Goal: Task Accomplishment & Management: Manage account settings

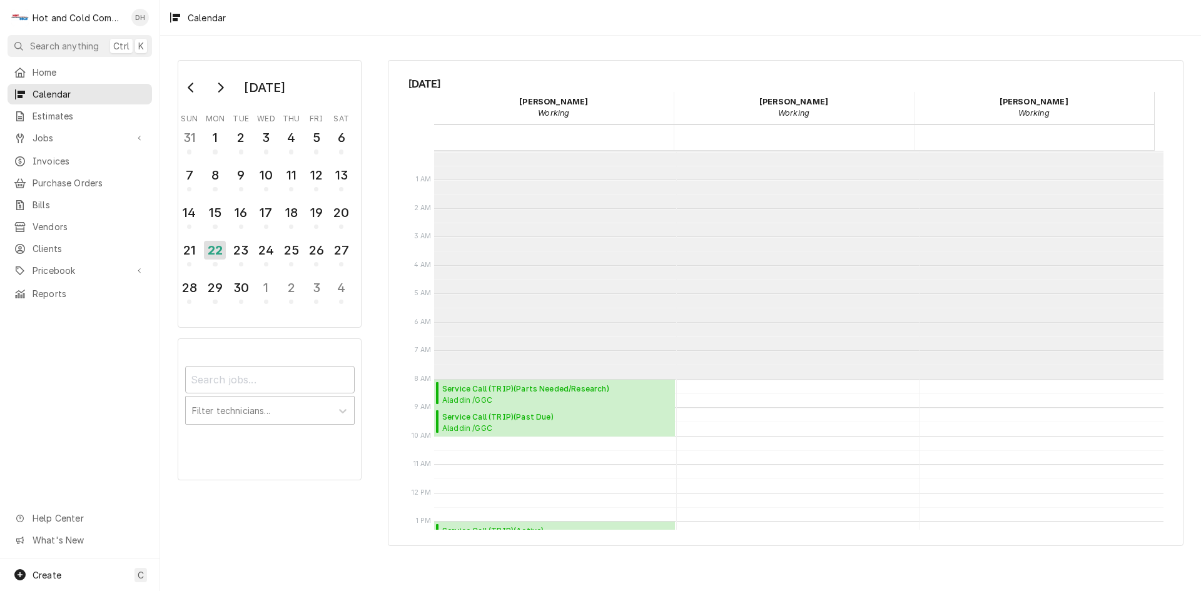
scroll to position [228, 0]
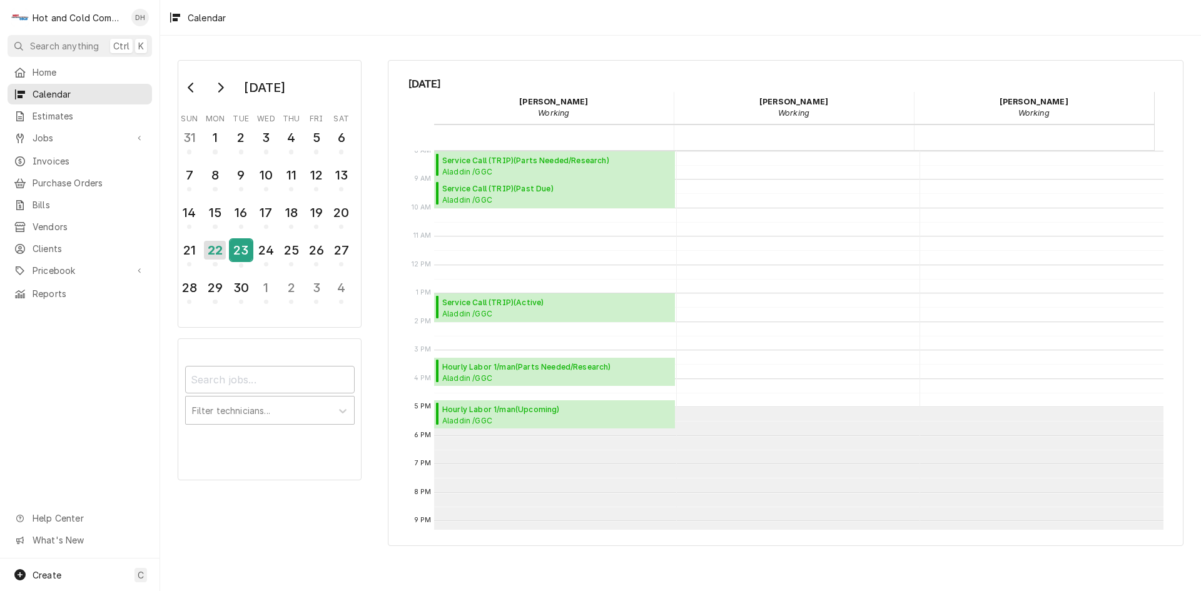
click at [251, 253] on div "23" at bounding box center [241, 250] width 22 height 21
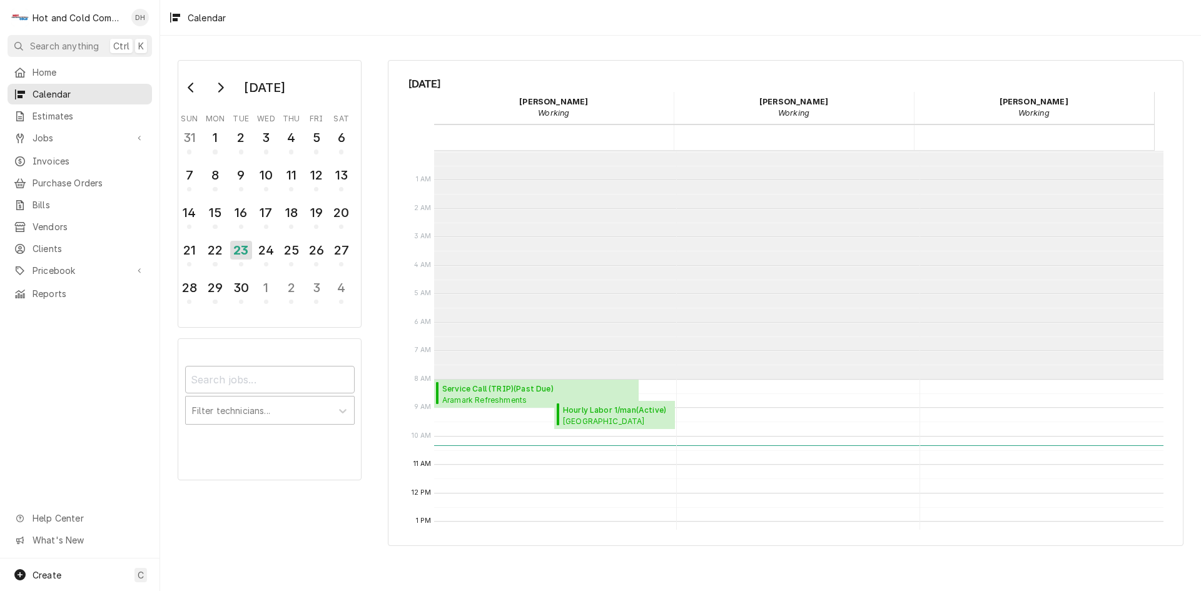
scroll to position [228, 0]
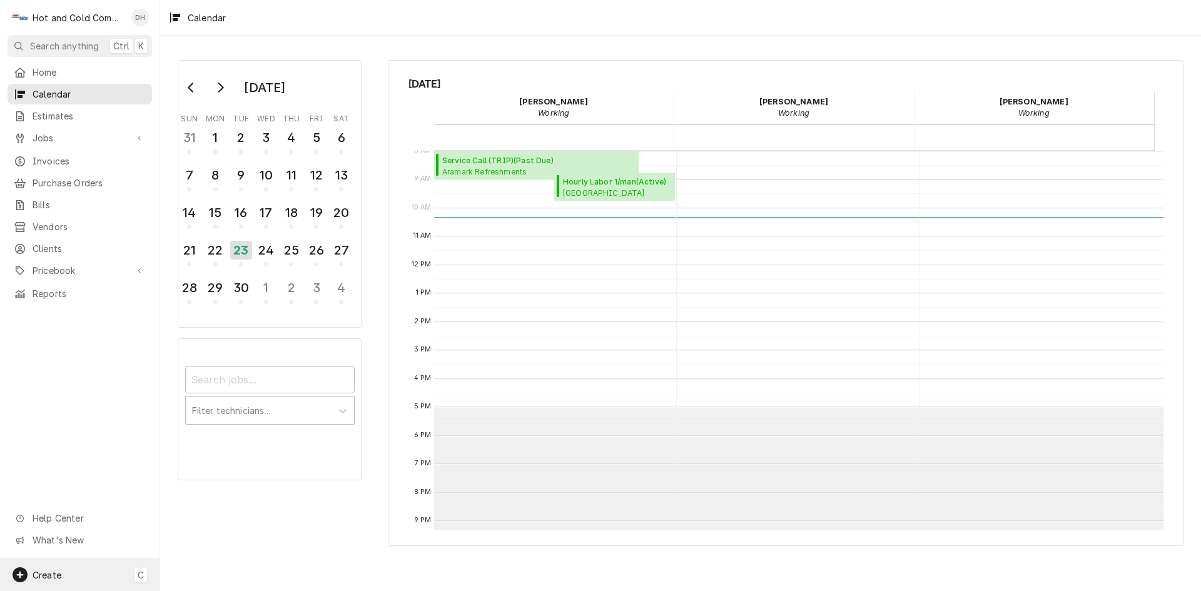
click at [69, 573] on div "Create C" at bounding box center [79, 574] width 159 height 33
click at [209, 420] on div "Estimate" at bounding box center [234, 422] width 84 height 13
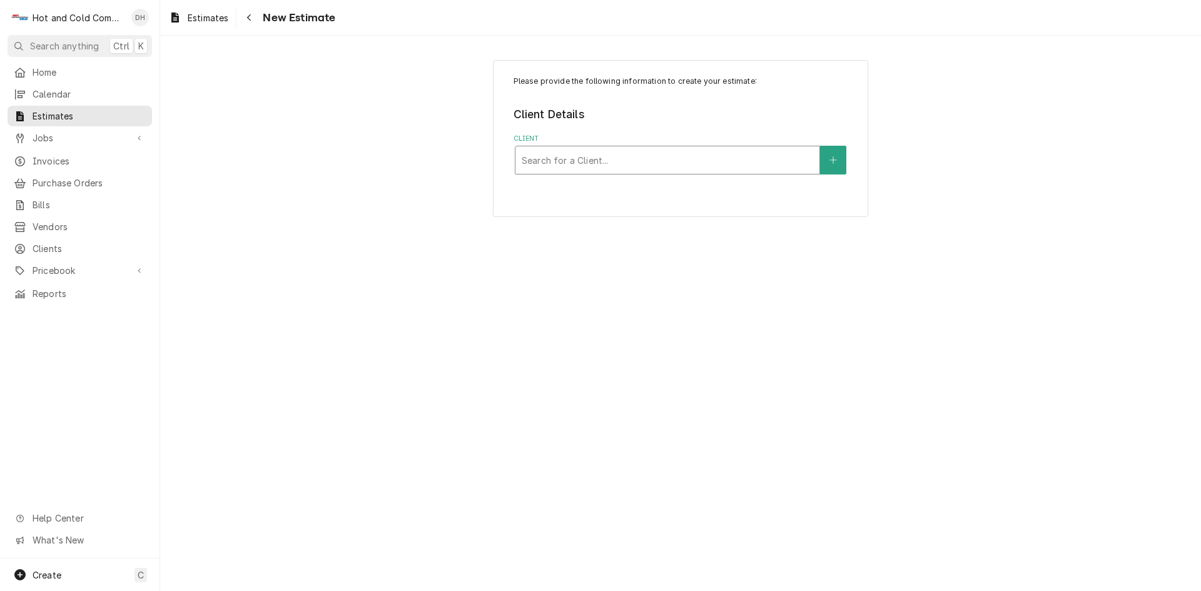
click at [558, 159] on div "Client" at bounding box center [667, 160] width 291 height 23
type input "White"
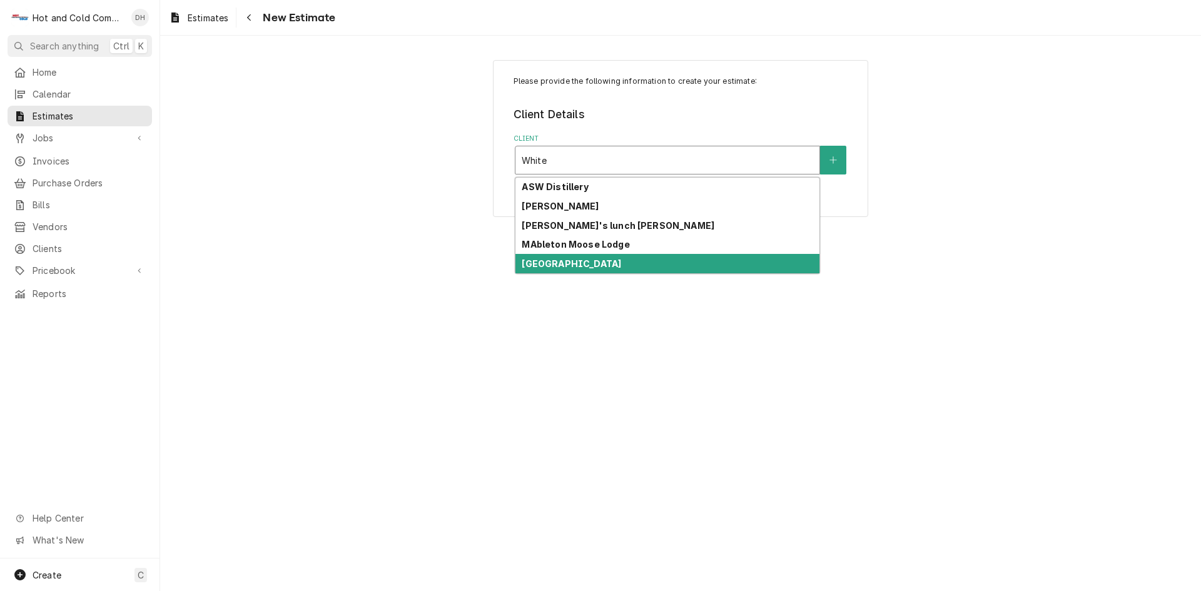
click at [601, 265] on strong "[GEOGRAPHIC_DATA]" at bounding box center [571, 263] width 99 height 11
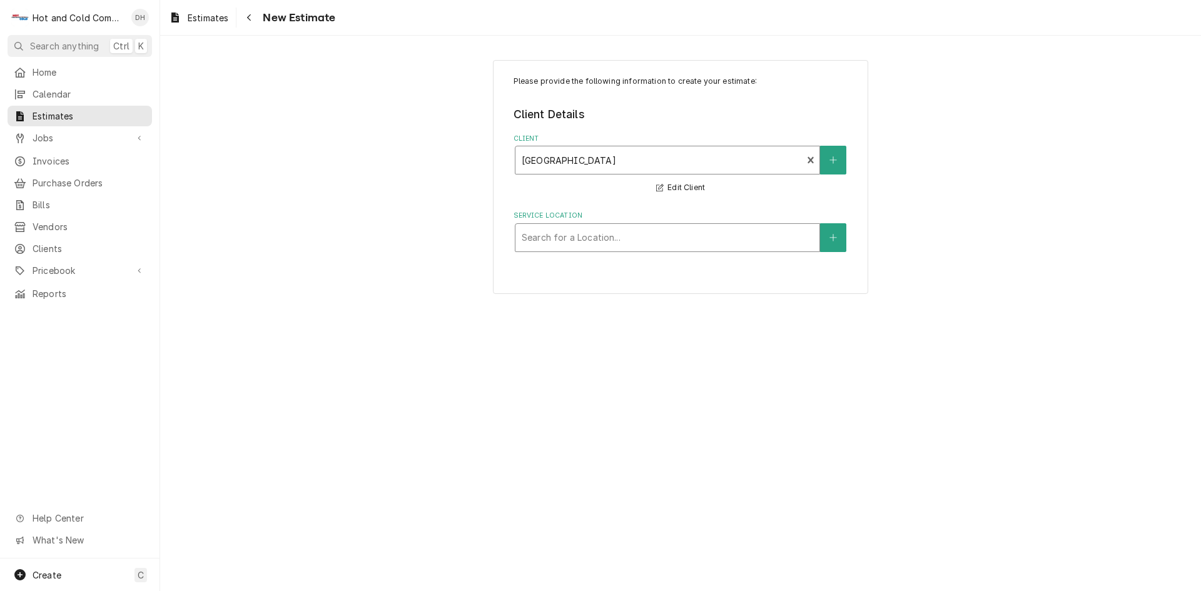
click at [714, 231] on div "Service Location" at bounding box center [667, 237] width 291 height 23
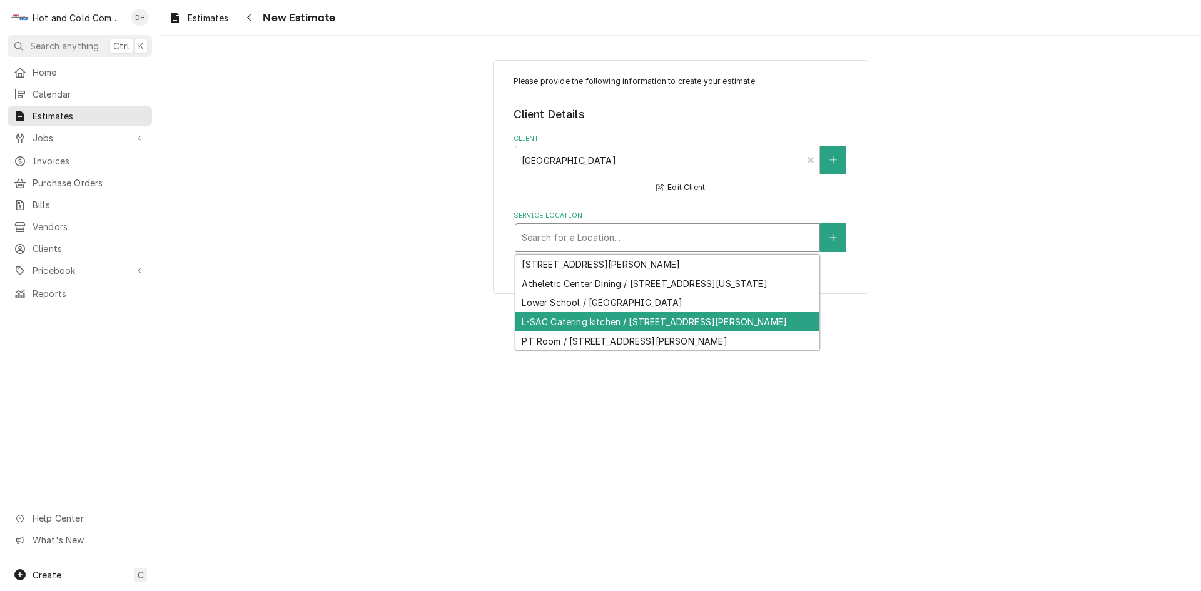
click at [645, 331] on div "L-SAC Catering kitchen / [STREET_ADDRESS][PERSON_NAME]" at bounding box center [667, 321] width 304 height 19
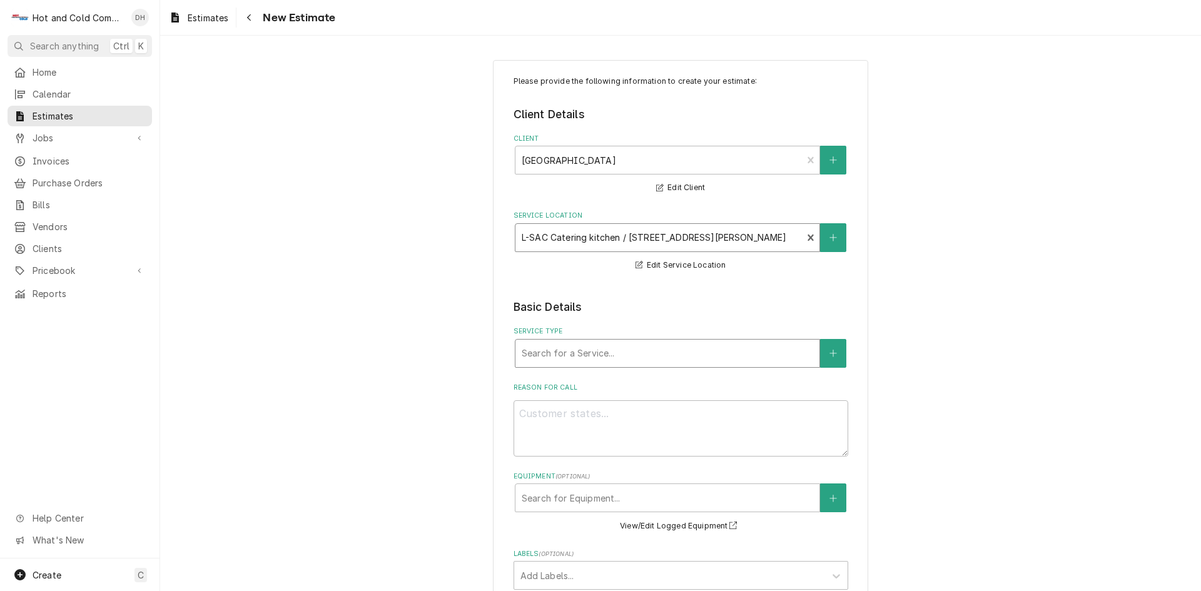
click at [657, 357] on div "Service Type" at bounding box center [667, 353] width 291 height 23
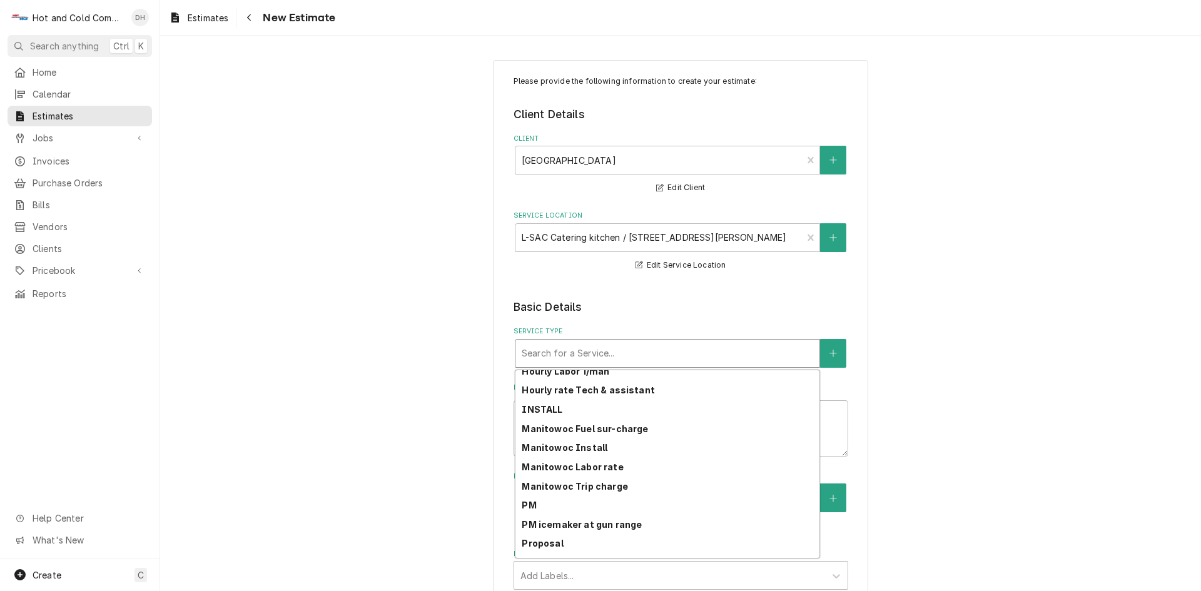
scroll to position [234, 0]
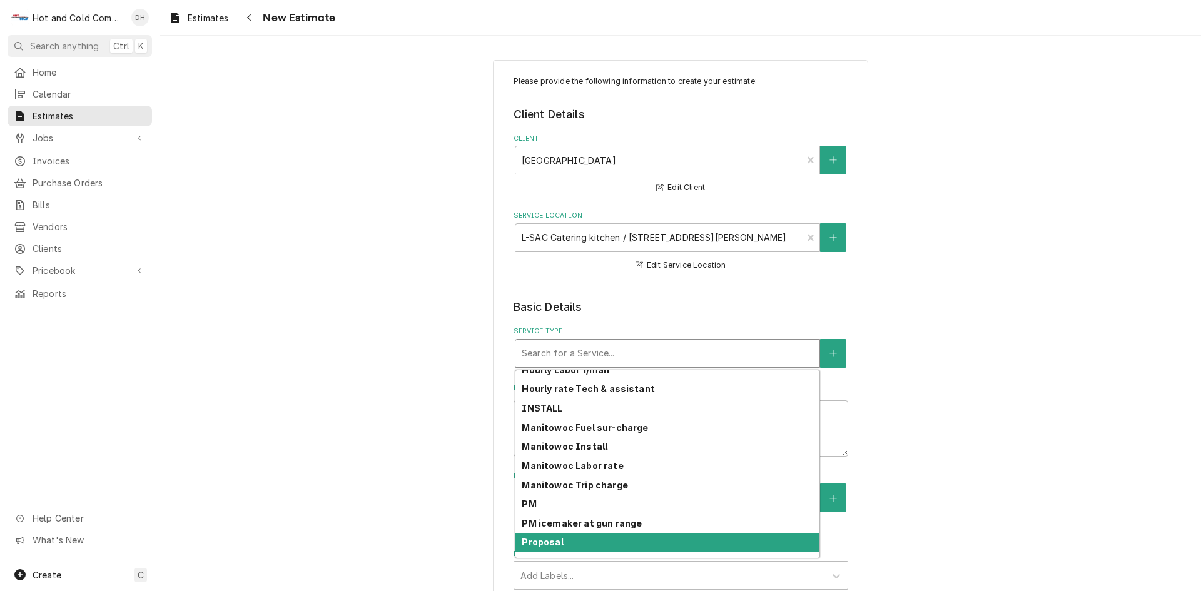
click at [764, 540] on div "Proposal" at bounding box center [667, 542] width 304 height 19
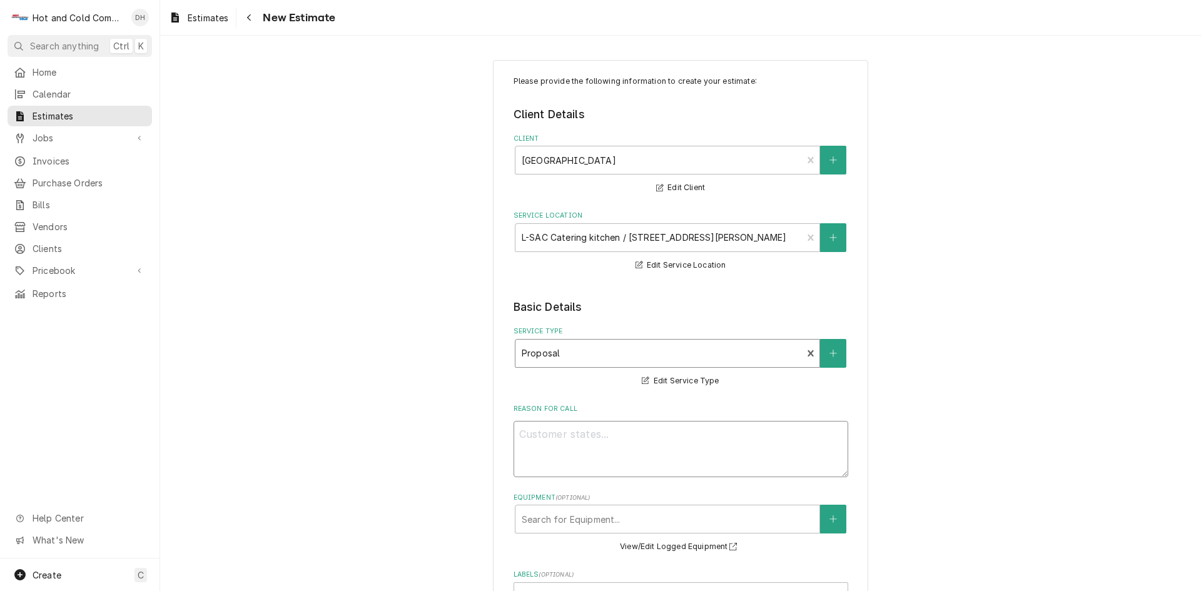
click at [617, 437] on textarea "Reason For Call" at bounding box center [680, 449] width 335 height 56
type textarea "x"
type textarea "R"
type textarea "x"
type textarea "Re"
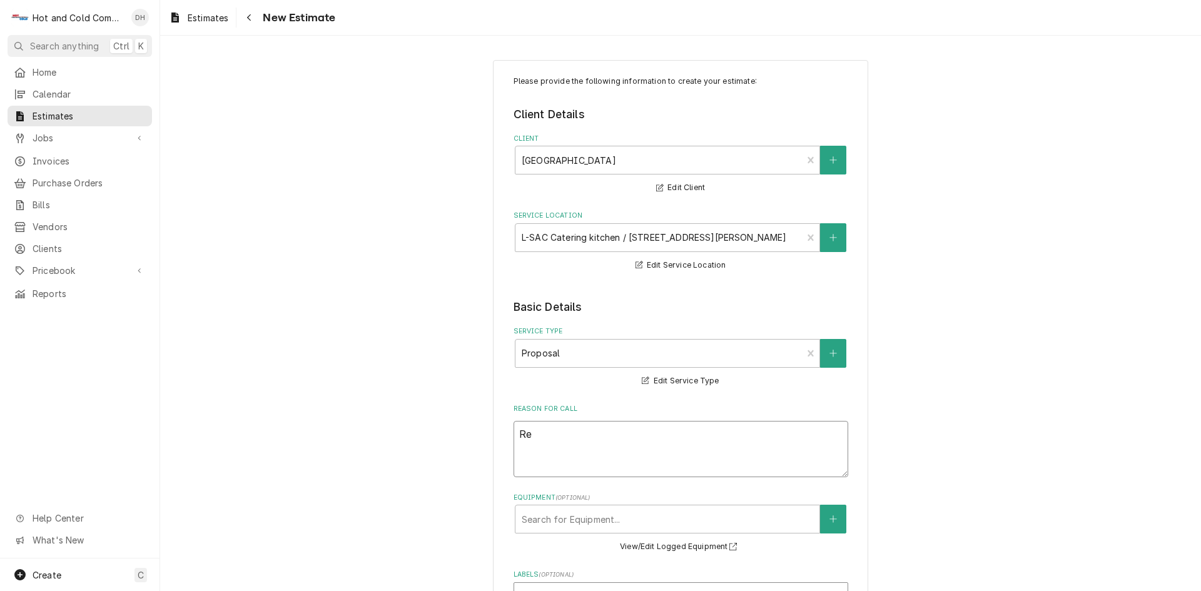
type textarea "x"
type textarea "Rep"
type textarea "x"
type textarea "Repl"
type textarea "x"
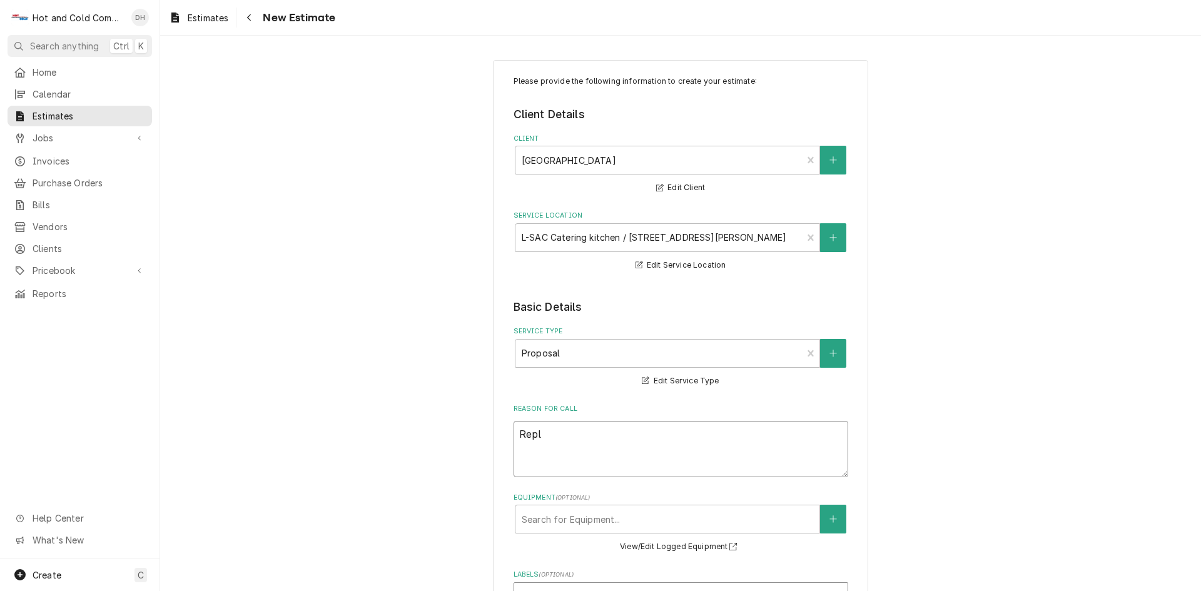
type textarea "Repla"
type textarea "x"
type textarea "Replac"
type textarea "x"
type textarea "Replaci"
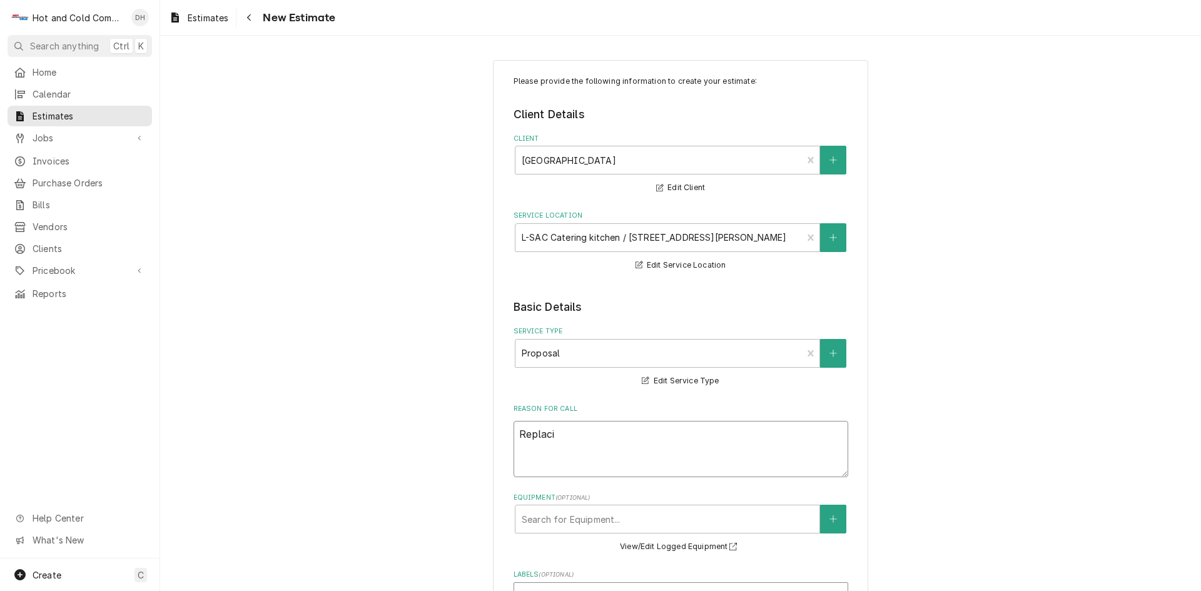
type textarea "x"
type textarea "Replacin"
type textarea "x"
type textarea "Replacing"
type textarea "x"
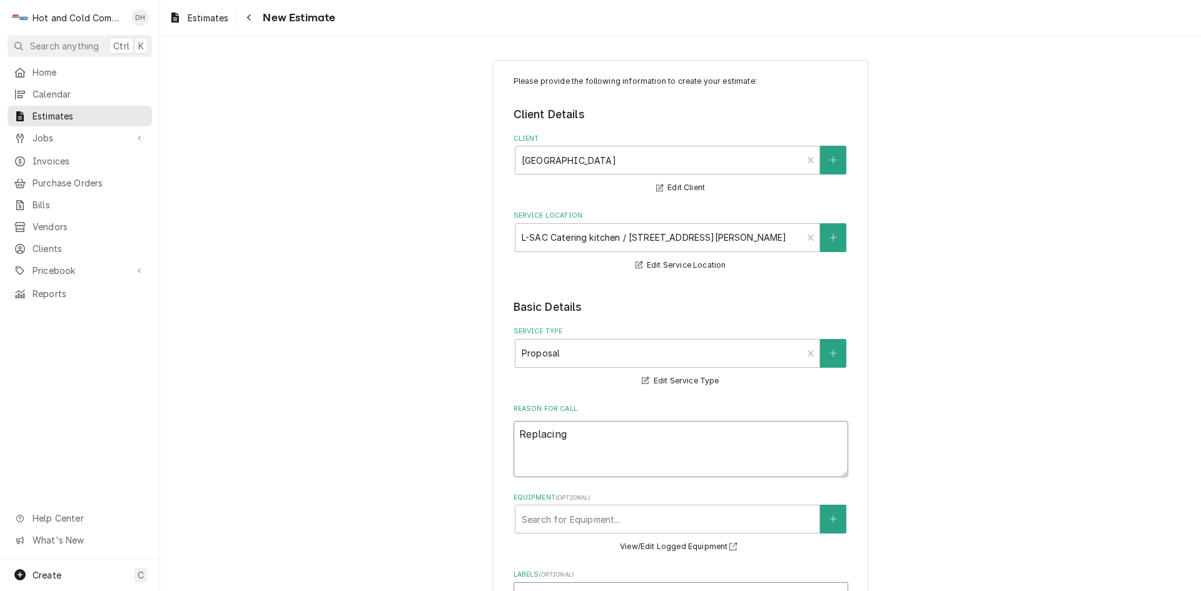
type textarea "Replacing"
type textarea "x"
type textarea "Replacing"
type textarea "x"
type textarea "Replacin"
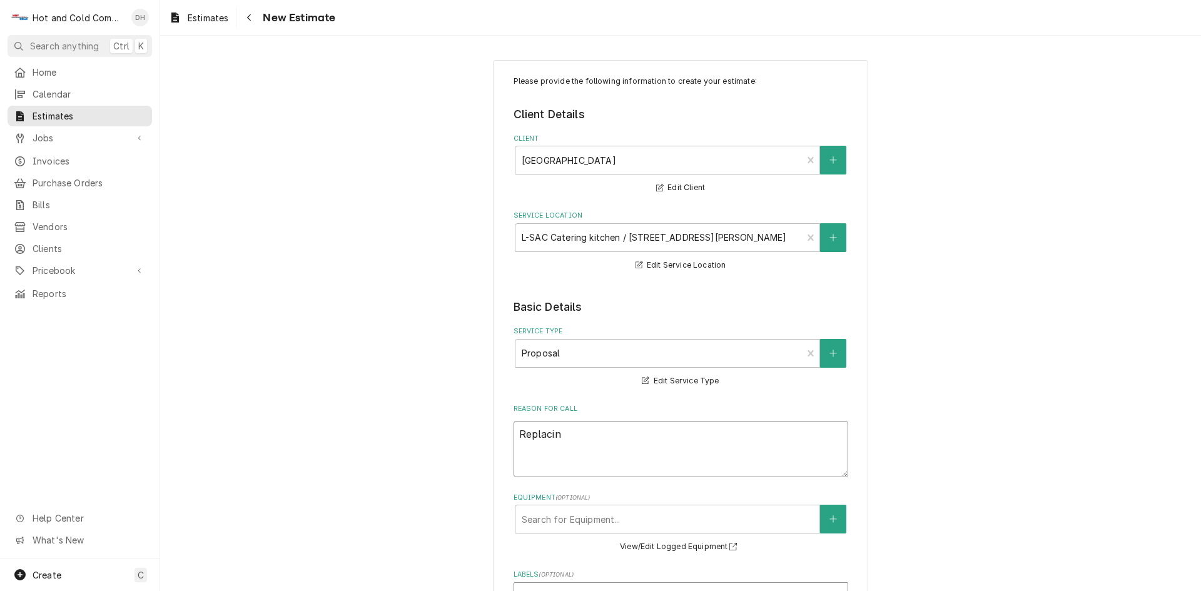
type textarea "x"
type textarea "Replaci"
type textarea "x"
type textarea "Replac"
type textarea "x"
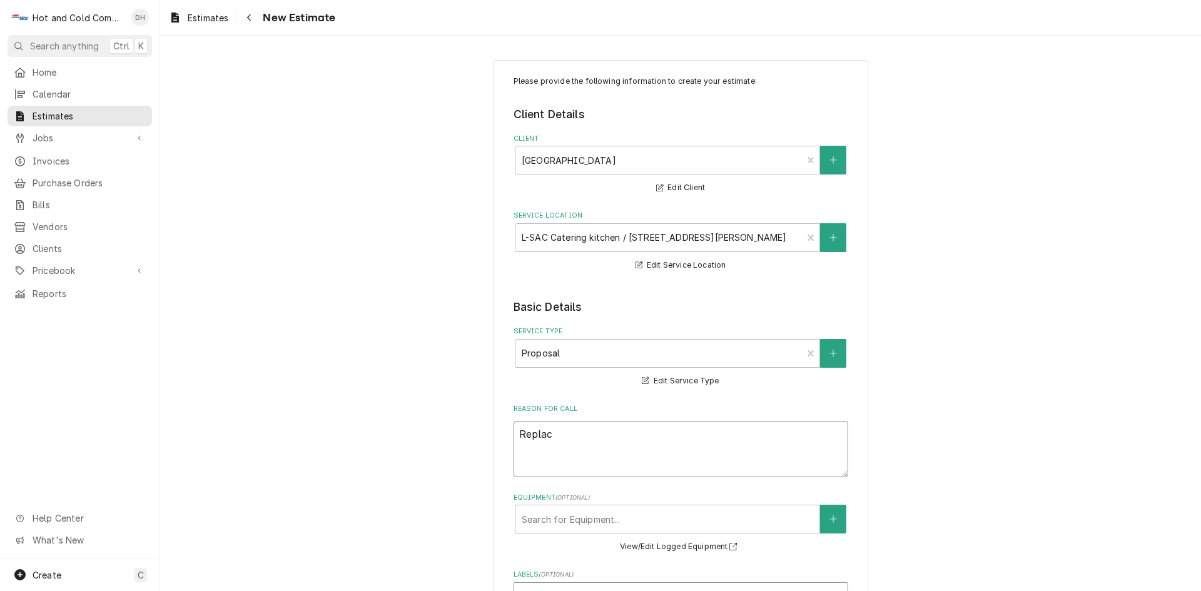
type textarea "Repla"
type textarea "x"
type textarea "Repl"
type textarea "x"
type textarea "Rep"
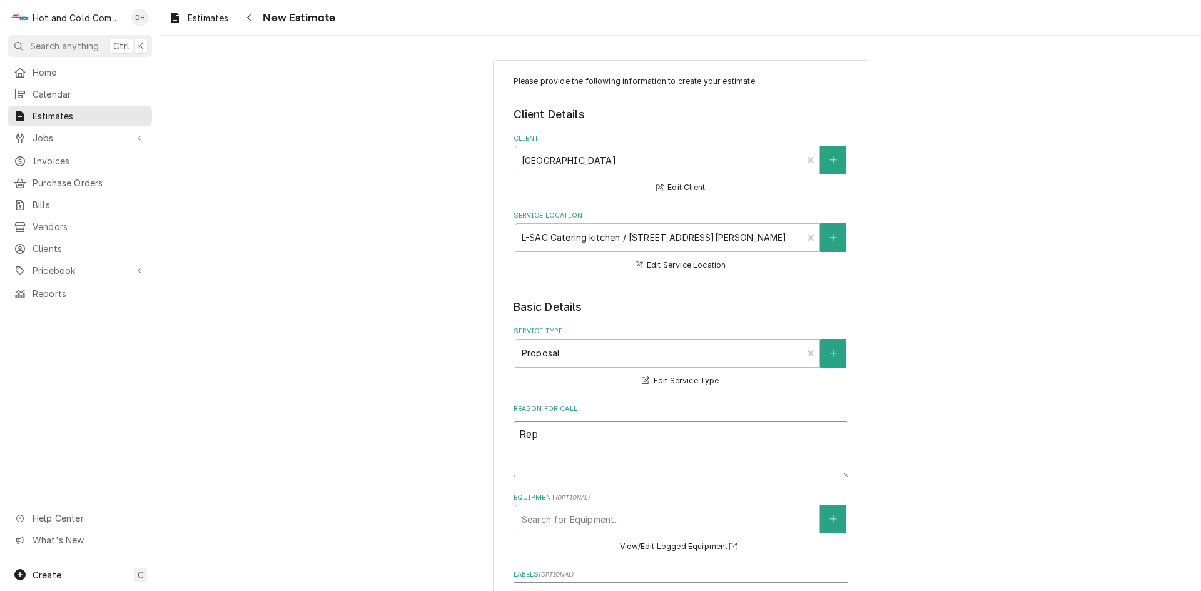
type textarea "x"
type textarea "Re"
type textarea "x"
type textarea "R"
type textarea "x"
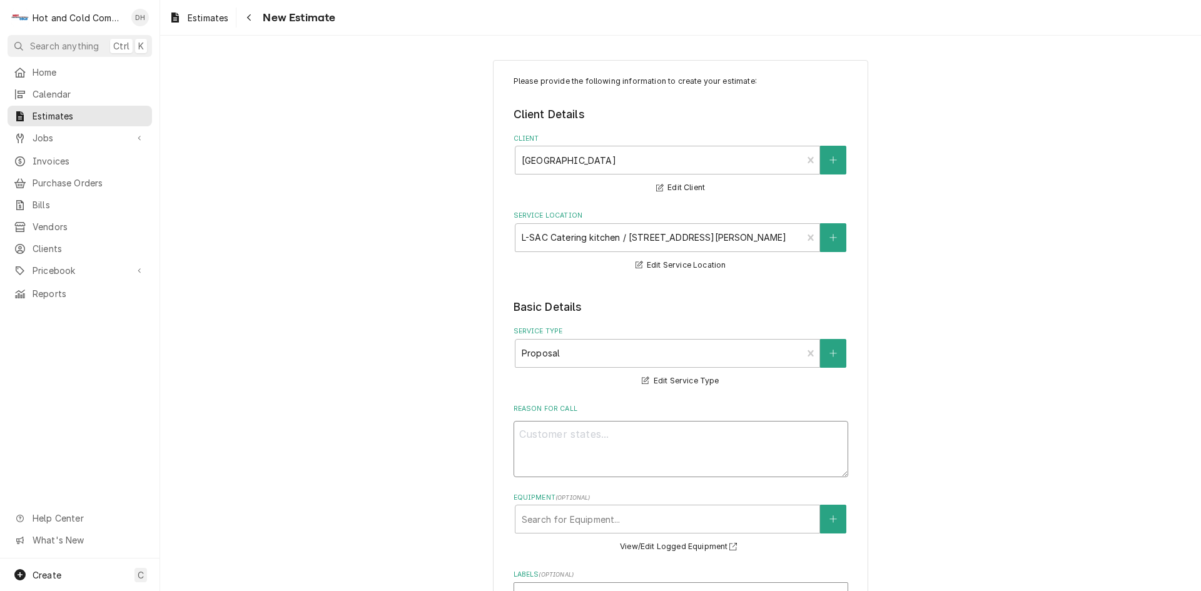
type textarea "x"
type textarea "T"
type textarea "x"
type textarea "To"
type textarea "x"
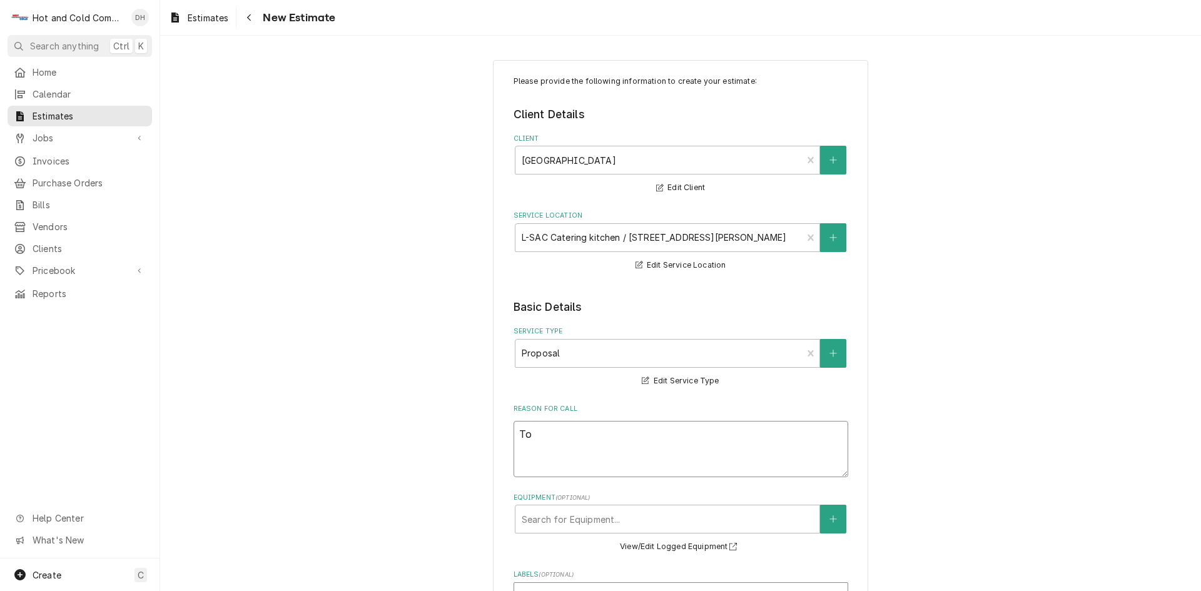
type textarea "To"
type textarea "x"
type textarea "To q"
type textarea "x"
type textarea "To qu"
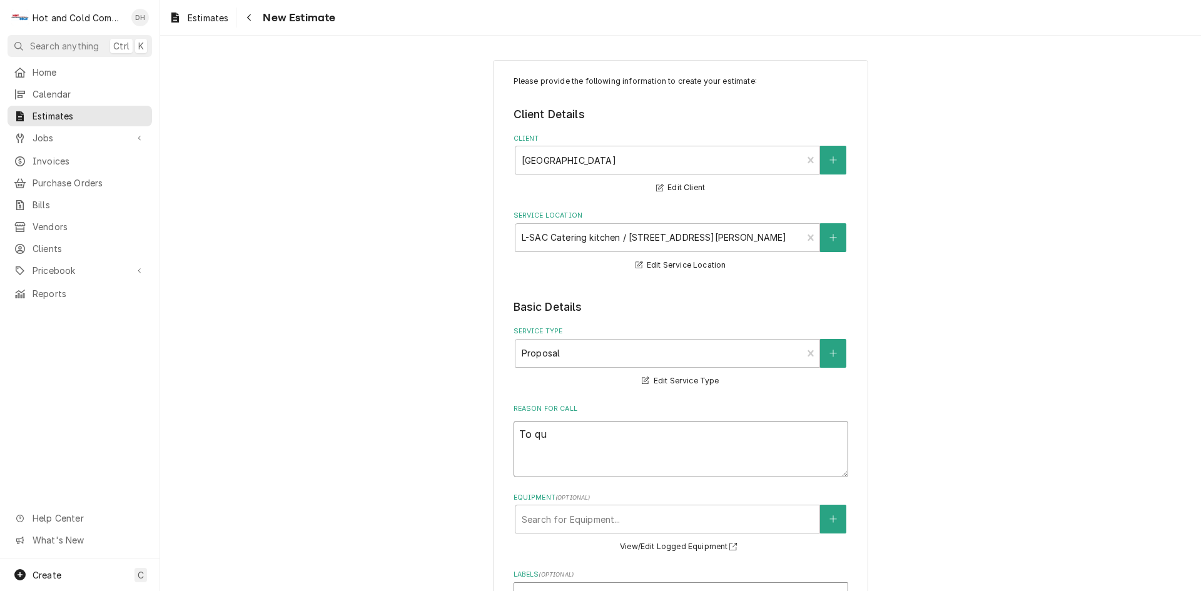
type textarea "x"
type textarea "To quo"
type textarea "x"
type textarea "To quot"
type textarea "x"
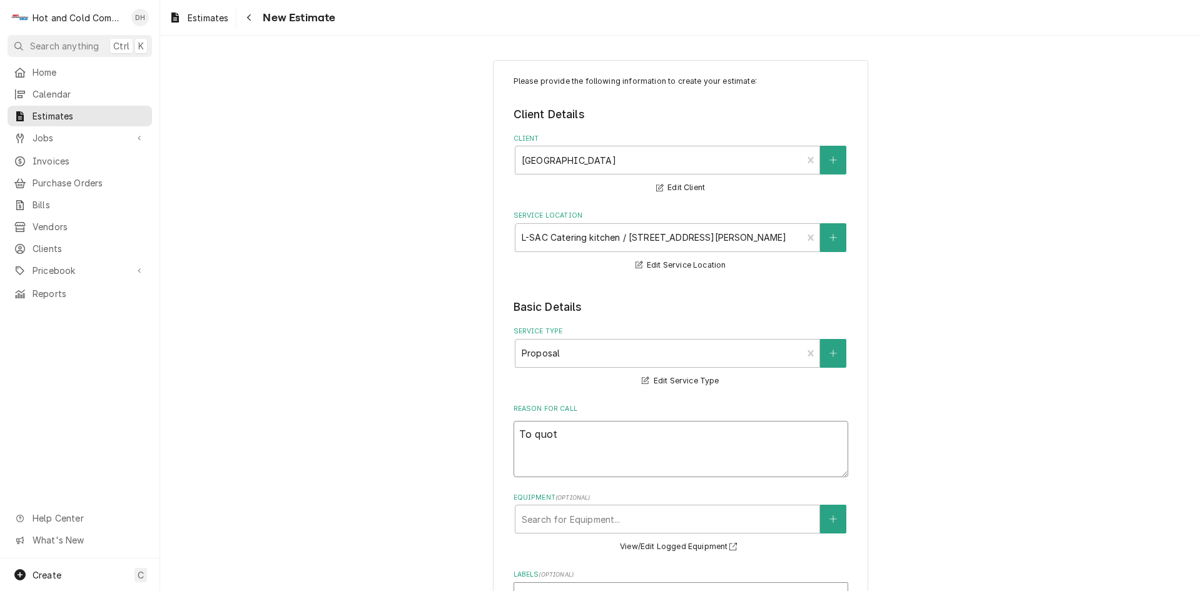
type textarea "To quote"
type textarea "x"
type textarea "To quote"
type textarea "x"
type textarea "To quote r"
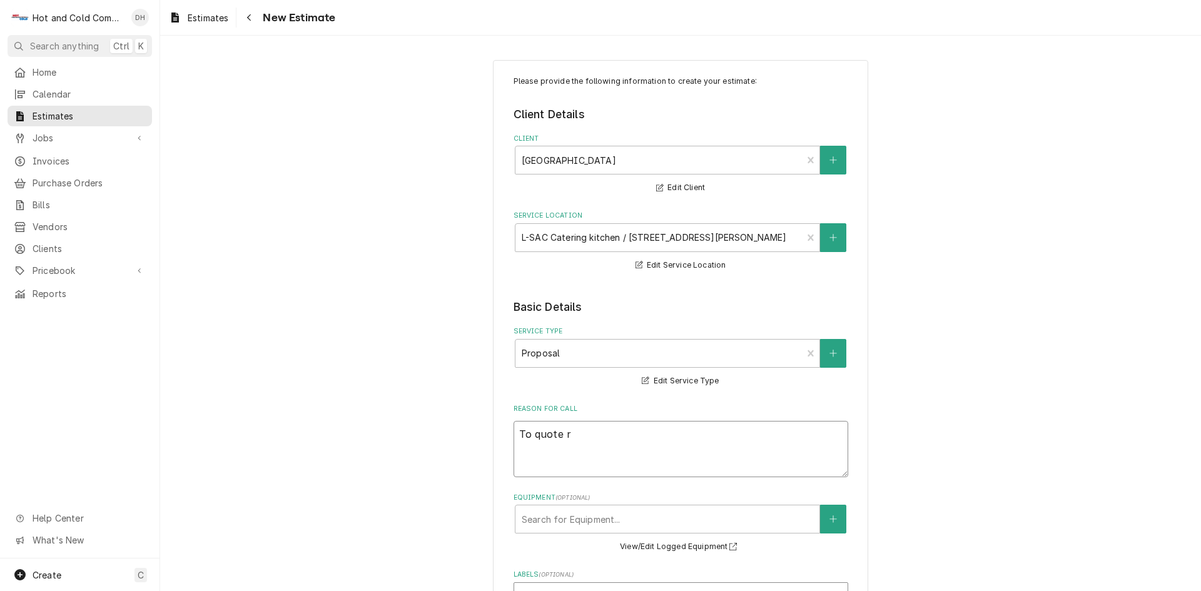
type textarea "x"
type textarea "To quote re"
type textarea "x"
type textarea "To quote rep"
type textarea "x"
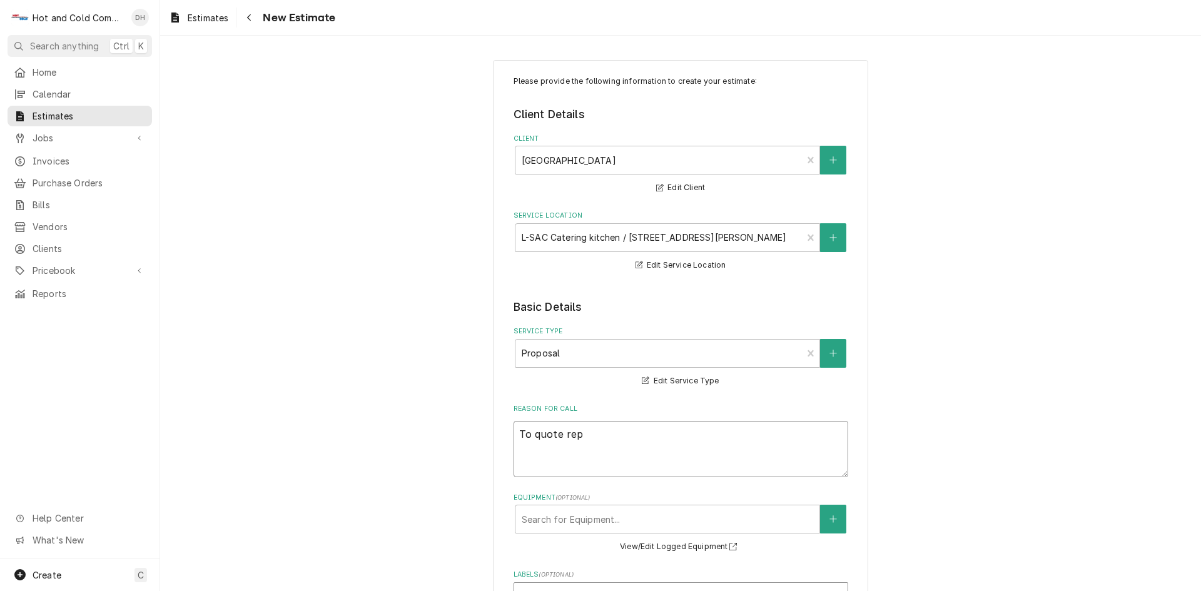
type textarea "To quote repl"
type textarea "x"
type textarea "To quote repla"
type textarea "x"
type textarea "To quote replac"
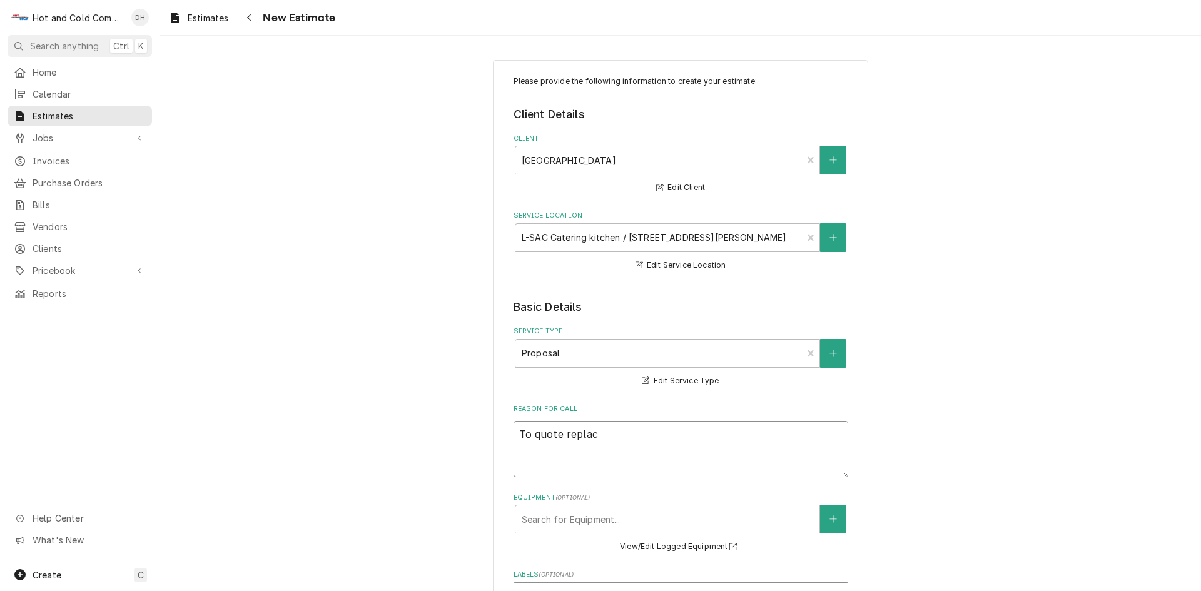
type textarea "x"
type textarea "To quote replaci"
type textarea "x"
type textarea "To quote replacin"
type textarea "x"
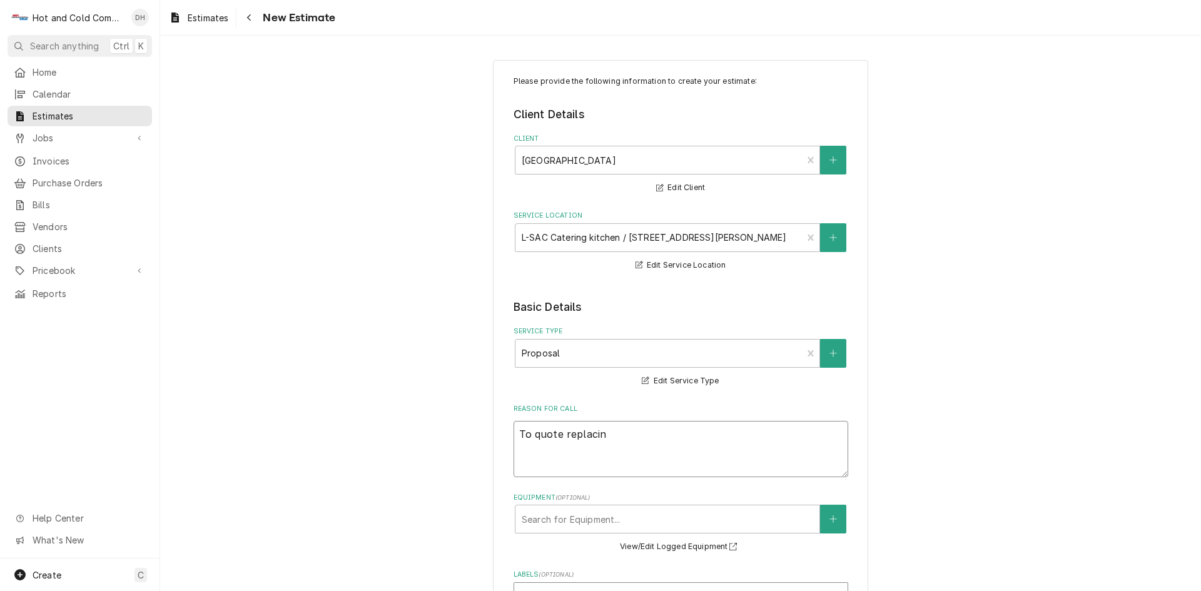
type textarea "To quote replacing"
type textarea "x"
type textarea "To quote replacing"
type textarea "x"
type textarea "To quote replacing r"
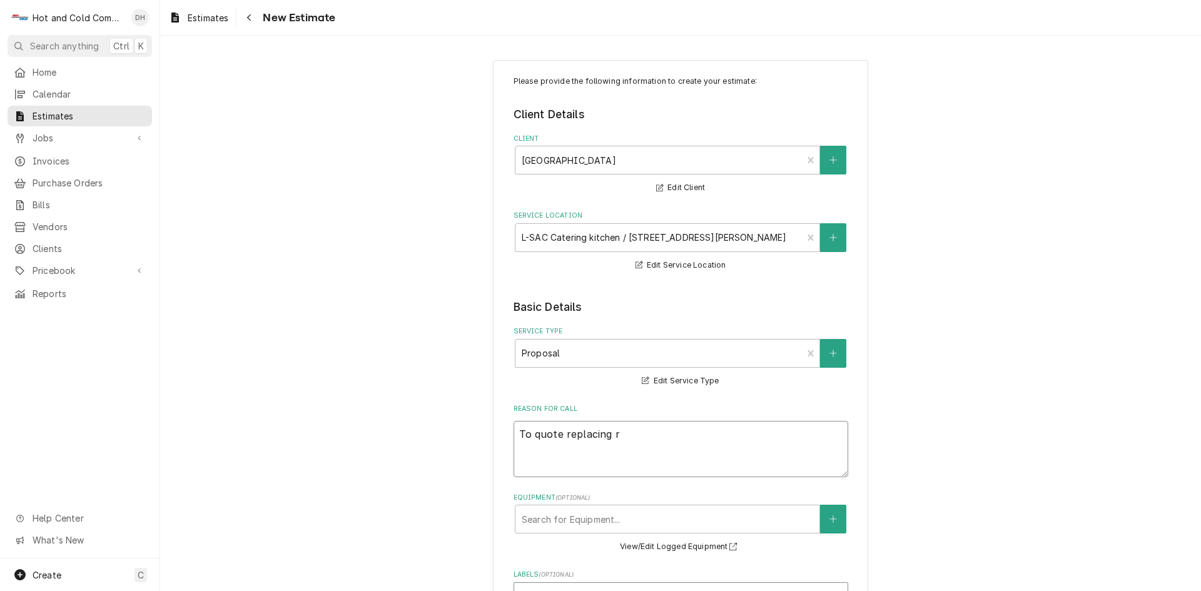
type textarea "x"
type textarea "To quote replacing re"
type textarea "x"
type textarea "To quote replacing ref"
type textarea "x"
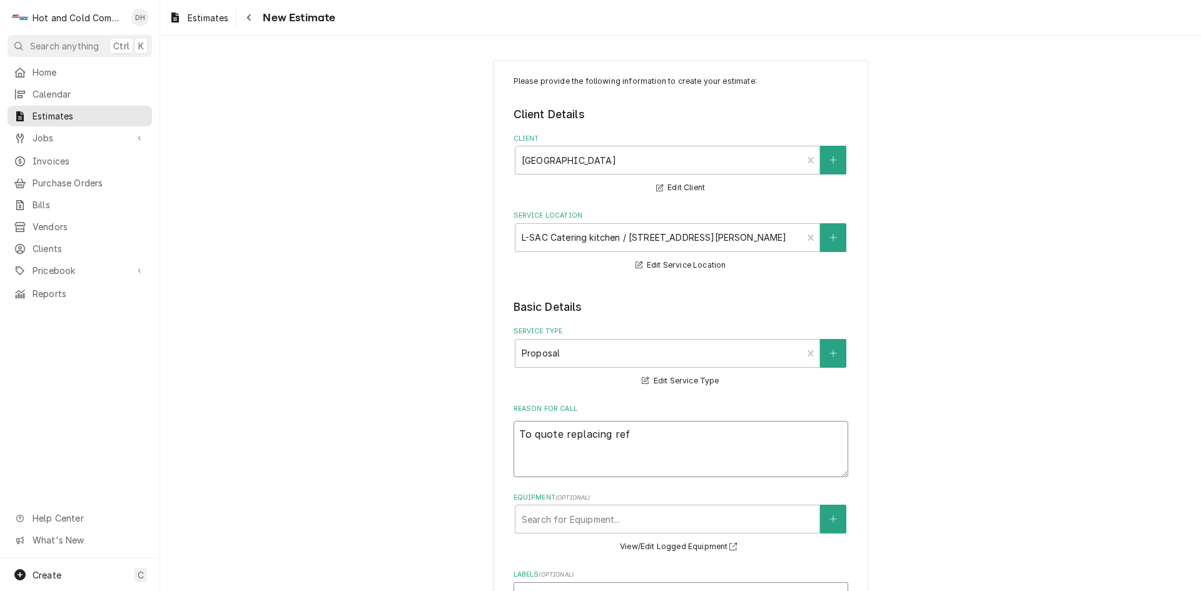
type textarea "To quote replacing refr"
type textarea "x"
type textarea "To quote replacing refri"
type textarea "x"
type textarea "To quote replacing refrig"
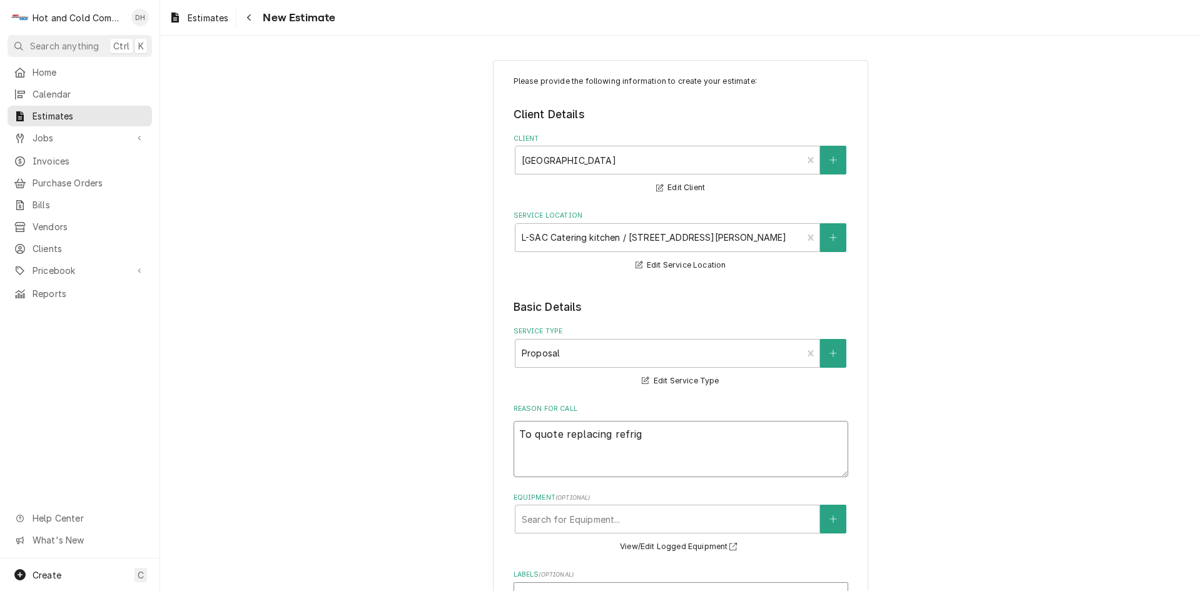
type textarea "x"
type textarea "To quote replacing refrige"
type textarea "x"
type textarea "To quote replacing refriger"
type textarea "x"
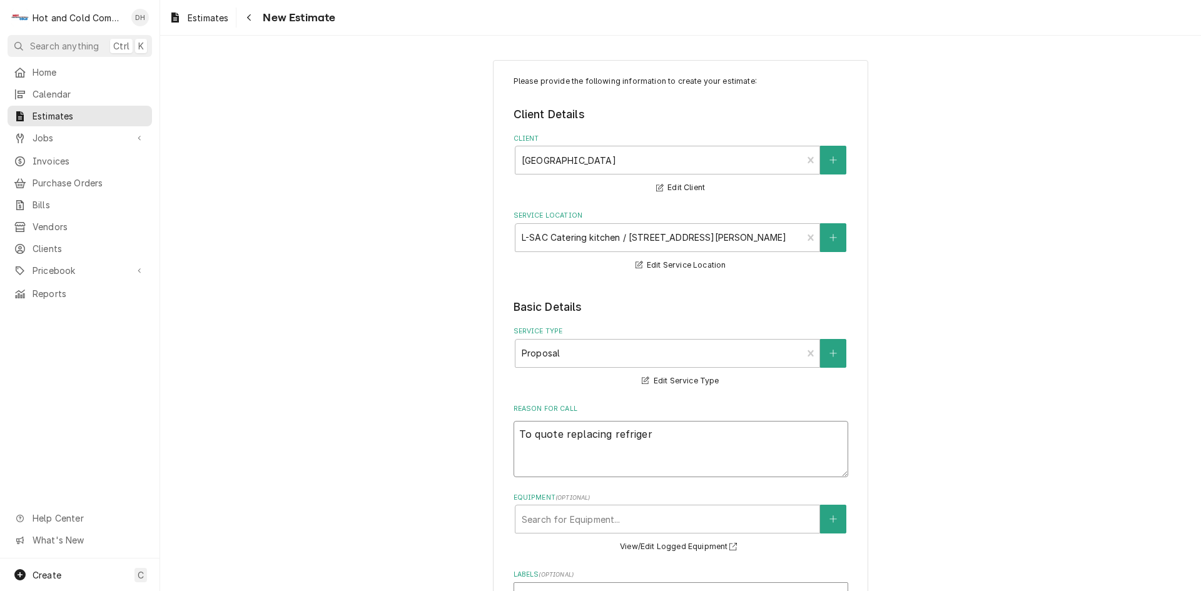
type textarea "To quote replacing refrigera"
type textarea "x"
type textarea "To quote replacing refrigerat"
type textarea "x"
type textarea "To quote replacing refrigerati"
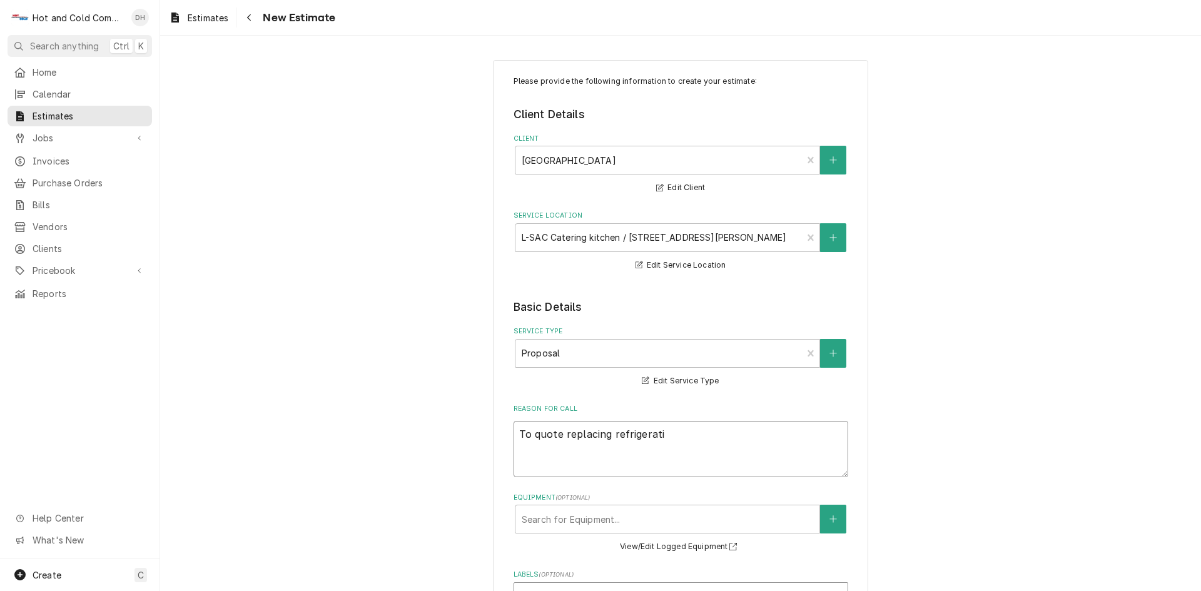
type textarea "x"
type textarea "To quote replacing refrigeratio"
type textarea "x"
type textarea "To quote replacing refrigeration"
type textarea "x"
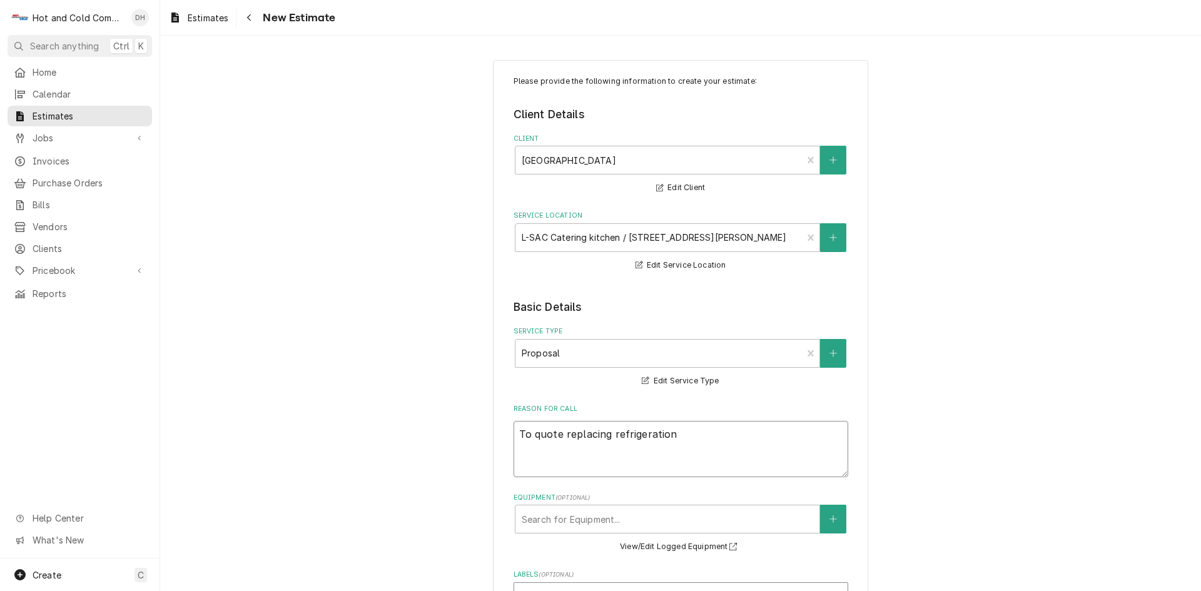
type textarea "To quote replacing refrigeration"
type textarea "x"
type textarea "To quote replacing refrigeration s"
type textarea "x"
type textarea "To quote replacing refrigeration sy"
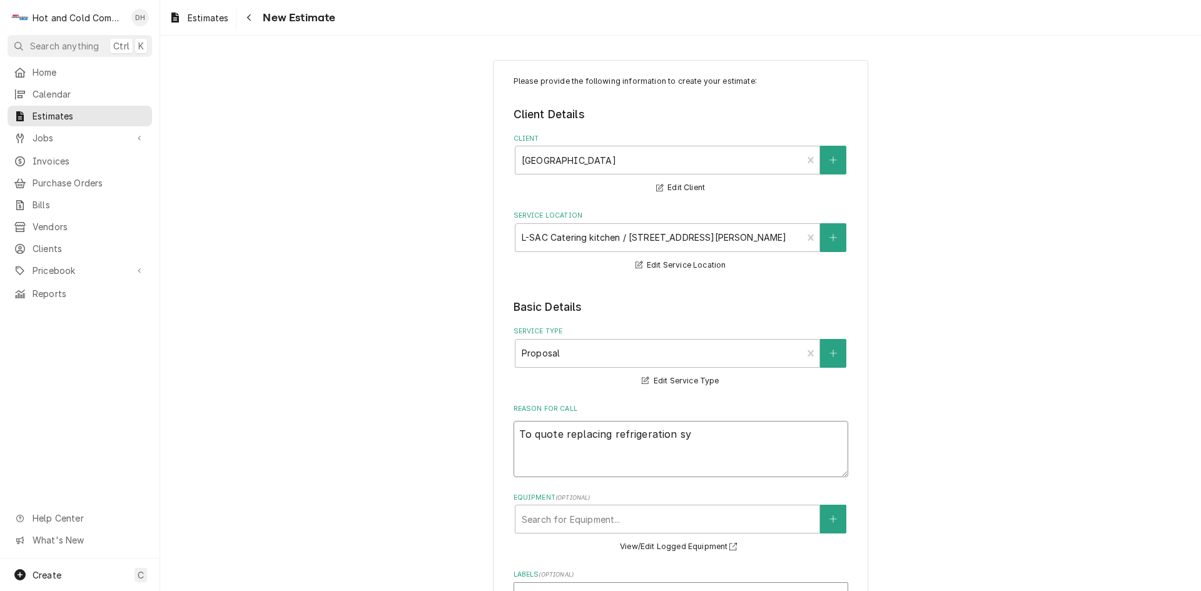
type textarea "x"
type textarea "To quote replacing refrigeration sys"
type textarea "x"
type textarea "To quote replacing refrigeration syst"
type textarea "x"
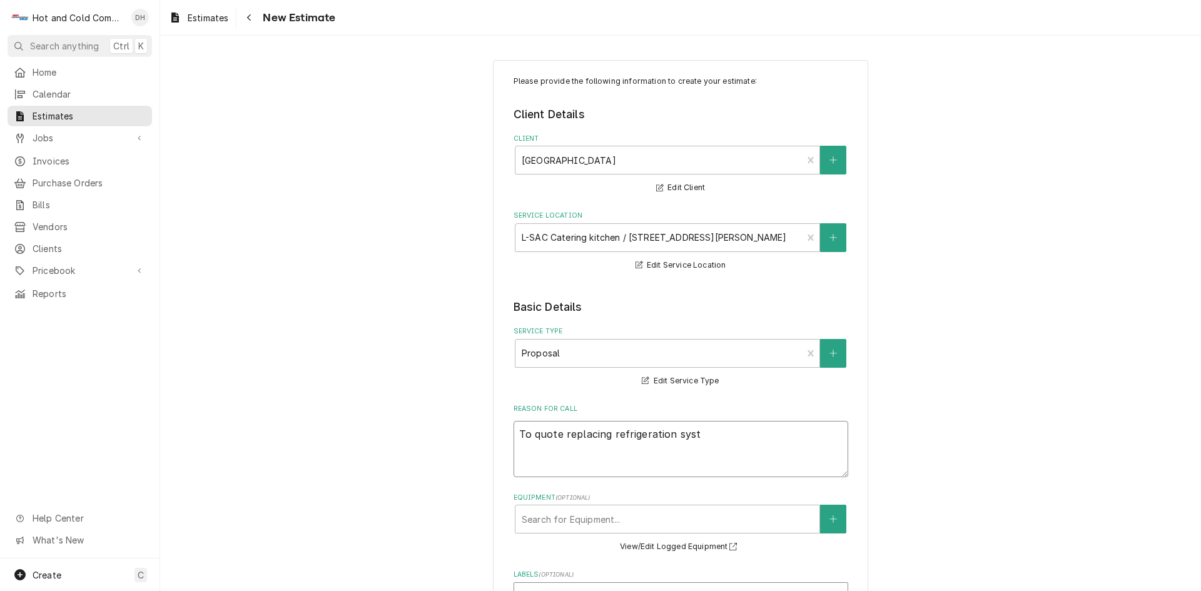
type textarea "To quote replacing refrigeration syste"
type textarea "x"
type textarea "To quote replacing refrigeration system"
type textarea "x"
type textarea "To quote replacing refrigeration system"
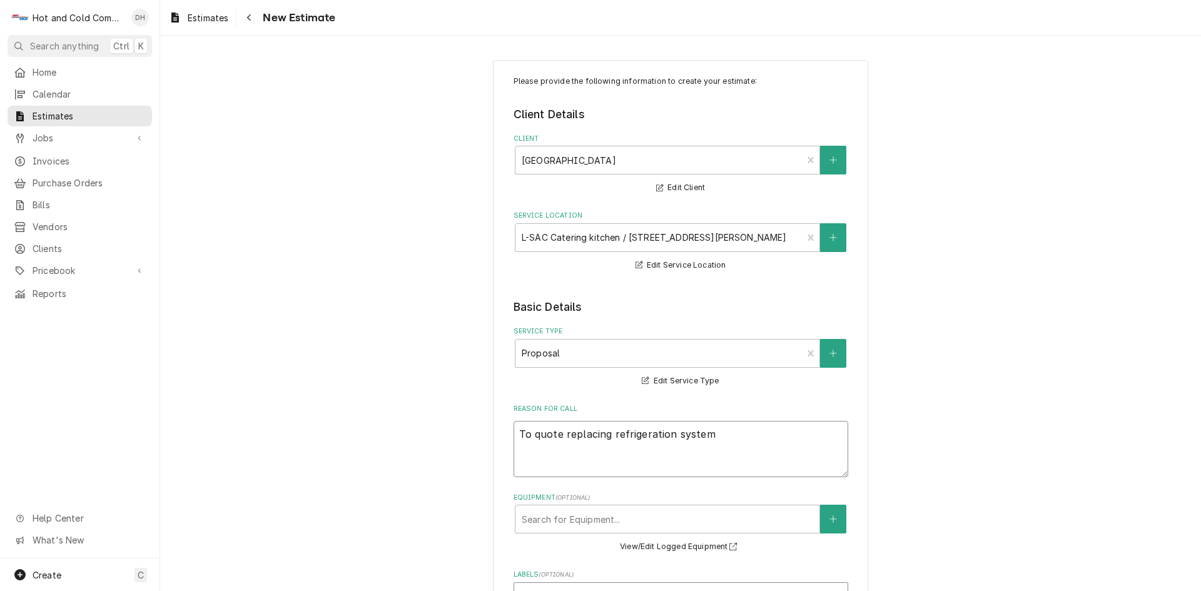
type textarea "x"
type textarea "To quote replacing refrigeration system i"
type textarea "x"
type textarea "To quote replacing refrigeration system in"
type textarea "x"
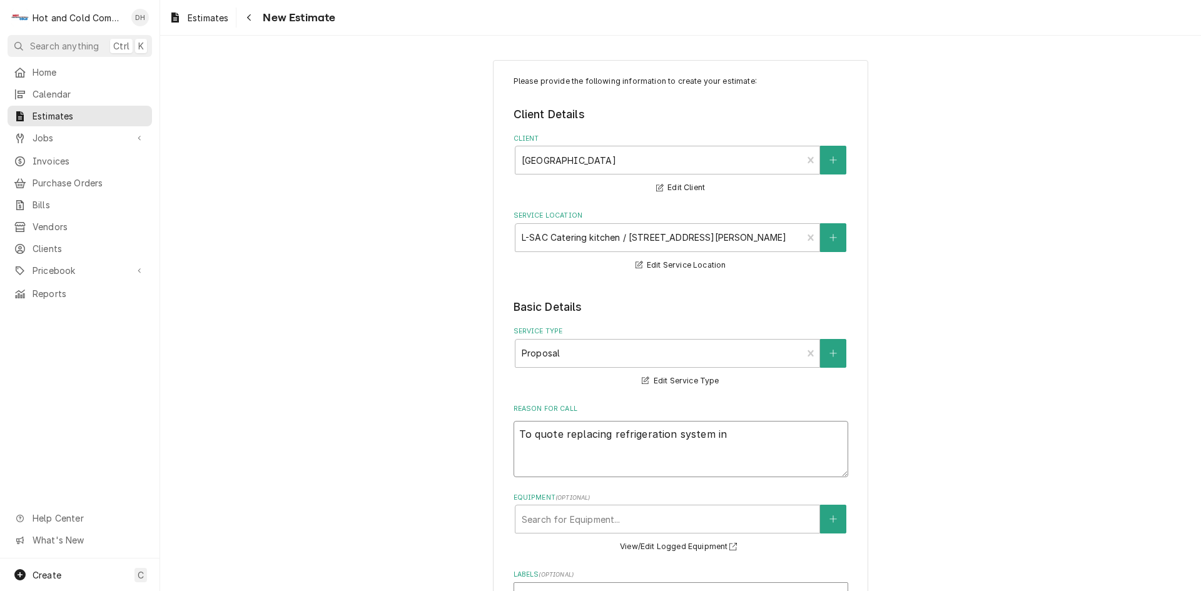
type textarea "To quote replacing refrigeration system in"
type textarea "x"
type textarea "To quote replacing refrigeration system in w"
type textarea "x"
type textarea "To quote replacing refrigeration system in wa"
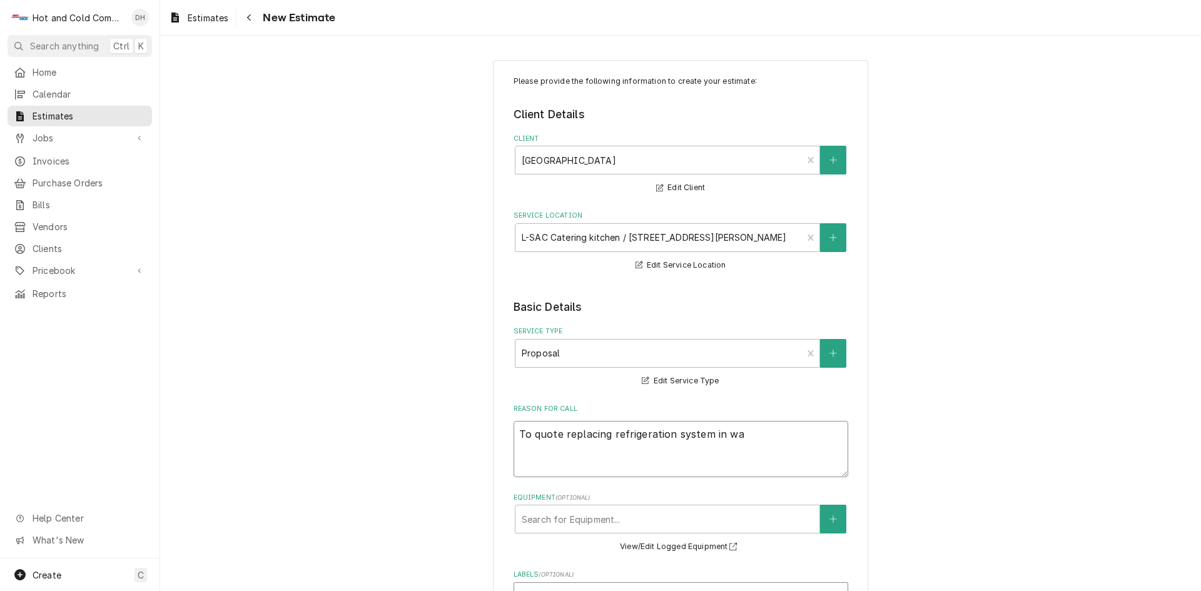
type textarea "x"
type textarea "To quote replacing refrigeration system in wal"
type textarea "x"
type textarea "To quote replacing refrigeration system in walk"
type textarea "x"
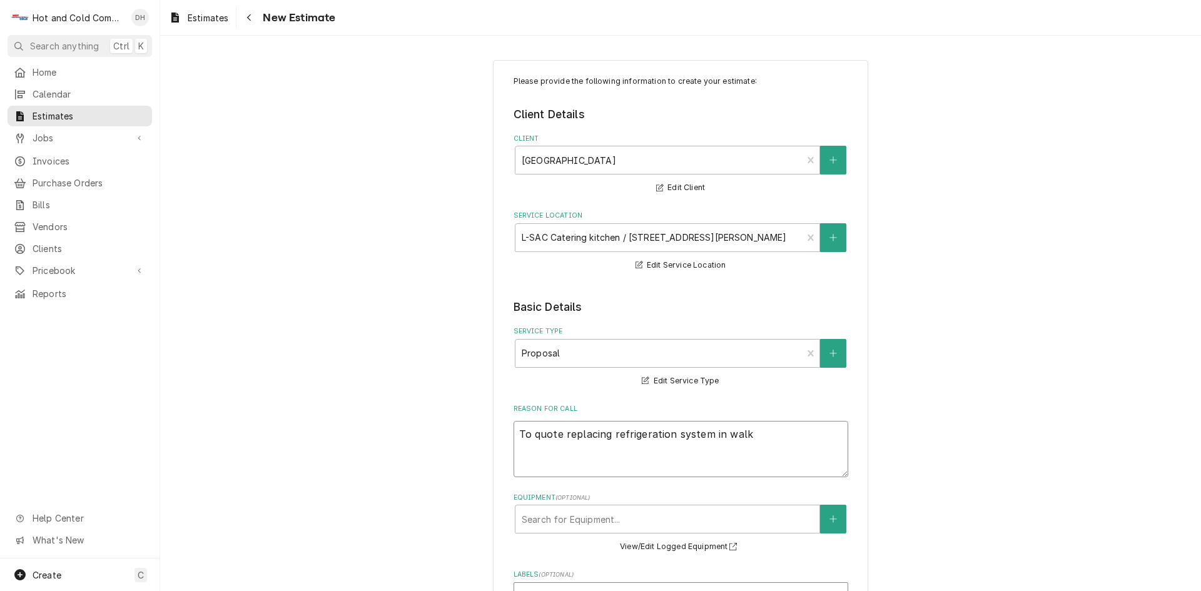
type textarea "To quote replacing refrigeration system in walk"
type textarea "x"
type textarea "To quote replacing refrigeration system in walk i"
type textarea "x"
type textarea "To quote replacing refrigeration system in walk in"
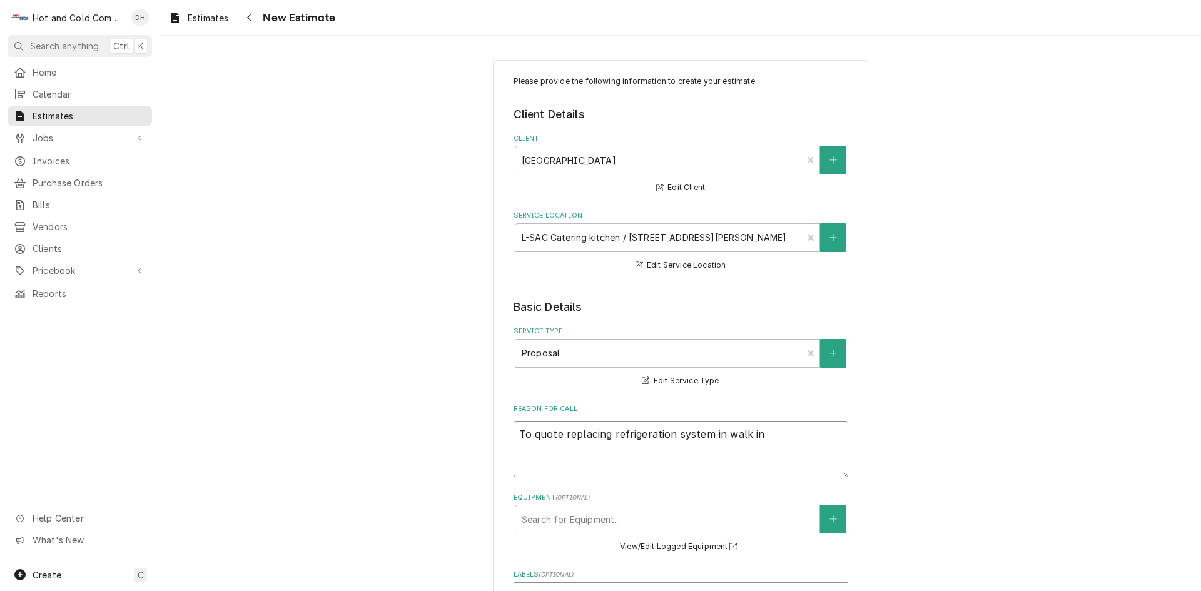
type textarea "x"
type textarea "To quote replacing refrigeration system in walk in"
type textarea "x"
type textarea "To quote replacing refrigeration system in walk in f"
type textarea "x"
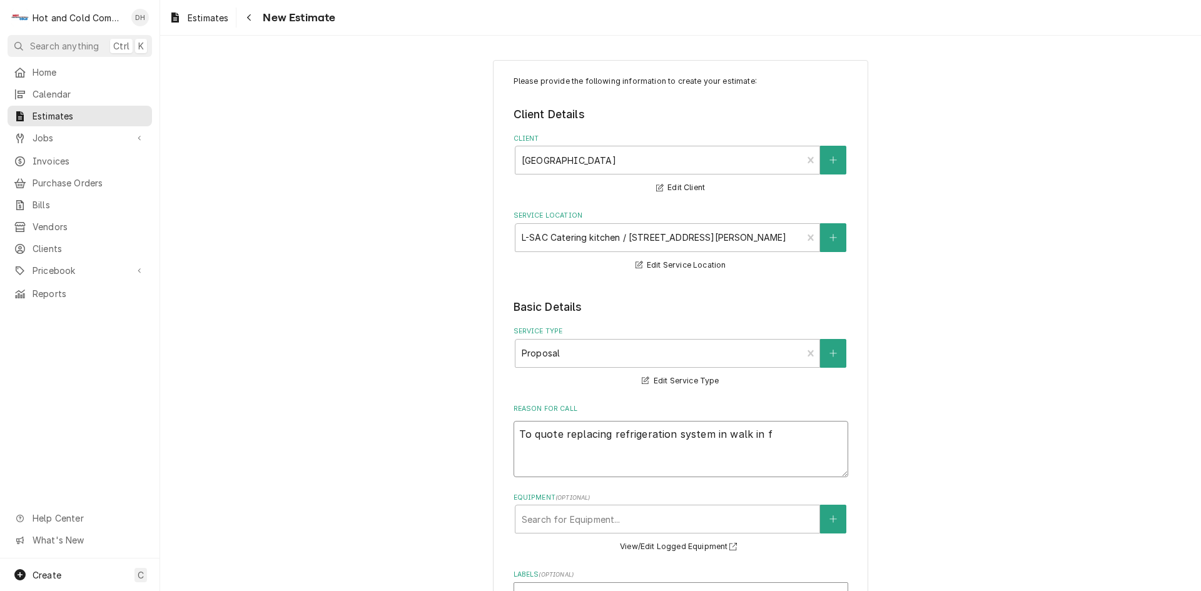
type textarea "To quote replacing refrigeration system in walk in fr"
type textarea "x"
type textarea "To quote replacing refrigeration system in walk in fre"
type textarea "x"
type textarea "To quote replacing refrigeration system in walk in free"
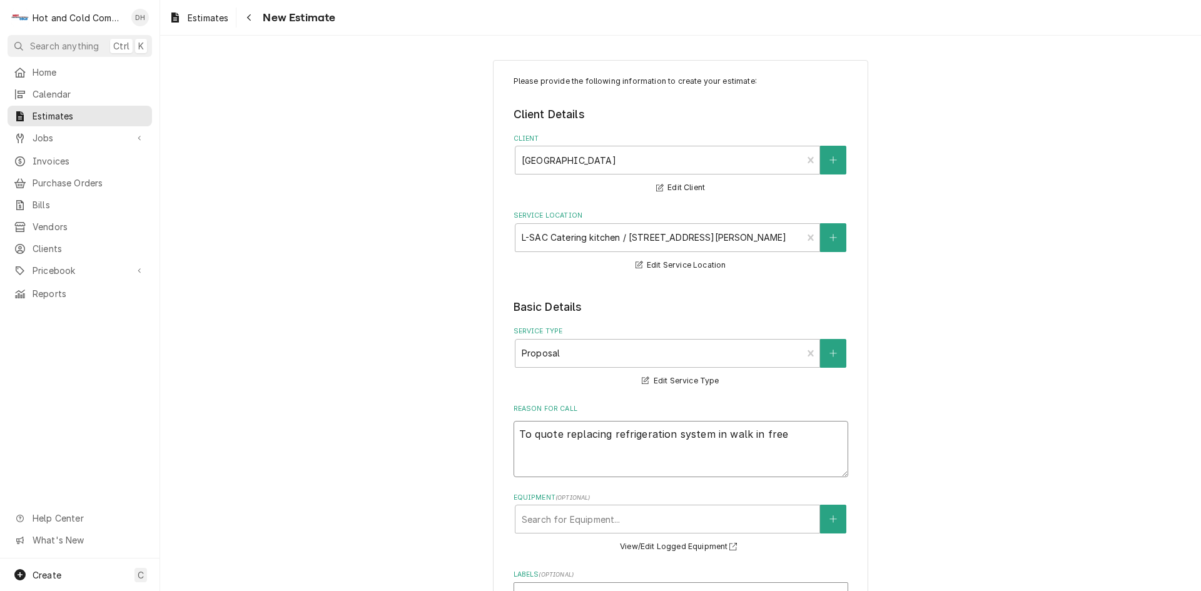
type textarea "x"
type textarea "To quote replacing refrigeration system in walk in freez"
type textarea "x"
type textarea "To quote replacing refrigeration system in walk in freeze"
type textarea "x"
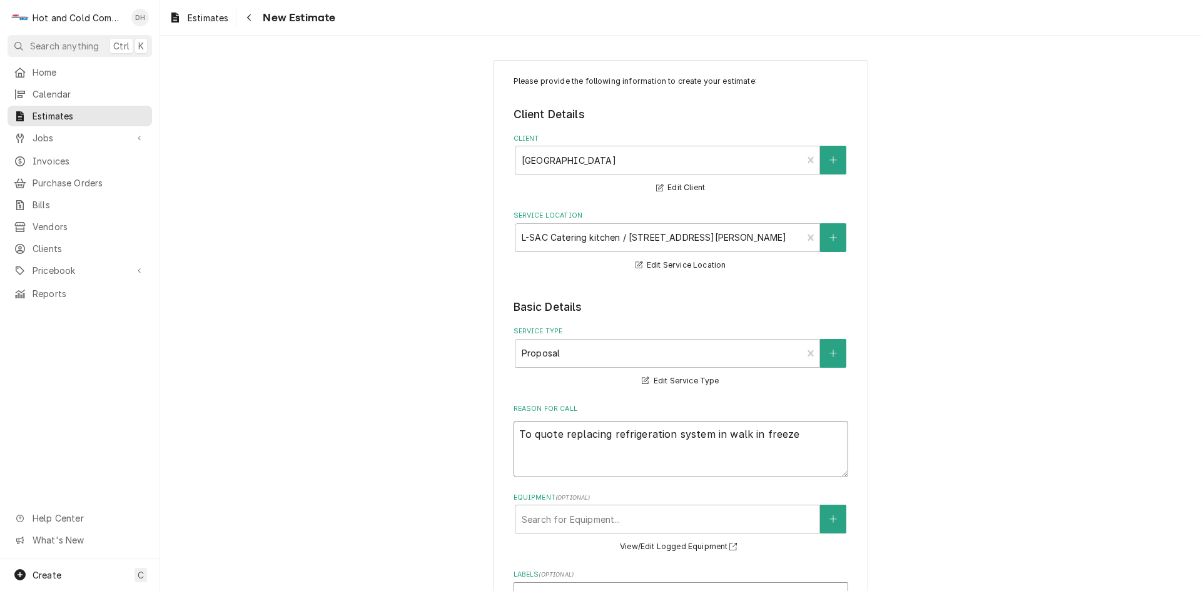
type textarea "To quote replacing refrigeration system in walk in freezer"
type textarea "x"
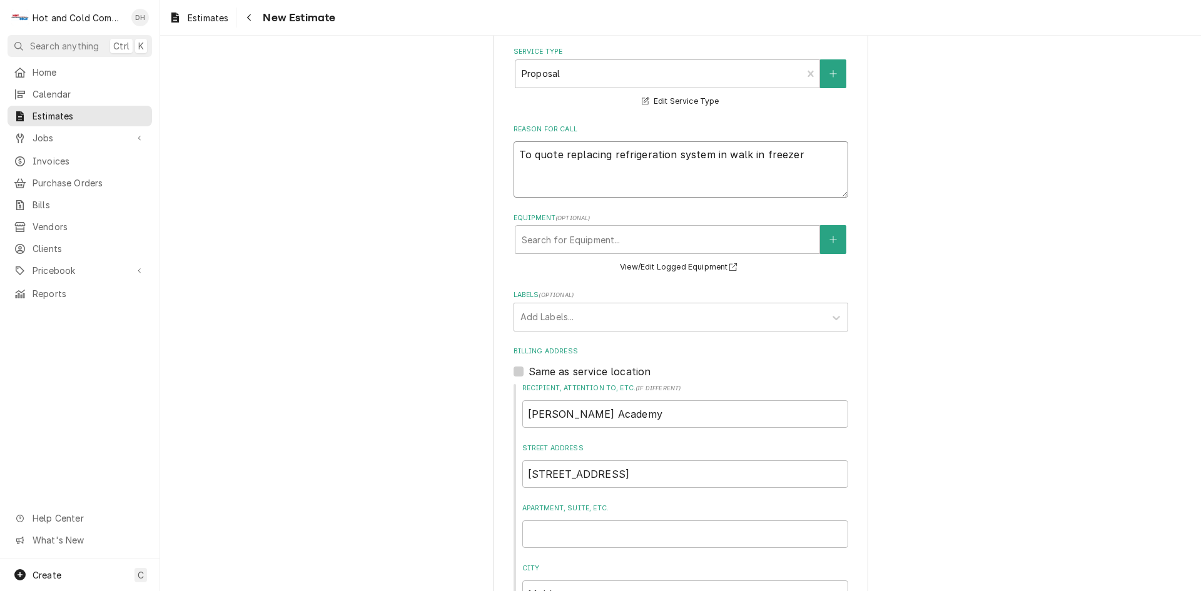
scroll to position [417, 0]
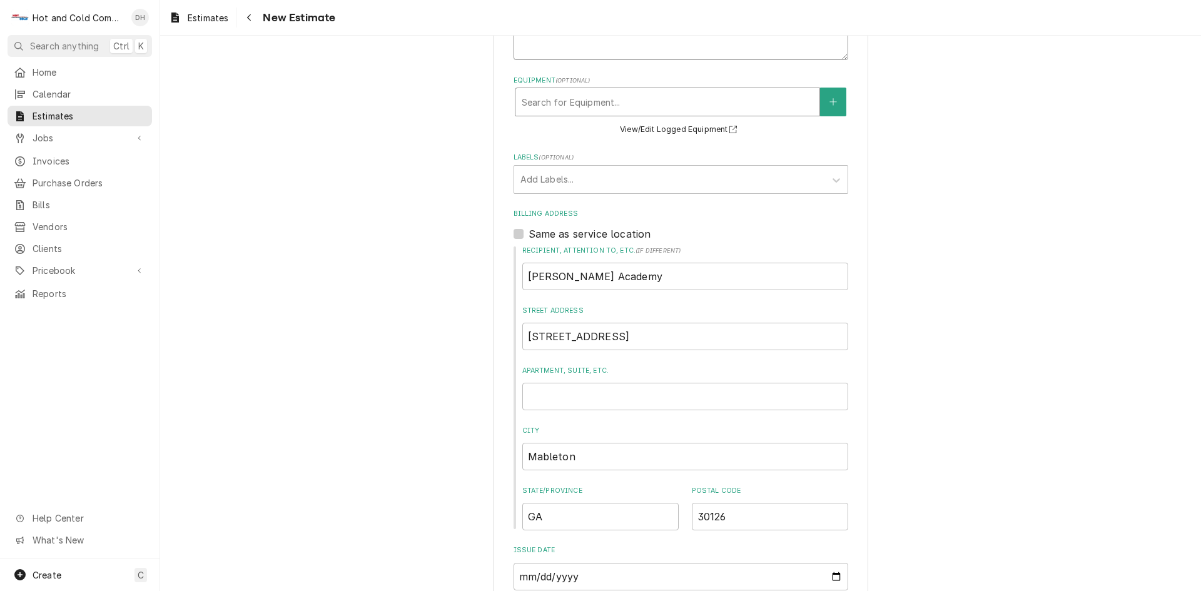
type textarea "To quote replacing refrigeration system in walk in freezer"
click at [662, 106] on div "Equipment" at bounding box center [667, 102] width 291 height 23
click at [923, 132] on div "Please provide the following information to create your estimate: Client Detail…" at bounding box center [680, 220] width 1041 height 1177
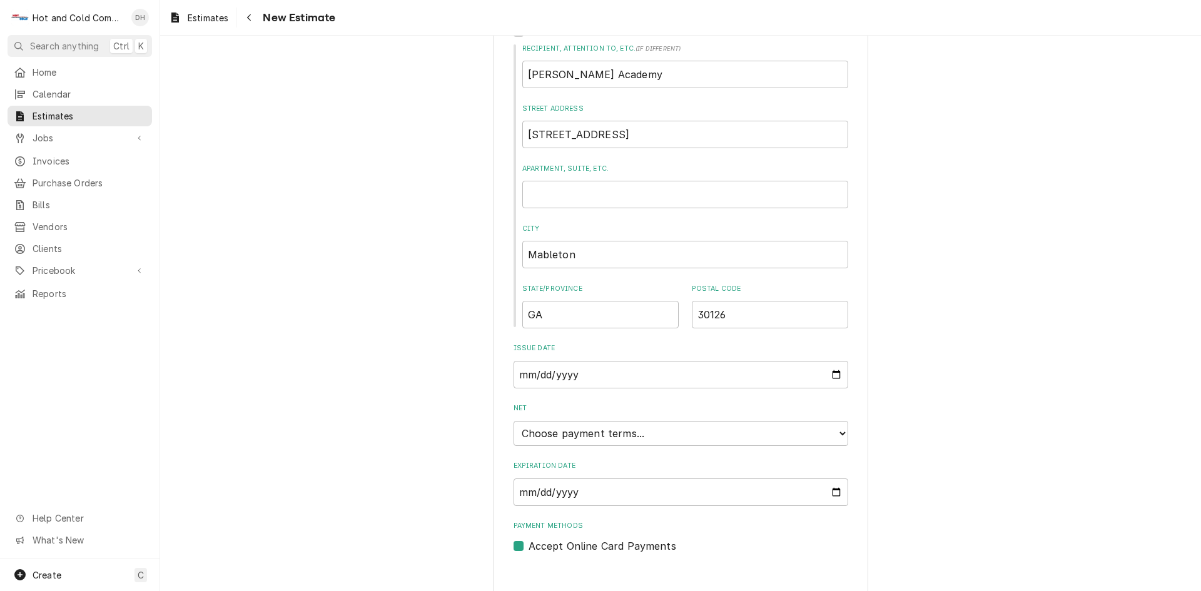
scroll to position [635, 0]
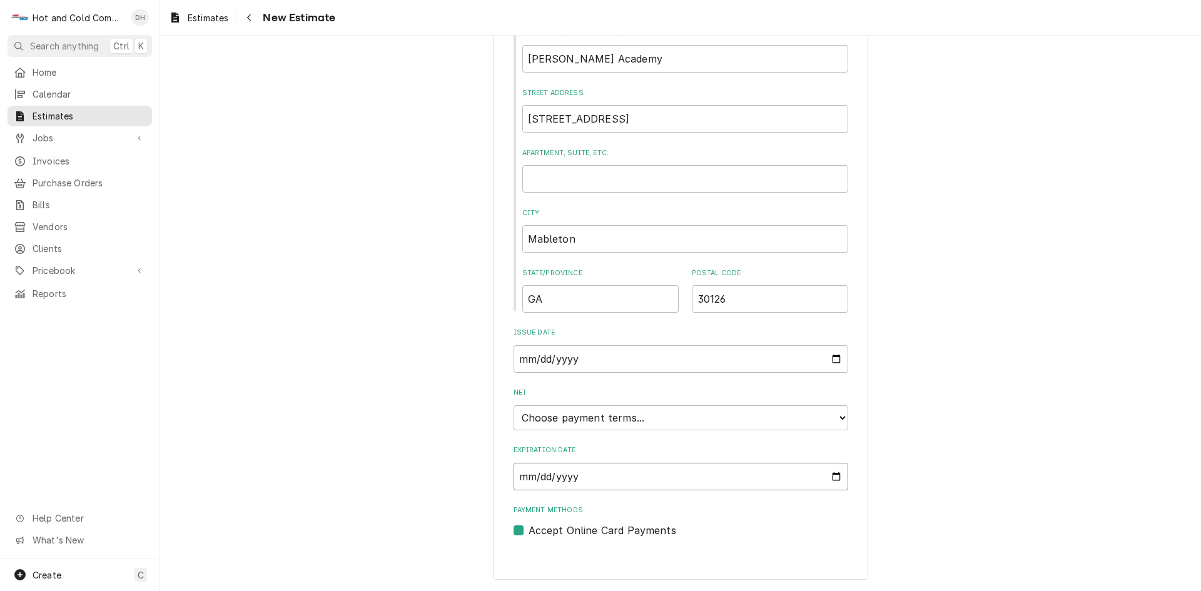
click at [834, 475] on input "Expiration Date" at bounding box center [680, 477] width 335 height 28
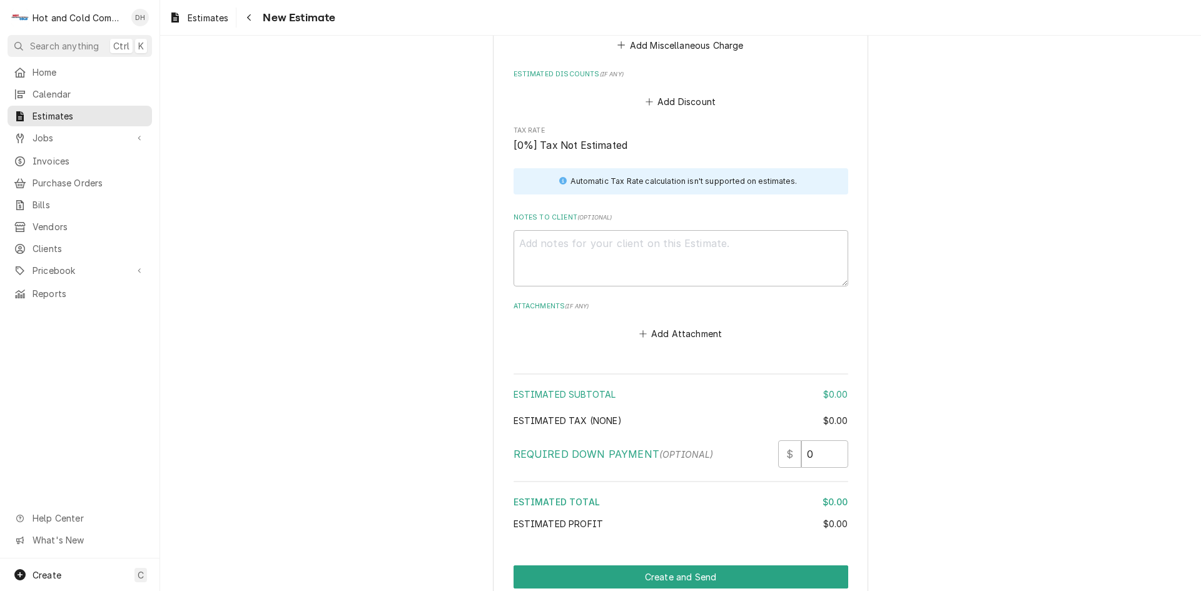
scroll to position [1383, 0]
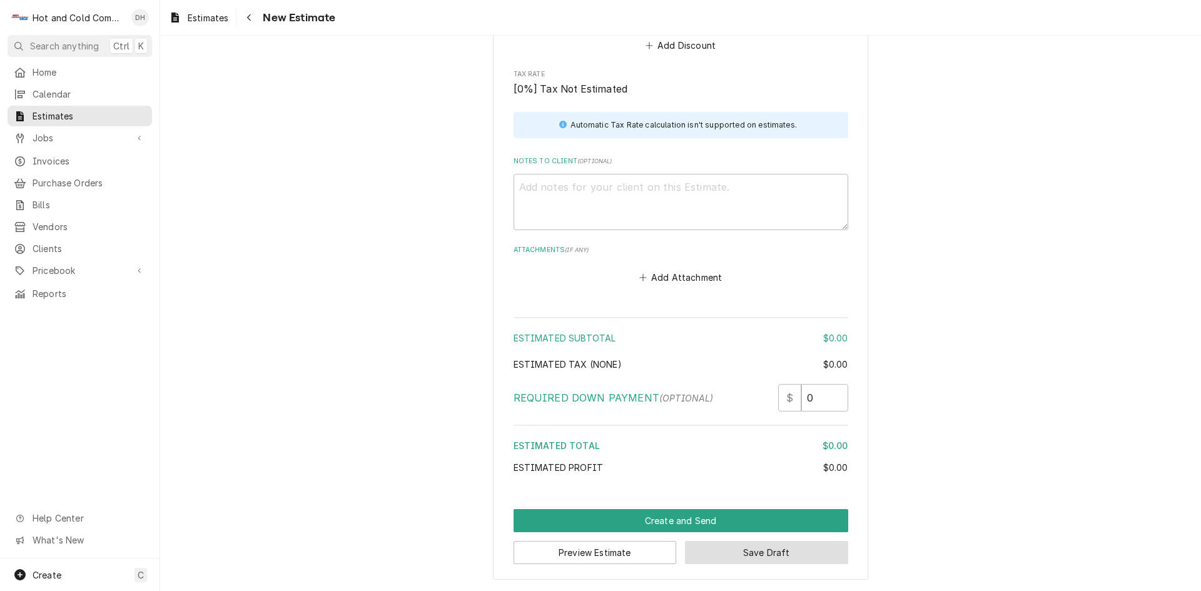
click at [792, 552] on button "Save Draft" at bounding box center [766, 552] width 163 height 23
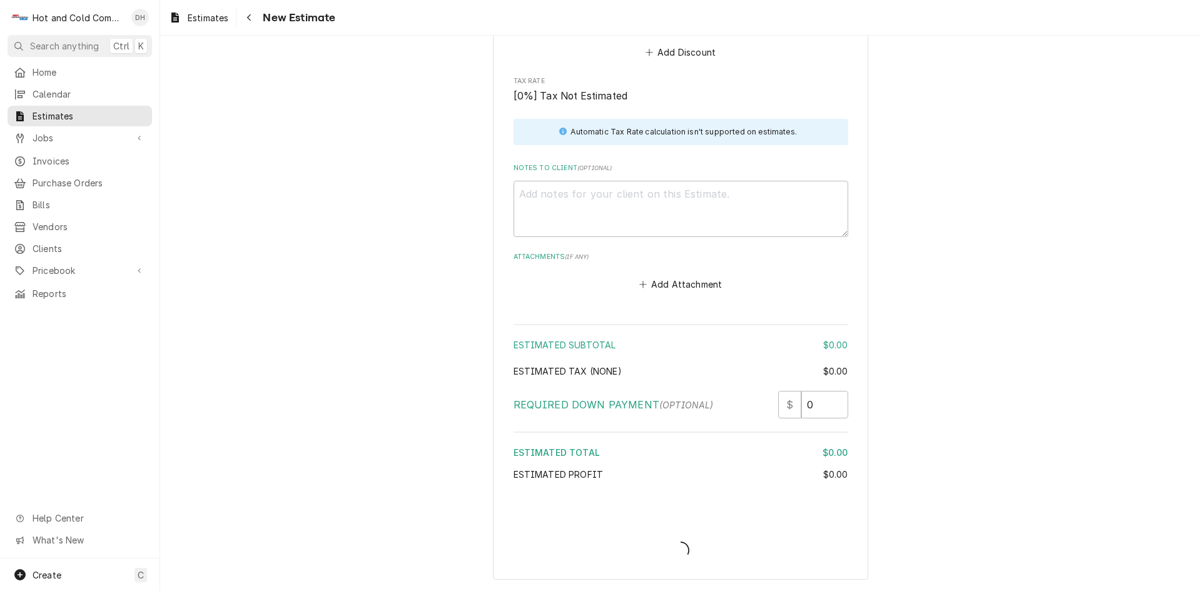
scroll to position [1376, 0]
type textarea "x"
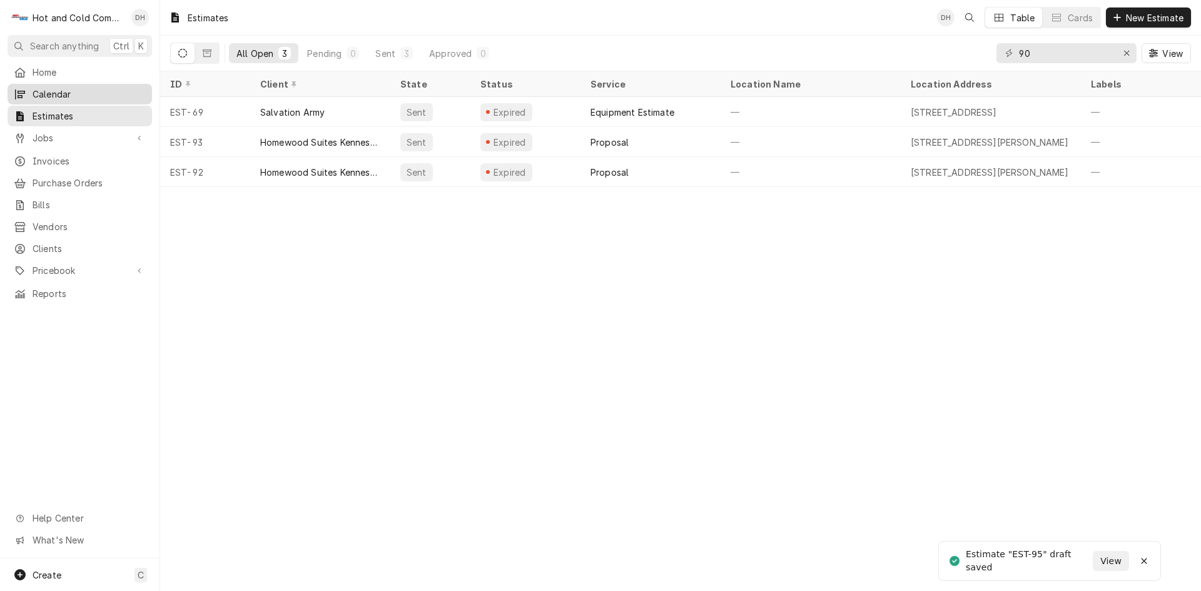
click at [57, 88] on span "Calendar" at bounding box center [89, 94] width 113 height 13
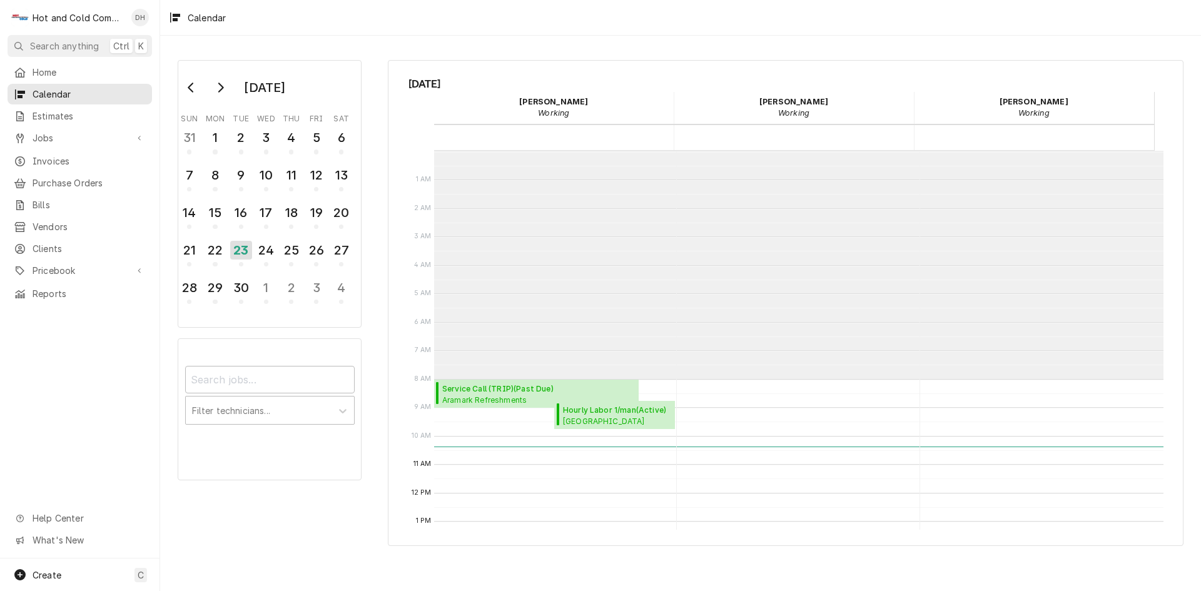
scroll to position [228, 0]
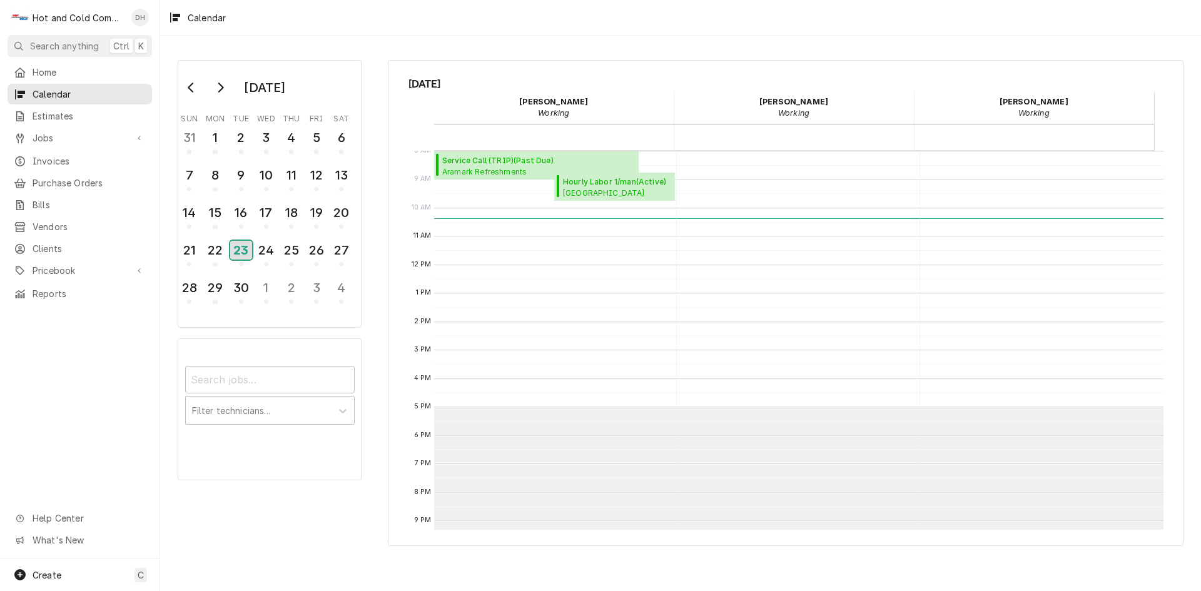
click at [241, 256] on div "23" at bounding box center [241, 250] width 22 height 19
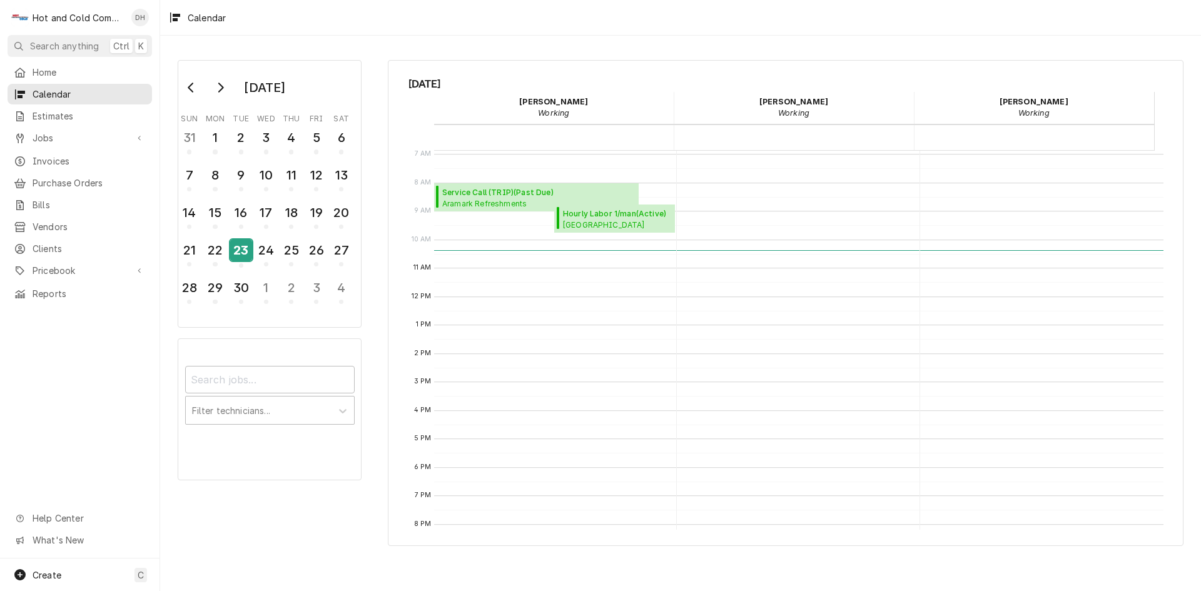
scroll to position [208, 0]
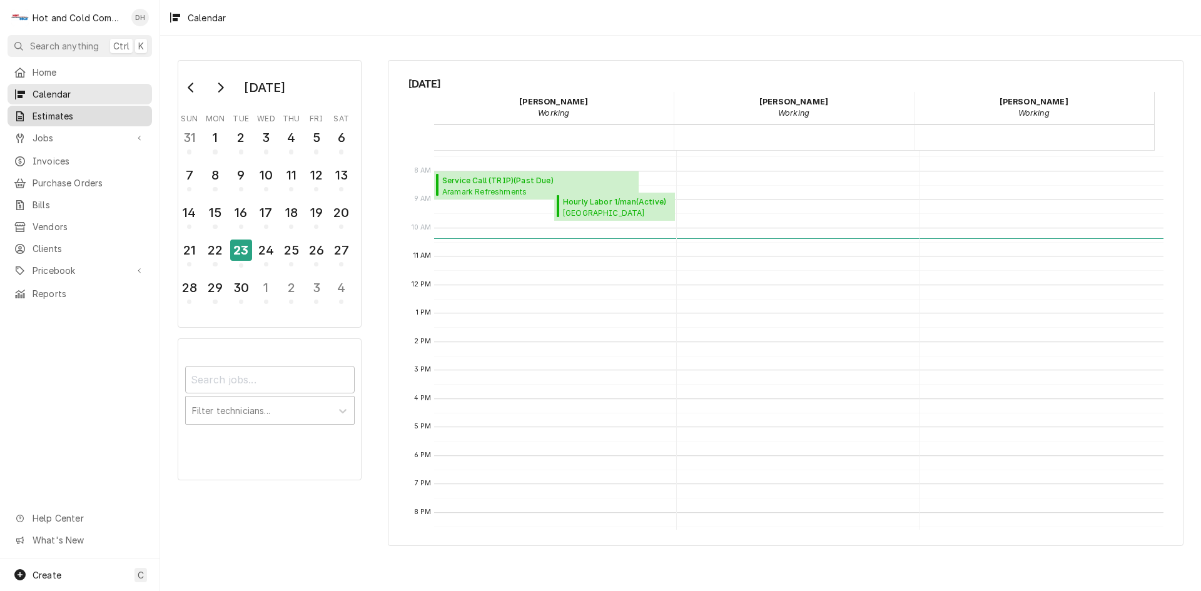
click at [71, 111] on span "Estimates" at bounding box center [89, 115] width 113 height 13
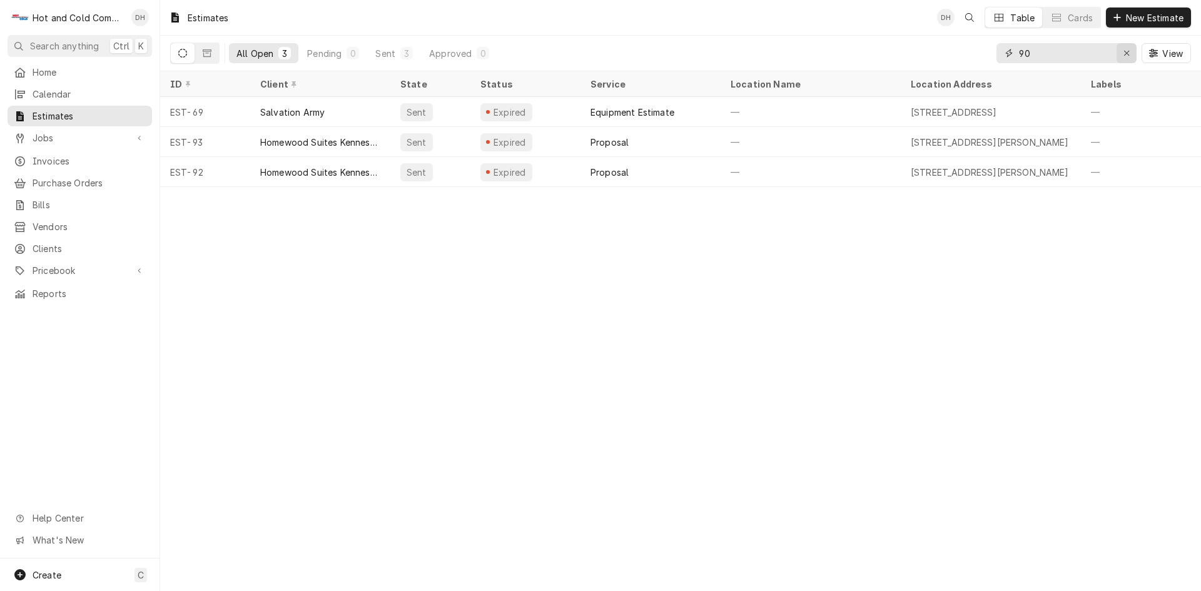
click at [1129, 51] on div "Erase input" at bounding box center [1126, 53] width 13 height 13
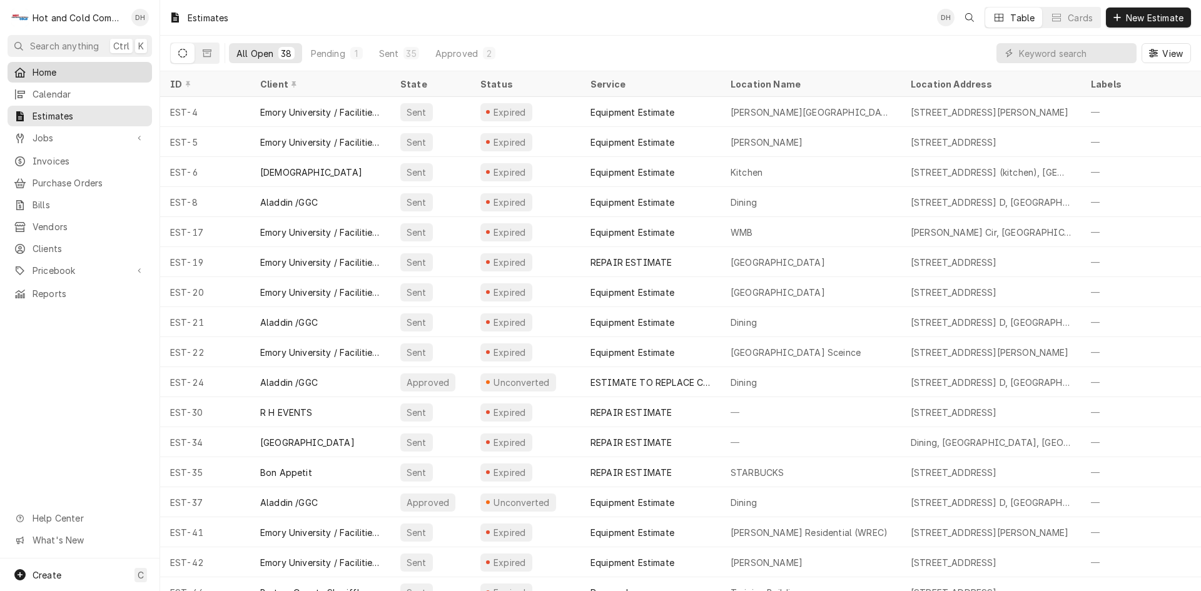
click at [49, 73] on span "Home" at bounding box center [89, 72] width 113 height 13
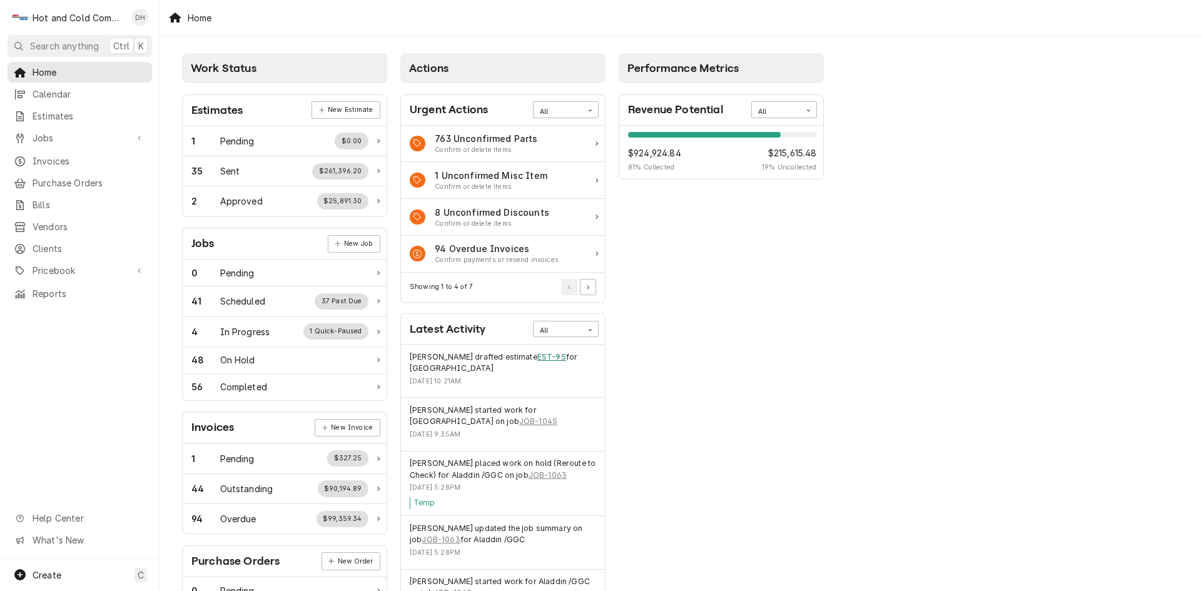
click at [537, 361] on link "EST-95" at bounding box center [551, 356] width 29 height 11
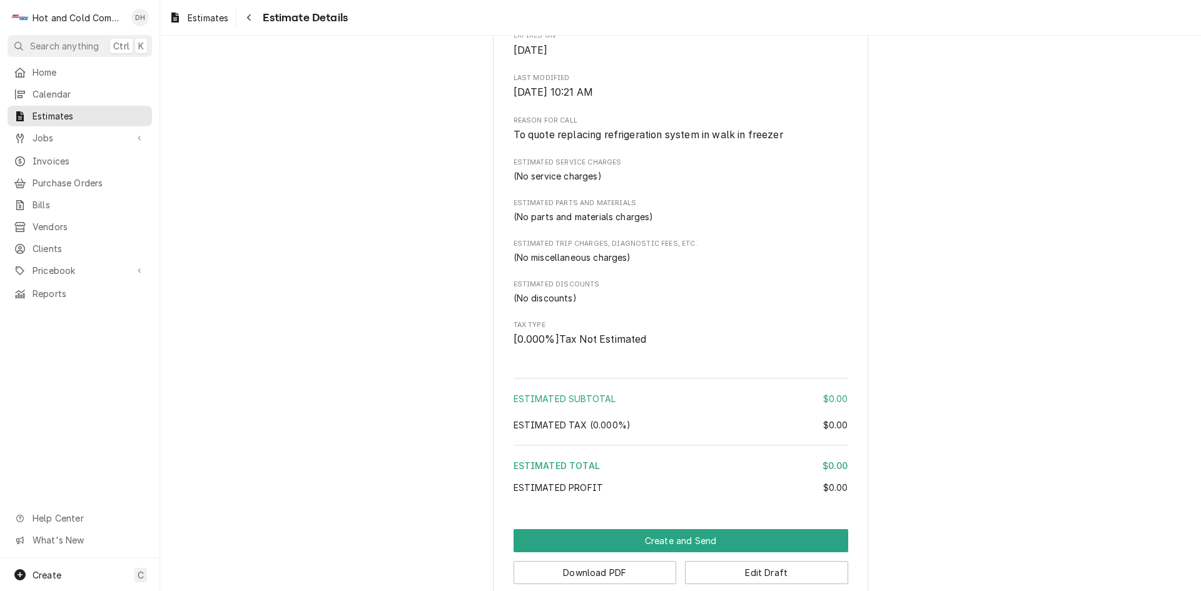
scroll to position [625, 0]
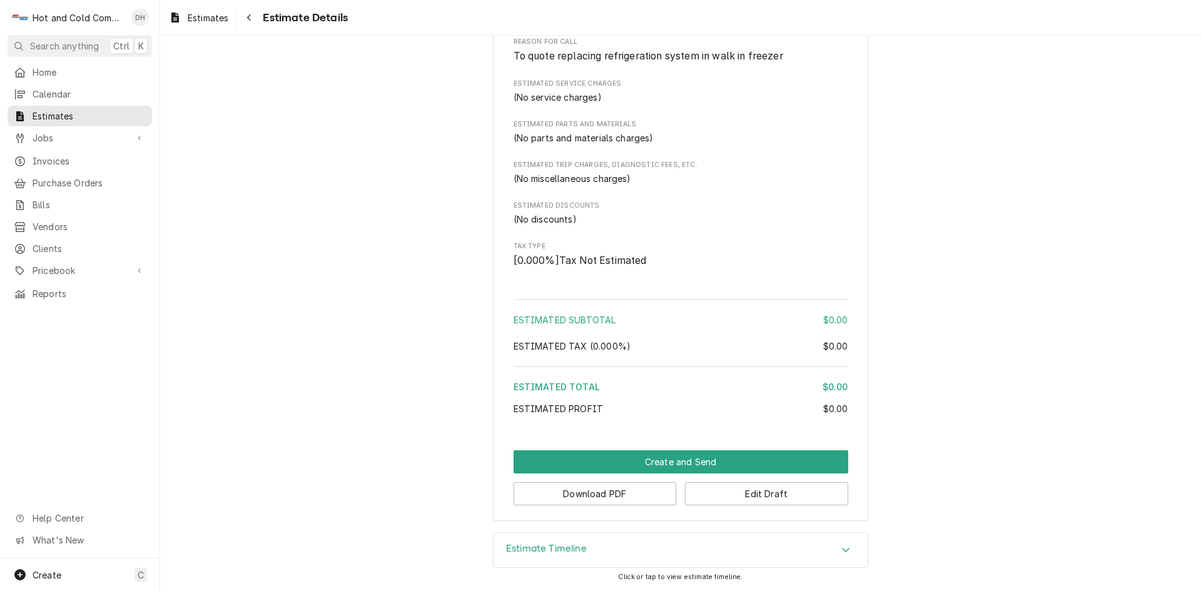
click at [842, 552] on icon "Accordion Header" at bounding box center [846, 550] width 8 height 4
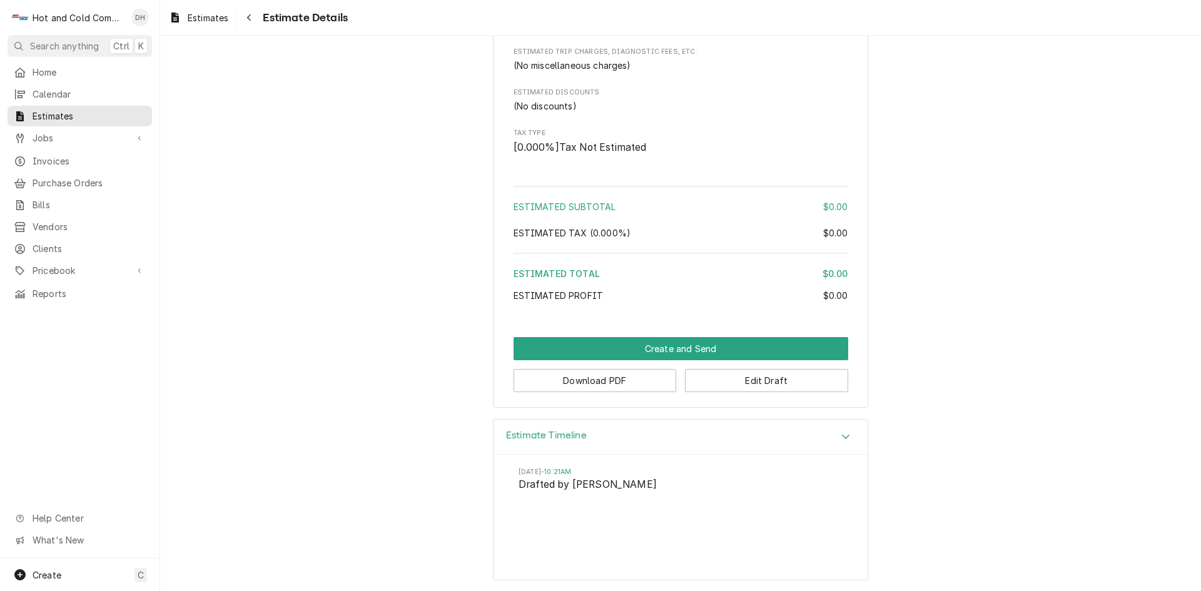
scroll to position [764, 0]
click at [841, 431] on icon "Accordion Header" at bounding box center [845, 434] width 9 height 10
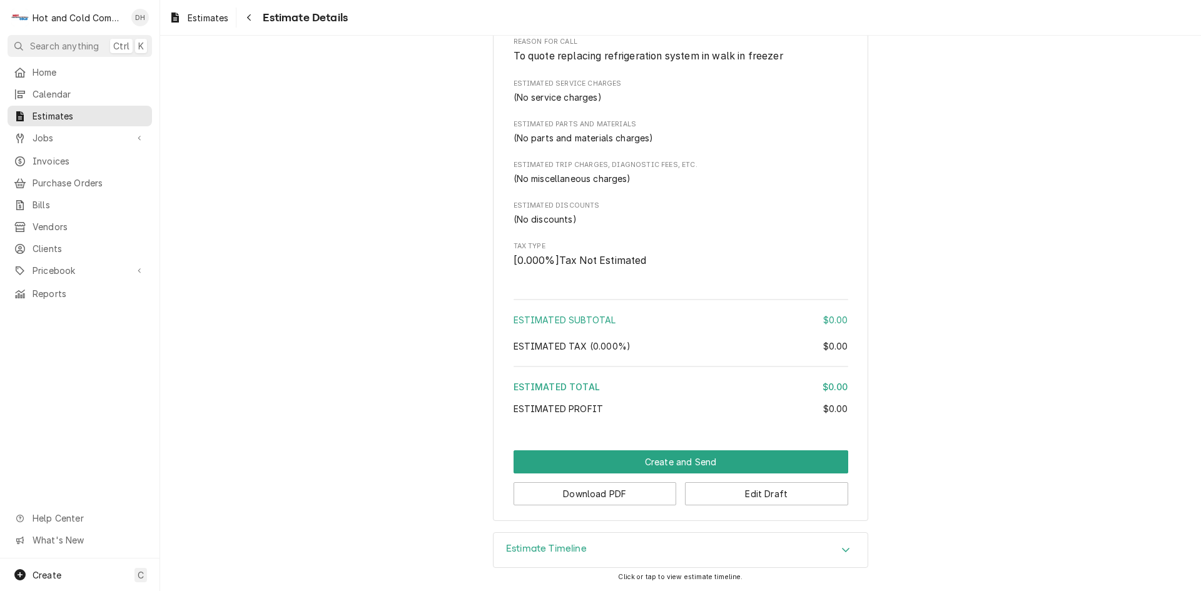
scroll to position [648, 0]
click at [58, 90] on span "Calendar" at bounding box center [89, 94] width 113 height 13
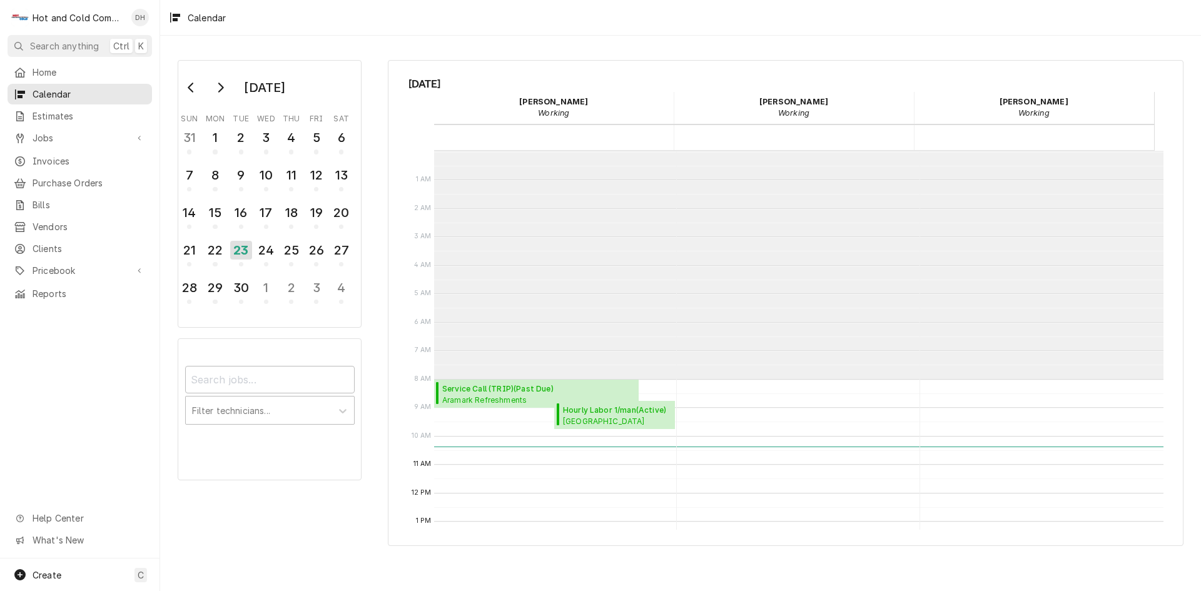
scroll to position [228, 0]
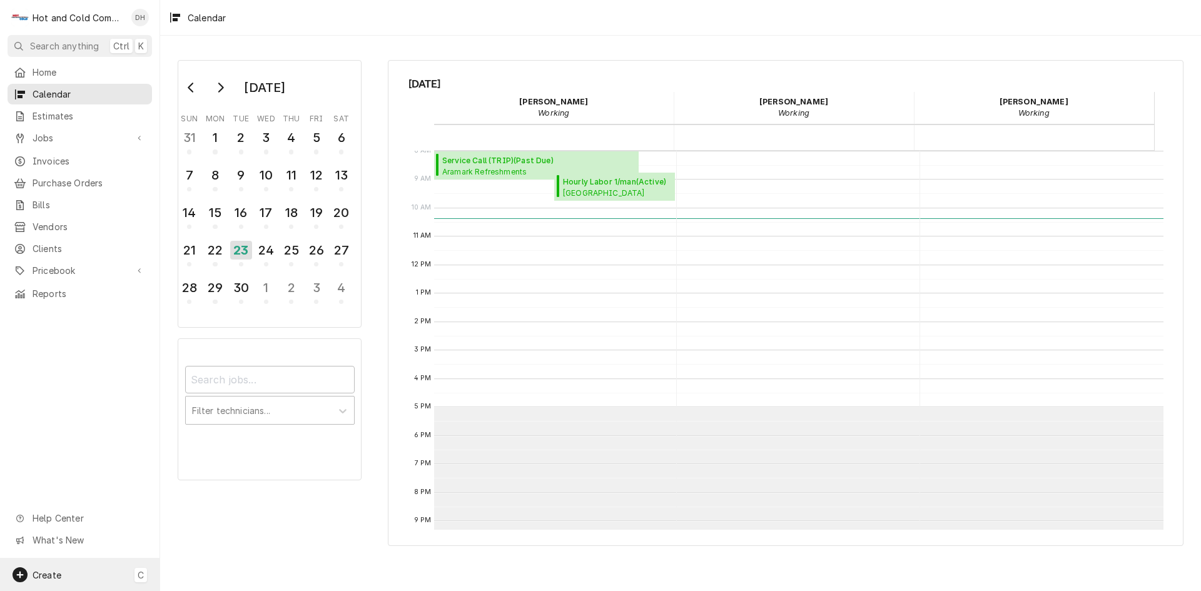
click at [43, 570] on span "Create" at bounding box center [47, 575] width 29 height 11
click at [217, 446] on div "Job" at bounding box center [234, 444] width 84 height 13
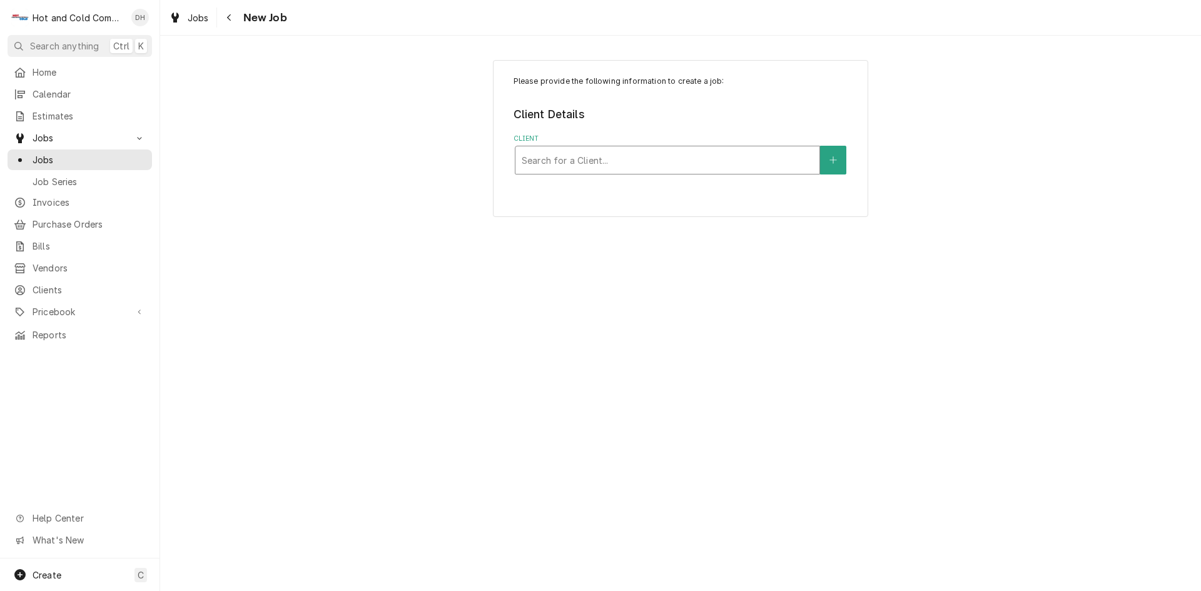
click at [605, 159] on div "Client" at bounding box center [667, 160] width 291 height 23
type input "Resta"
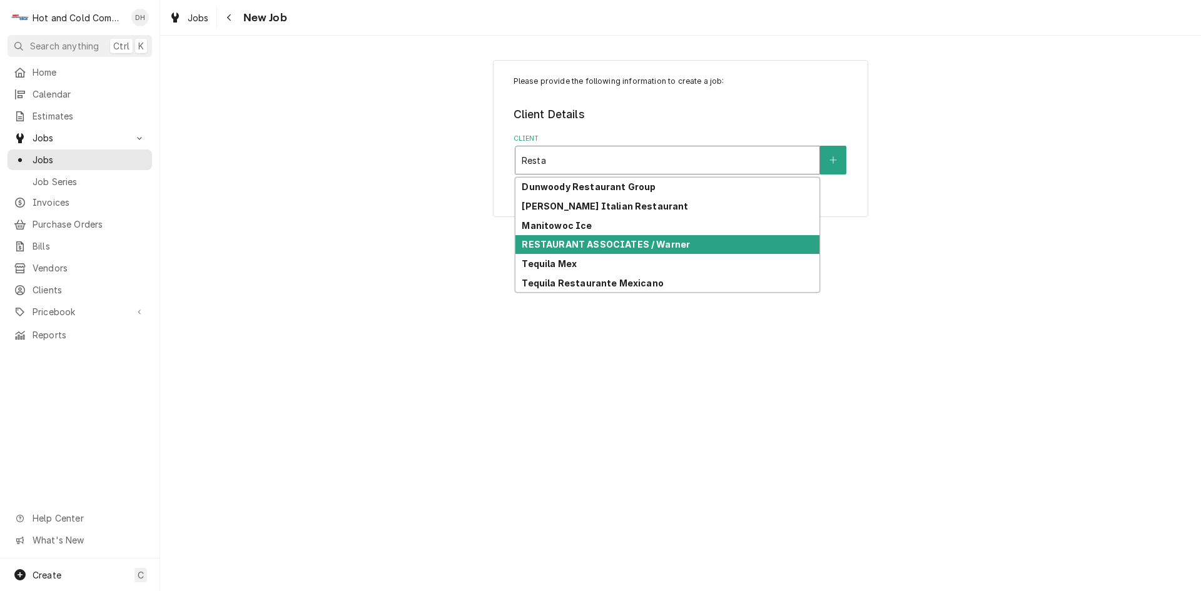
click at [642, 241] on strong "RESTAURANT ASSOCIATES / Warner" at bounding box center [606, 244] width 168 height 11
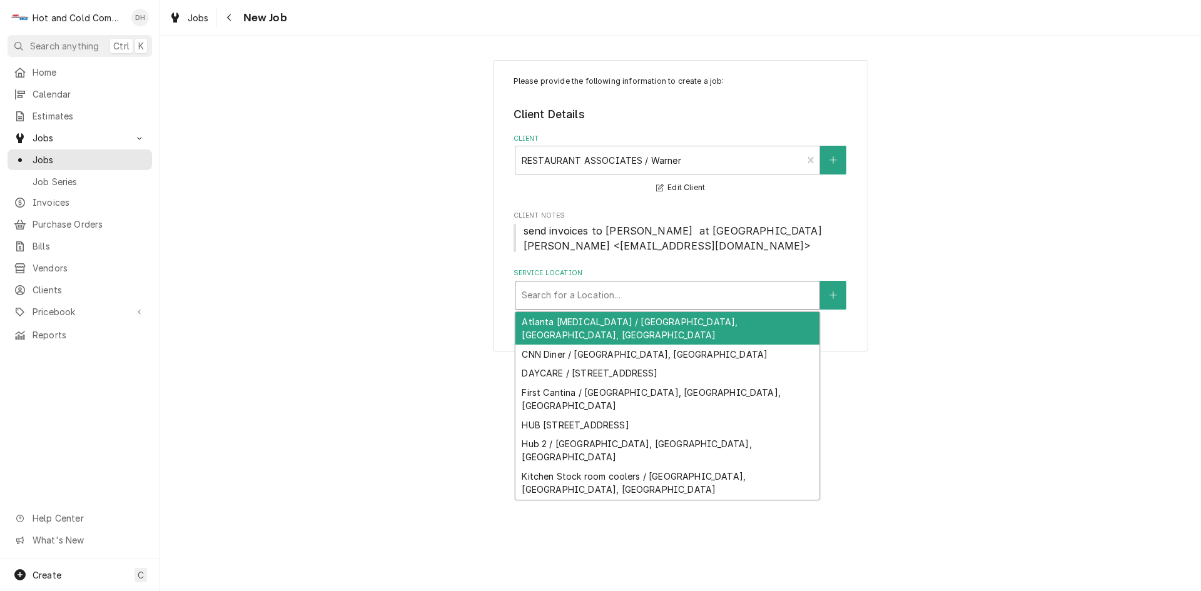
click at [623, 288] on div "Service Location" at bounding box center [667, 295] width 291 height 23
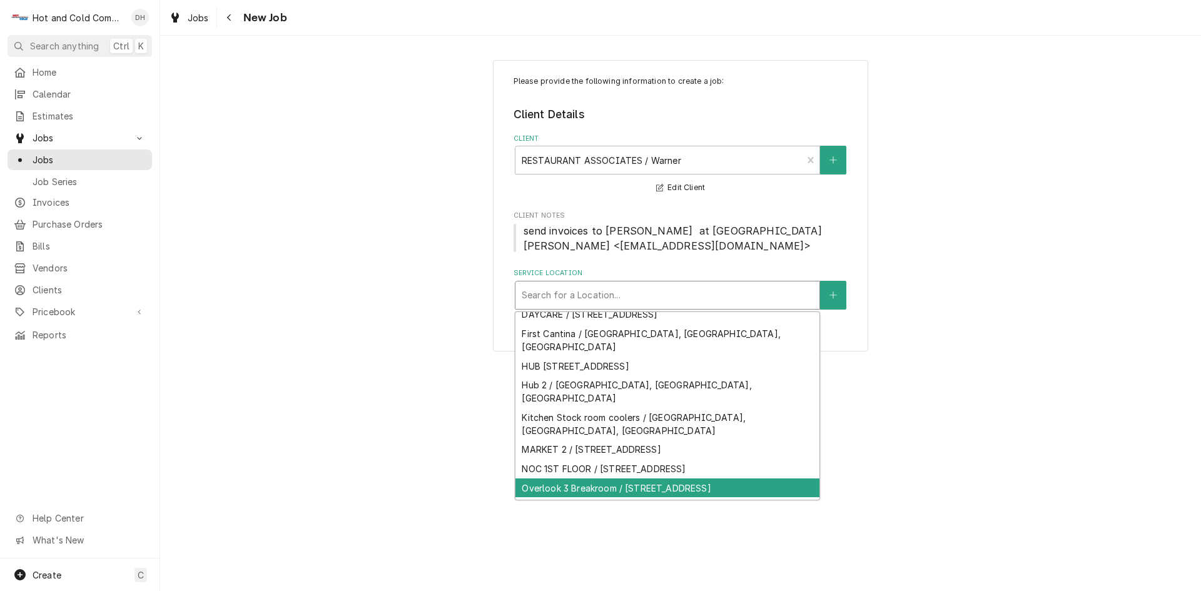
scroll to position [61, 0]
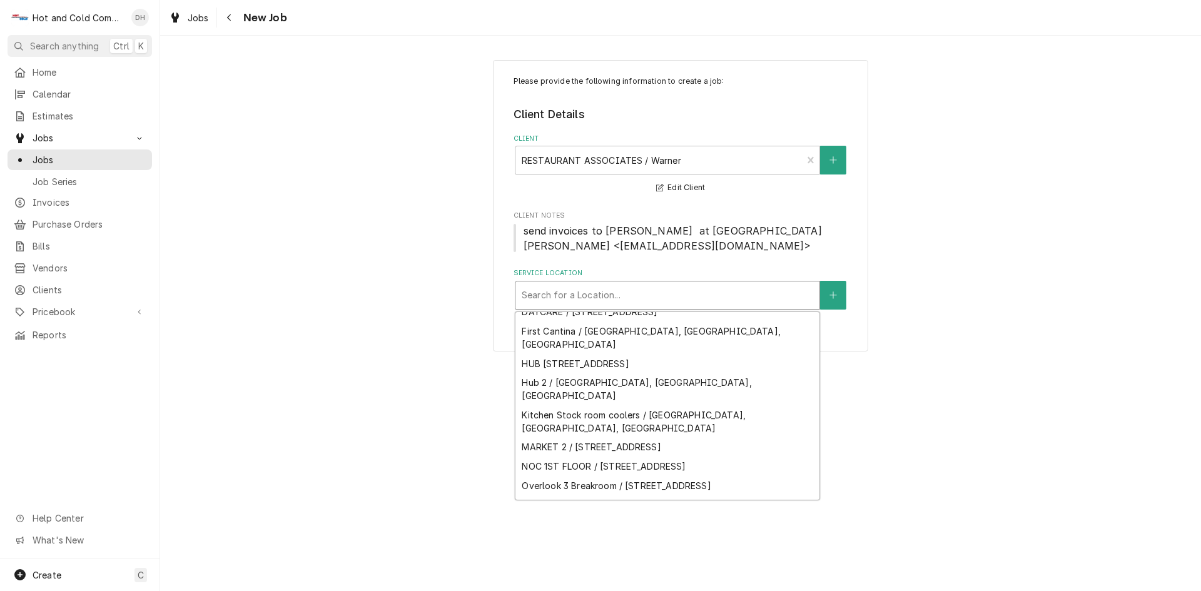
click at [794, 547] on div "[PERSON_NAME][GEOGRAPHIC_DATA][PERSON_NAME], [GEOGRAPHIC_DATA]" at bounding box center [667, 563] width 304 height 33
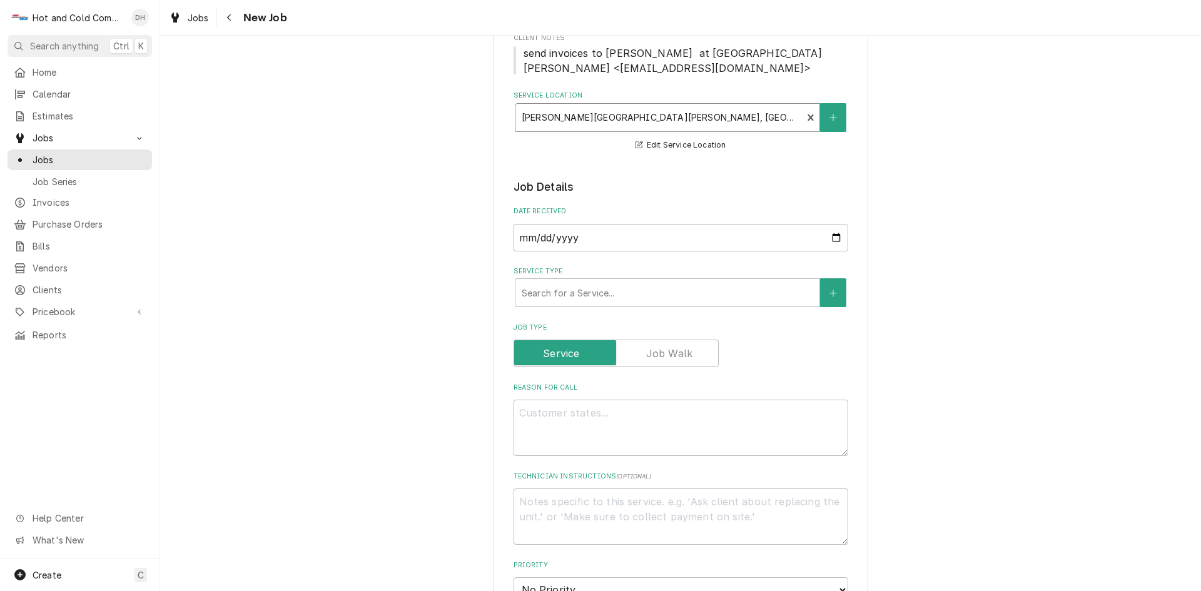
scroll to position [208, 0]
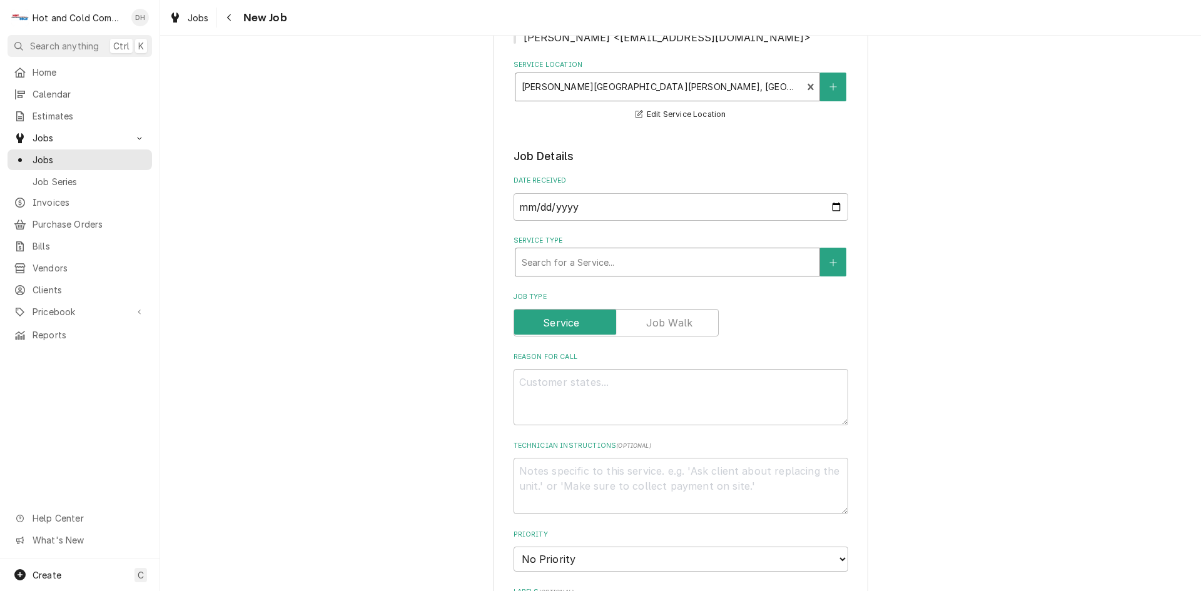
click at [698, 259] on div "Service Type" at bounding box center [667, 262] width 291 height 23
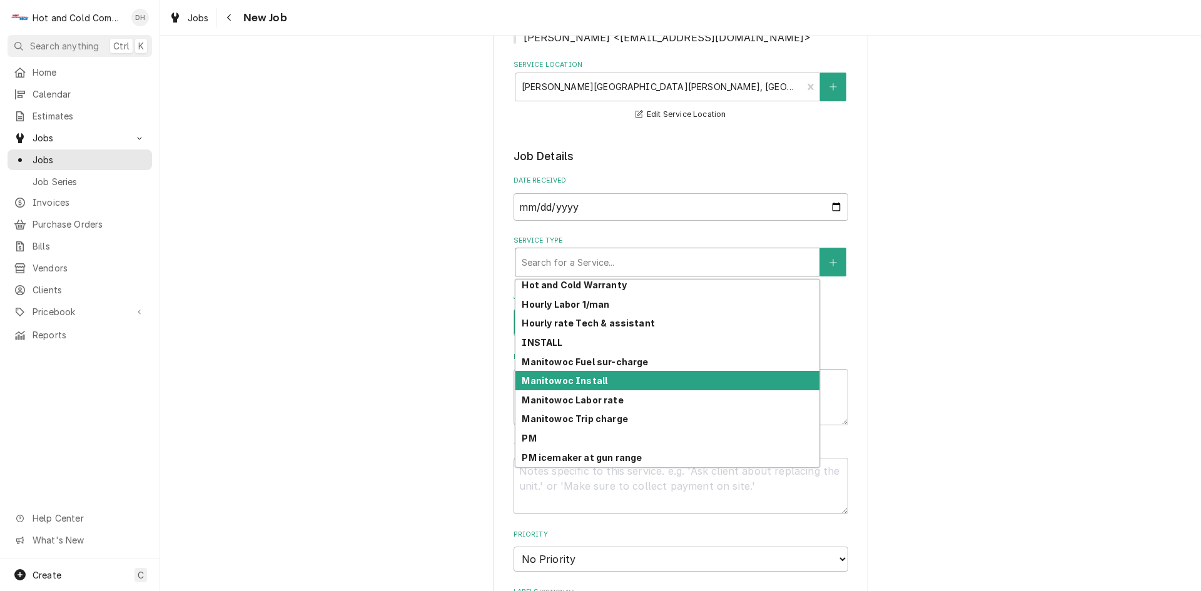
scroll to position [323, 0]
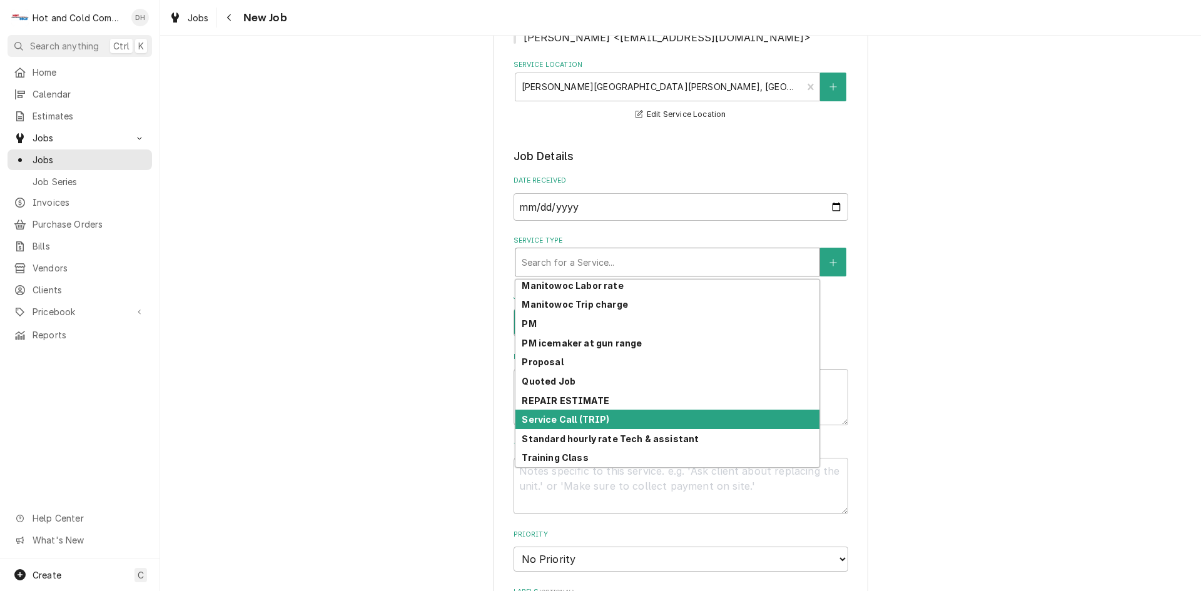
click at [590, 418] on strong "Service Call (TRIP)" at bounding box center [566, 419] width 88 height 11
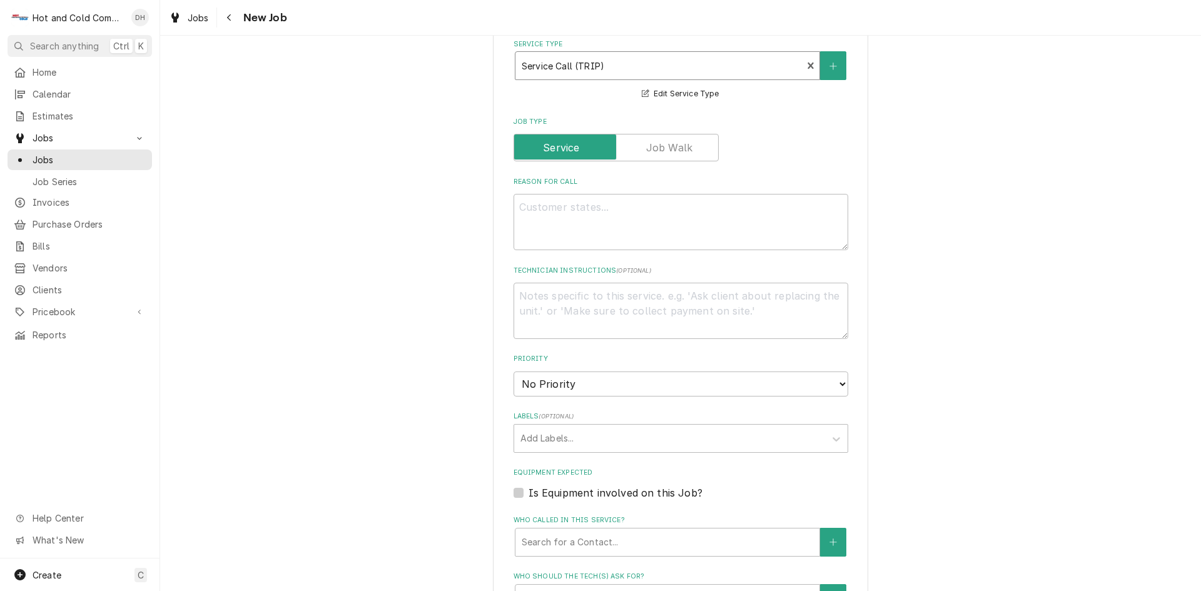
scroll to position [417, 0]
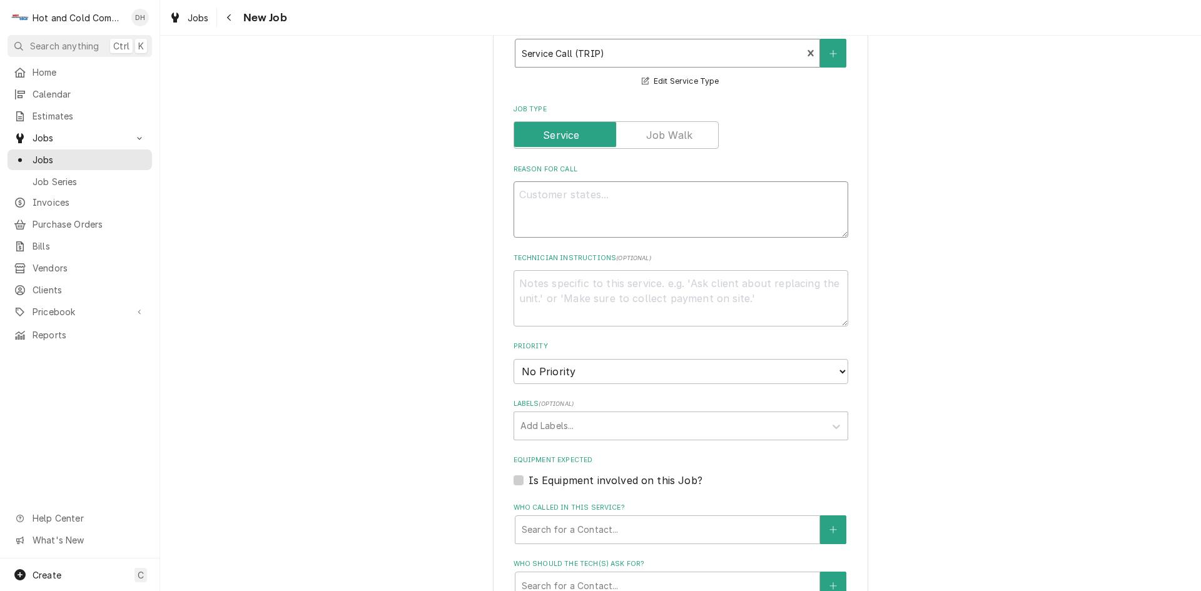
click at [595, 203] on textarea "Reason For Call" at bounding box center [680, 209] width 335 height 56
type textarea "x"
type textarea "D"
type textarea "x"
type textarea "Dr"
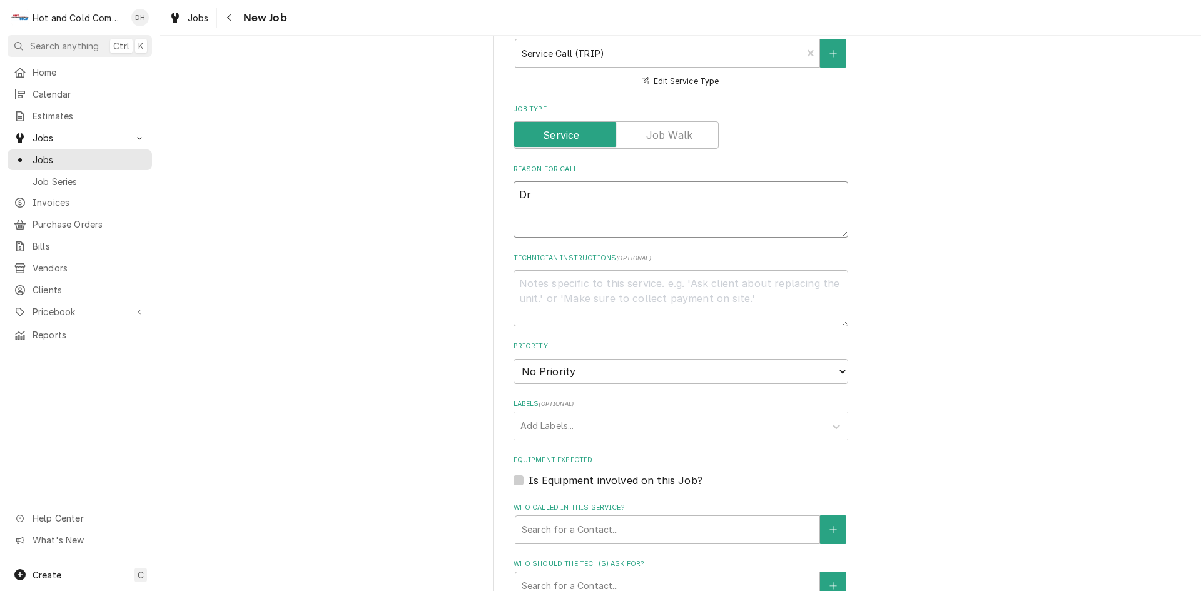
type textarea "x"
type textarea "Dri"
type textarea "x"
type textarea "Drib"
type textarea "x"
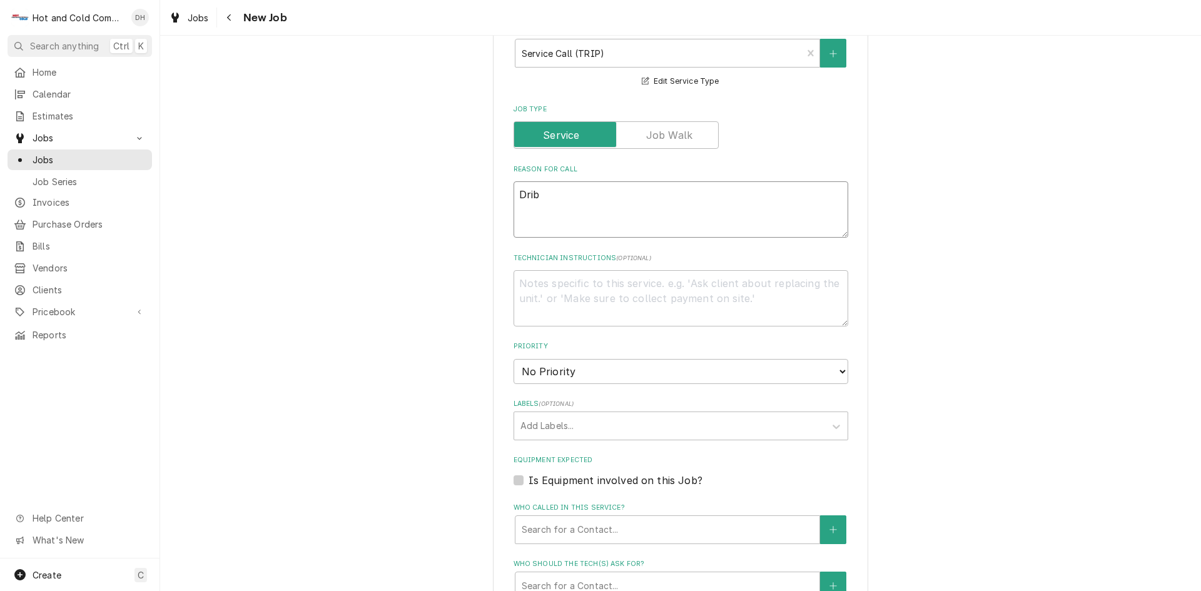
type textarea "Dri"
type textarea "x"
type textarea "Drin"
type textarea "x"
type textarea "Drink"
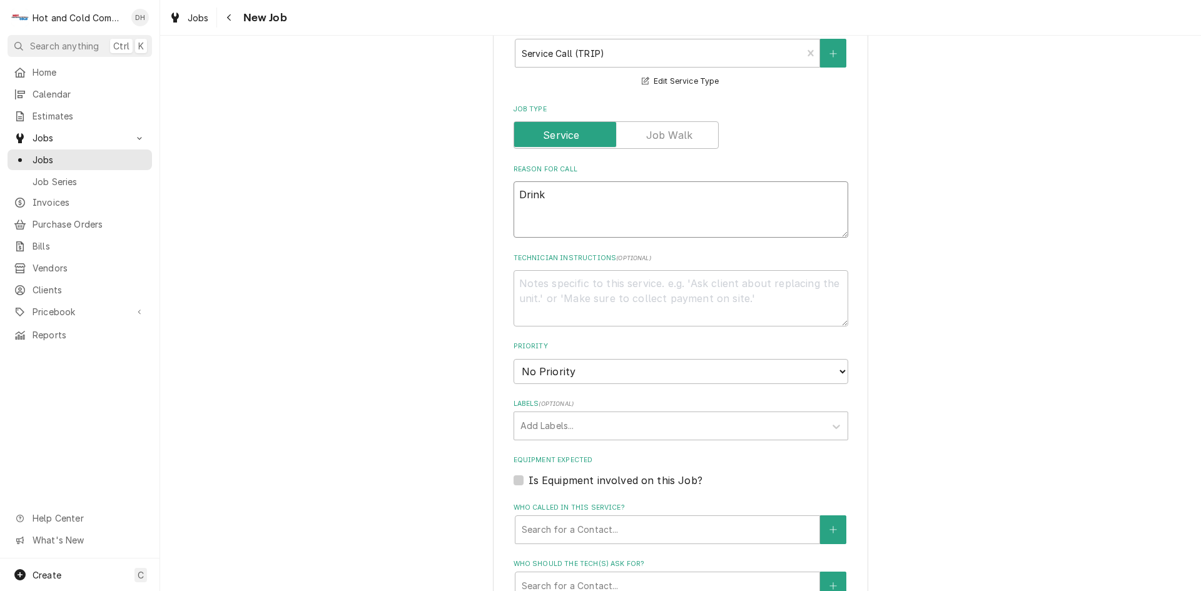
type textarea "x"
type textarea "Drink"
type textarea "x"
type textarea "Drink c"
type textarea "x"
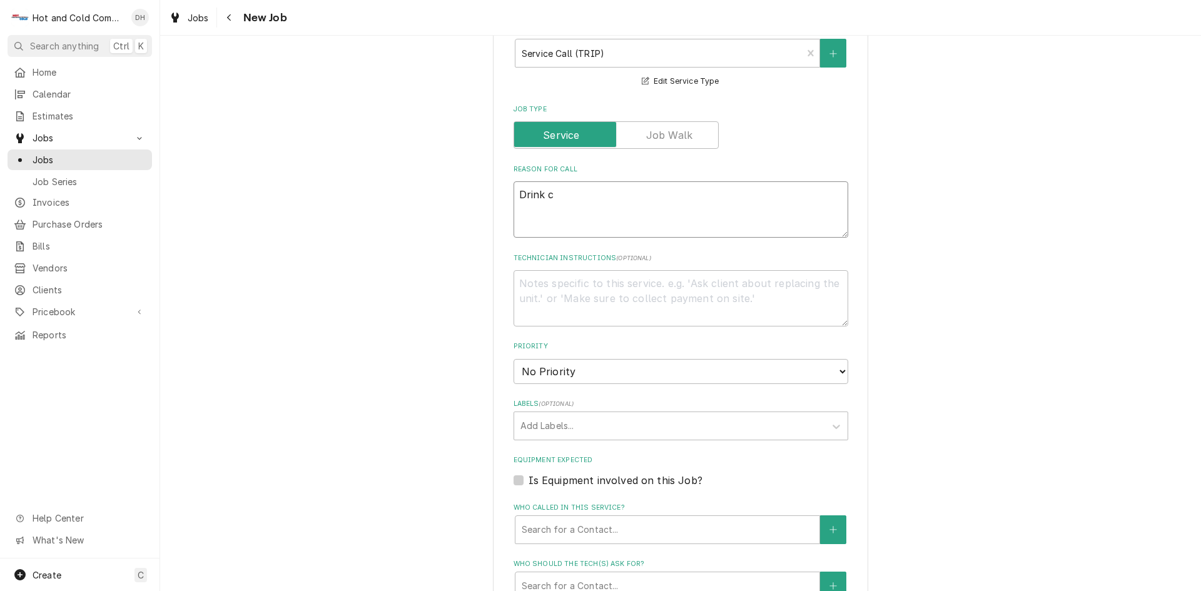
type textarea "Drink co"
type textarea "x"
type textarea "Drink coo"
type textarea "x"
type textarea "Drink cool"
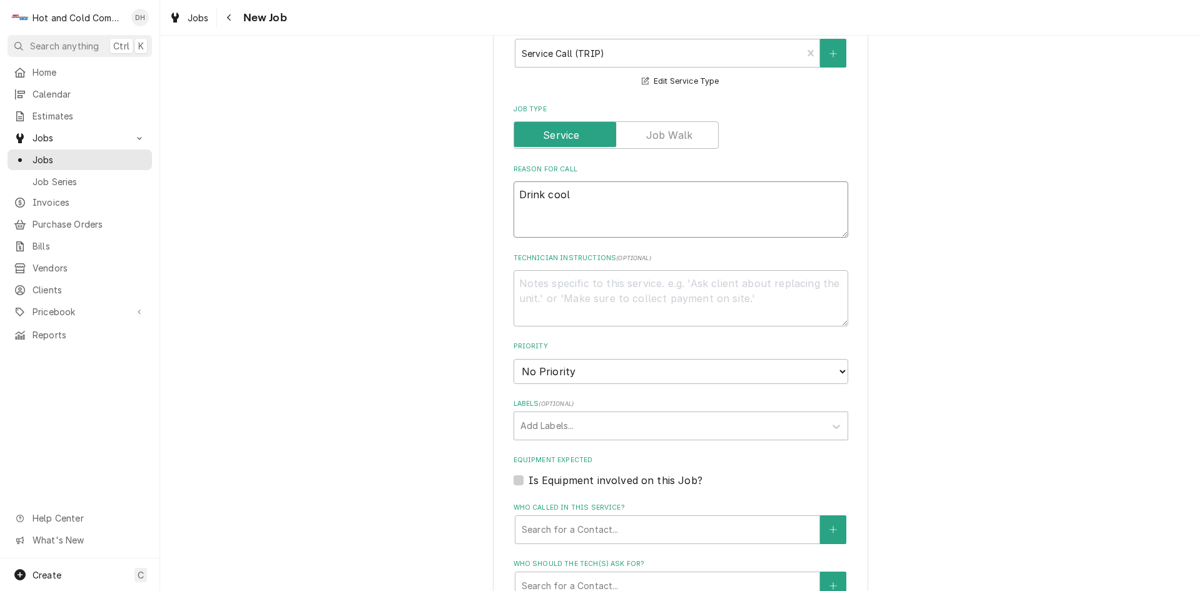
type textarea "x"
type textarea "Drink coole"
type textarea "x"
type textarea "Drink cooler"
type textarea "x"
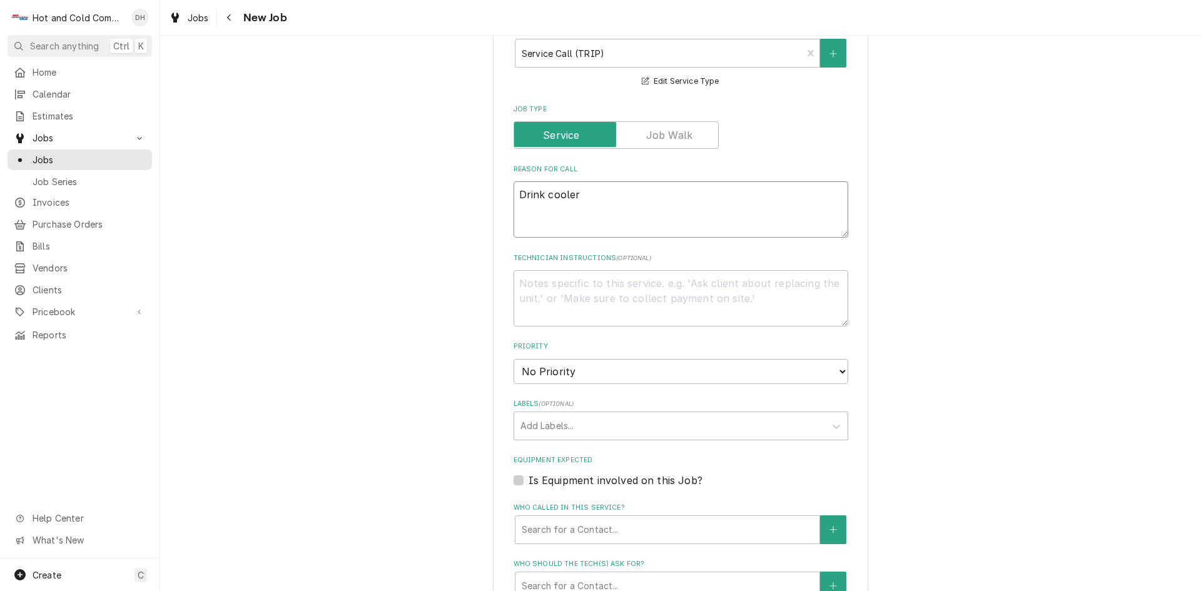
type textarea "Drink cooler"
type textarea "x"
type textarea "Drink cooler n"
type textarea "x"
type textarea "Drink cooler no"
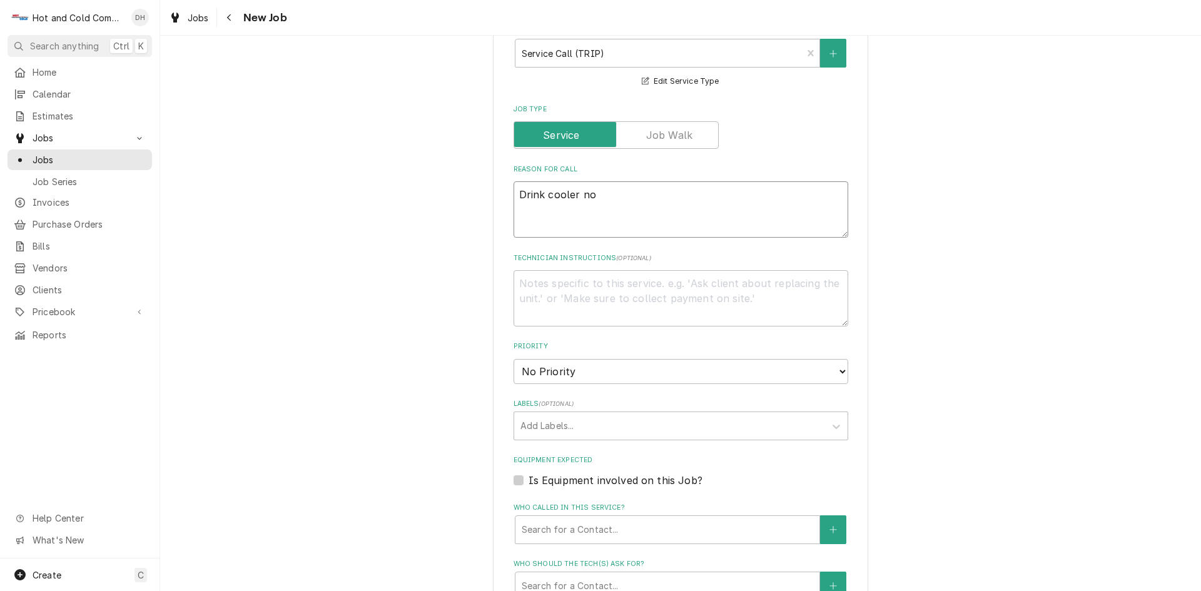
type textarea "x"
type textarea "Drink cooler not"
type textarea "x"
type textarea "Drink cooler not"
type textarea "x"
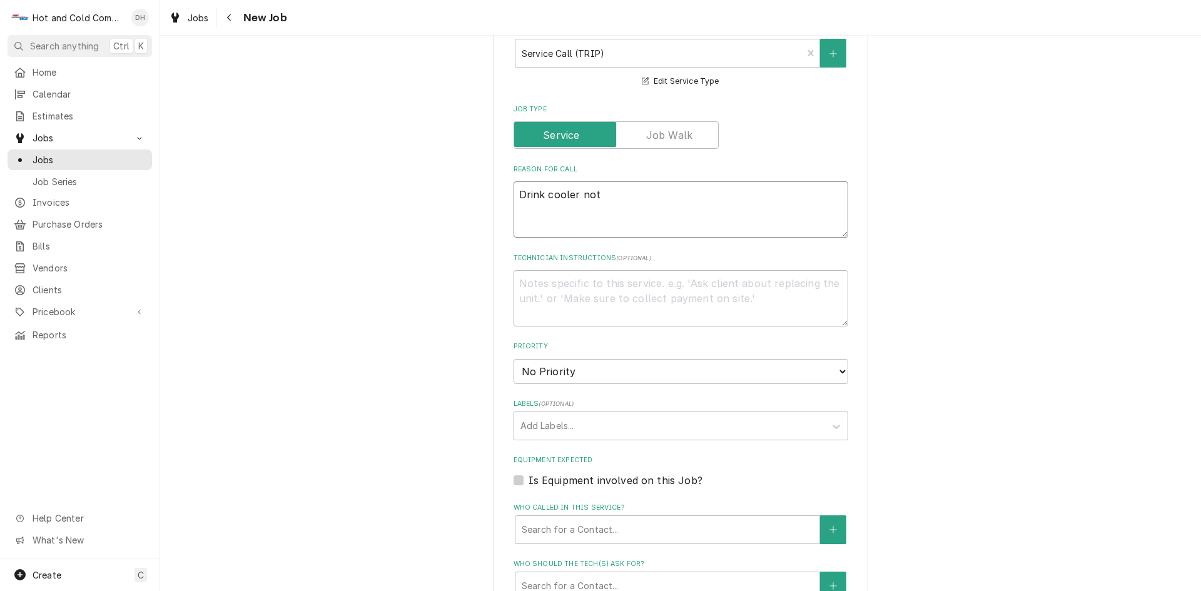
type textarea "Drink cooler not a"
type textarea "x"
type textarea "Drink cooler not at"
type textarea "x"
type textarea "Drink cooler not at"
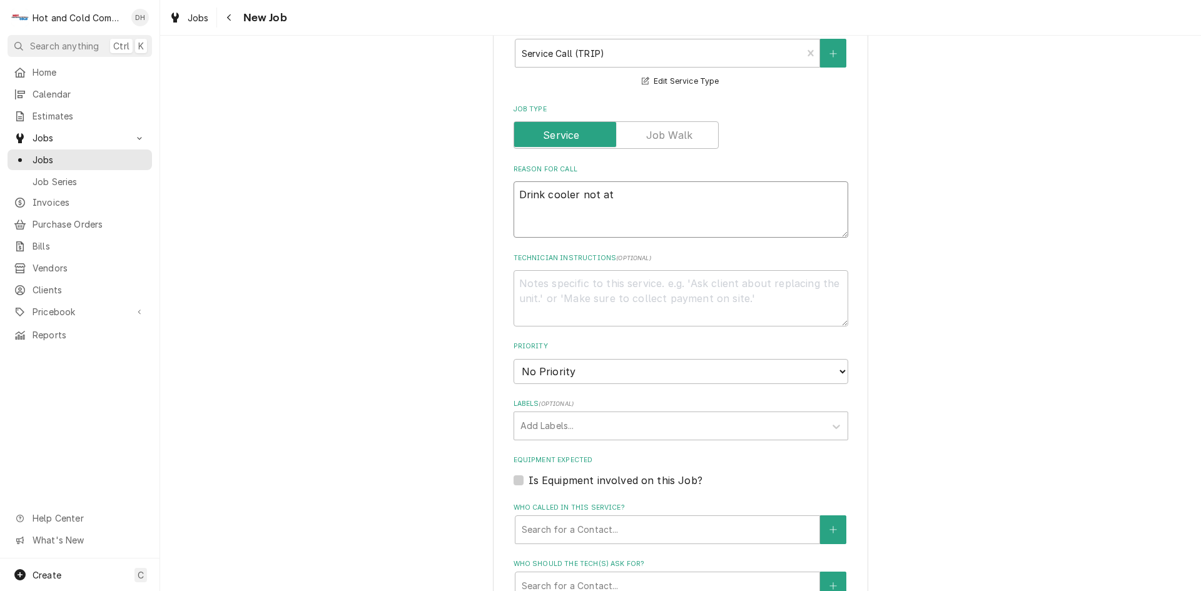
type textarea "x"
type textarea "Drink cooler not at t"
type textarea "x"
type textarea "Drink cooler not at te"
type textarea "x"
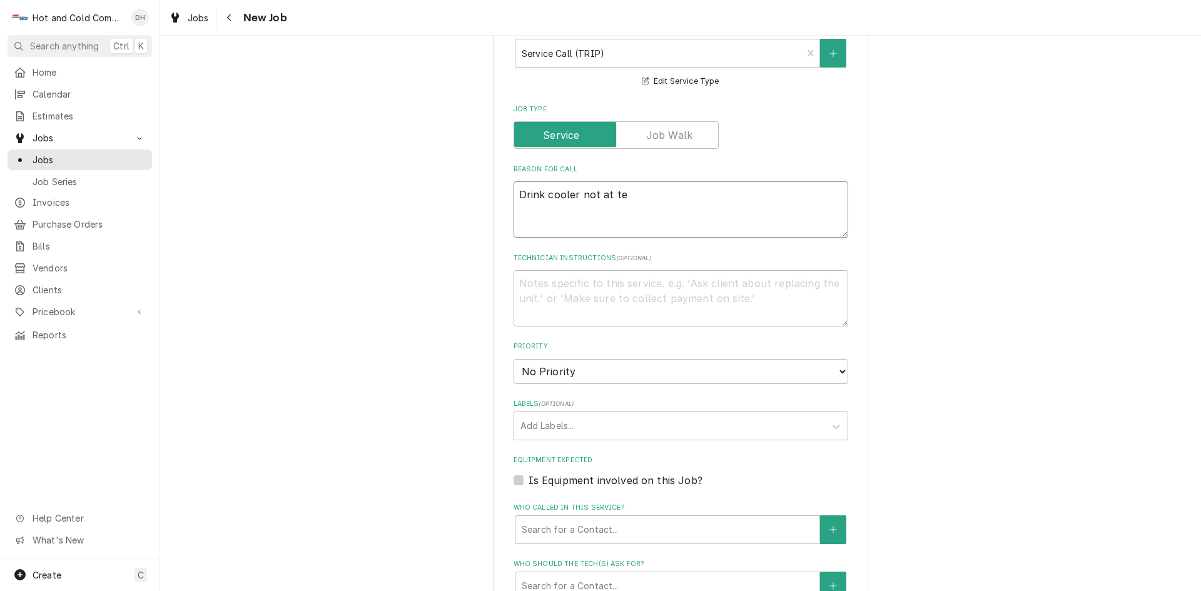
type textarea "Drink cooler not at tem"
type textarea "x"
type textarea "Drink cooler not at temp"
type textarea "x"
type textarea "Drink cooler not at temp"
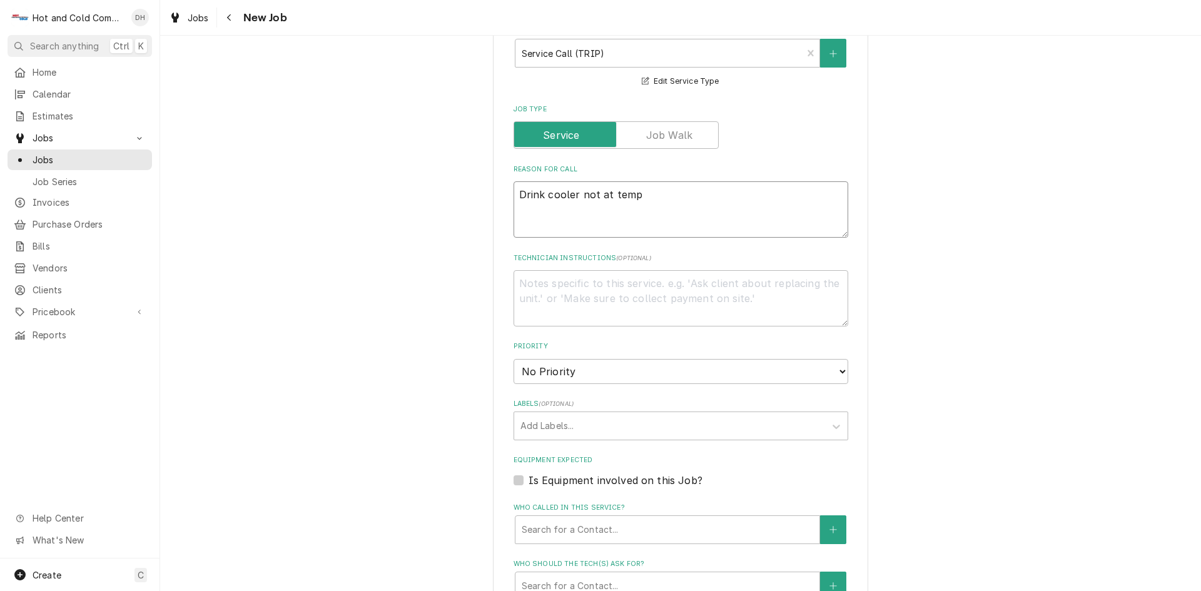
type textarea "x"
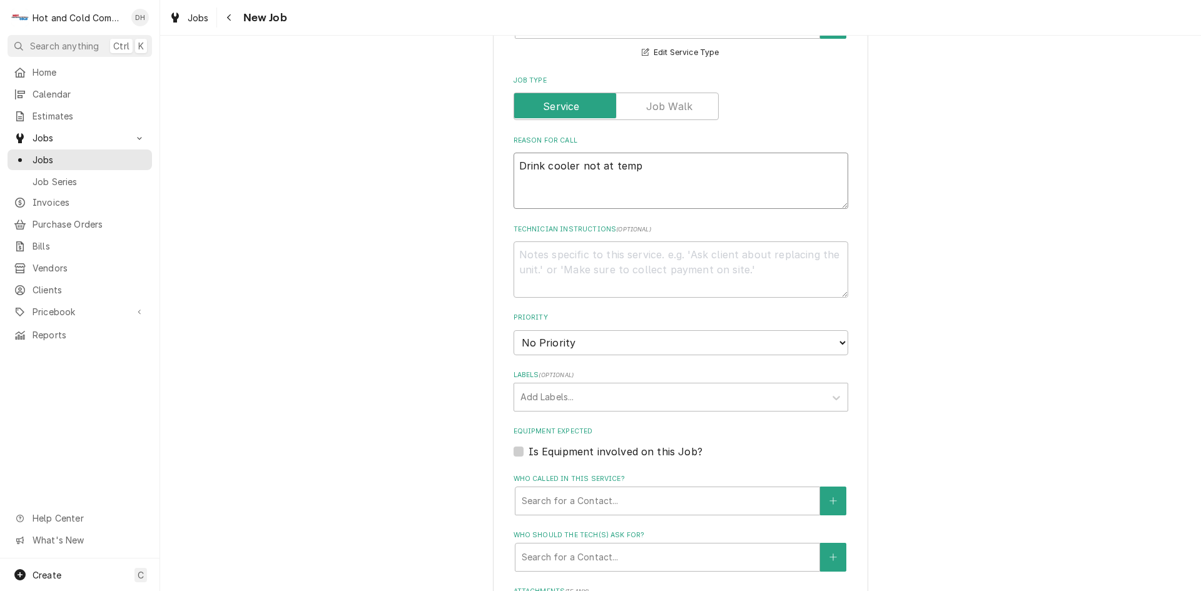
scroll to position [834, 0]
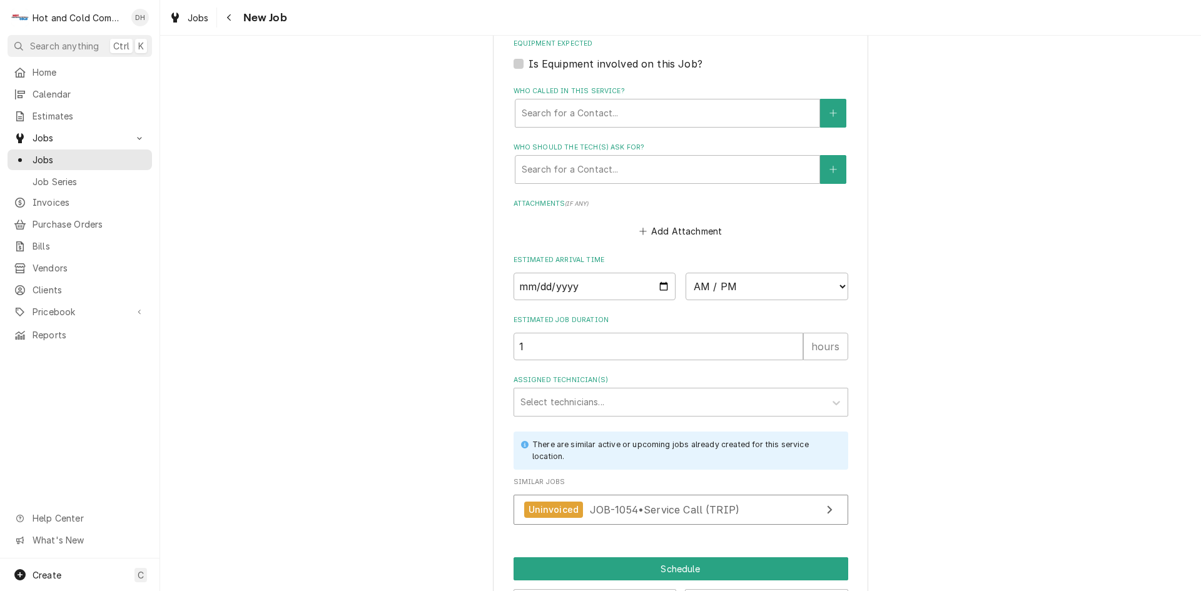
type textarea "Drink cooler not at temp"
click at [656, 285] on input "Date" at bounding box center [594, 287] width 163 height 28
type textarea "x"
type input "2025-09-23"
type textarea "x"
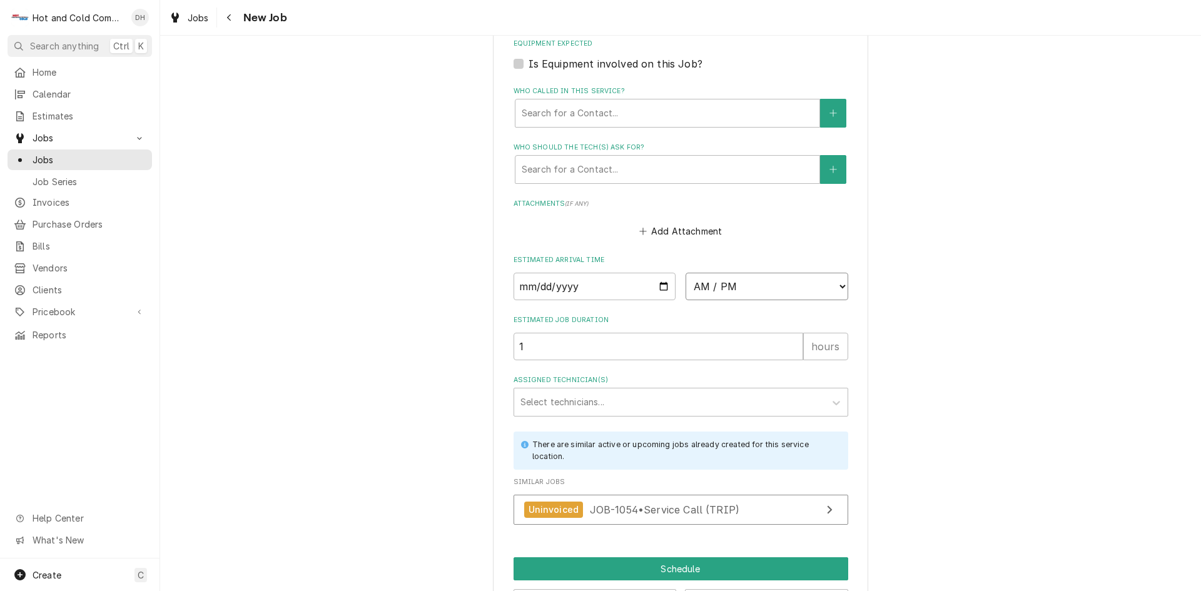
click at [837, 281] on select "AM / PM 6:00 AM 6:15 AM 6:30 AM 6:45 AM 7:00 AM 7:15 AM 7:30 AM 7:45 AM 8:00 AM…" at bounding box center [766, 287] width 163 height 28
select select "11:30:00"
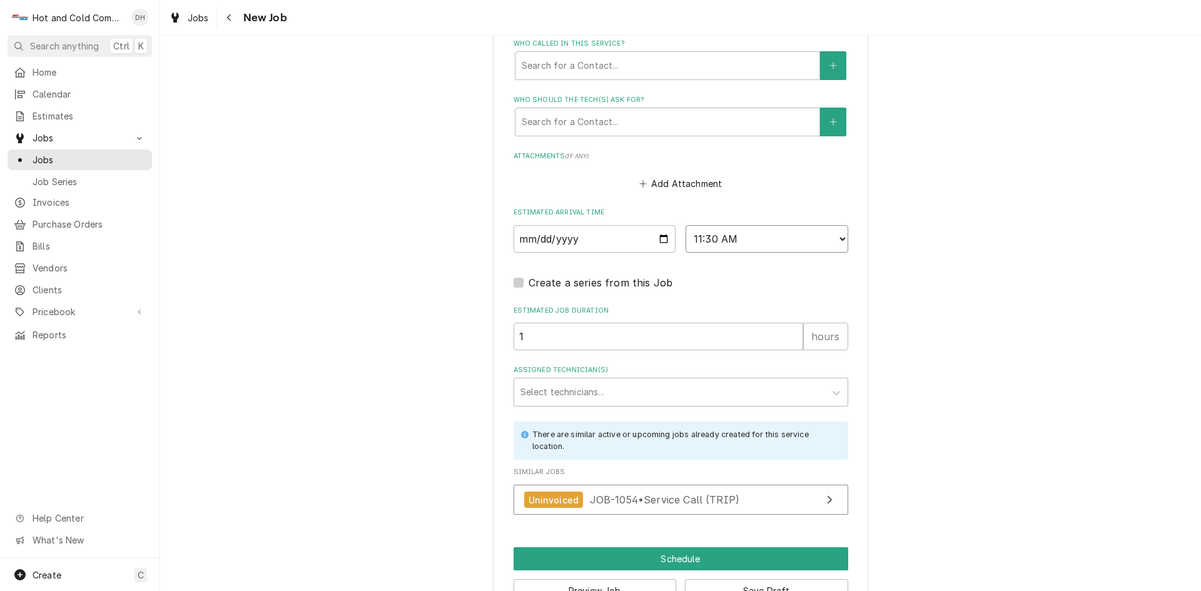
scroll to position [919, 0]
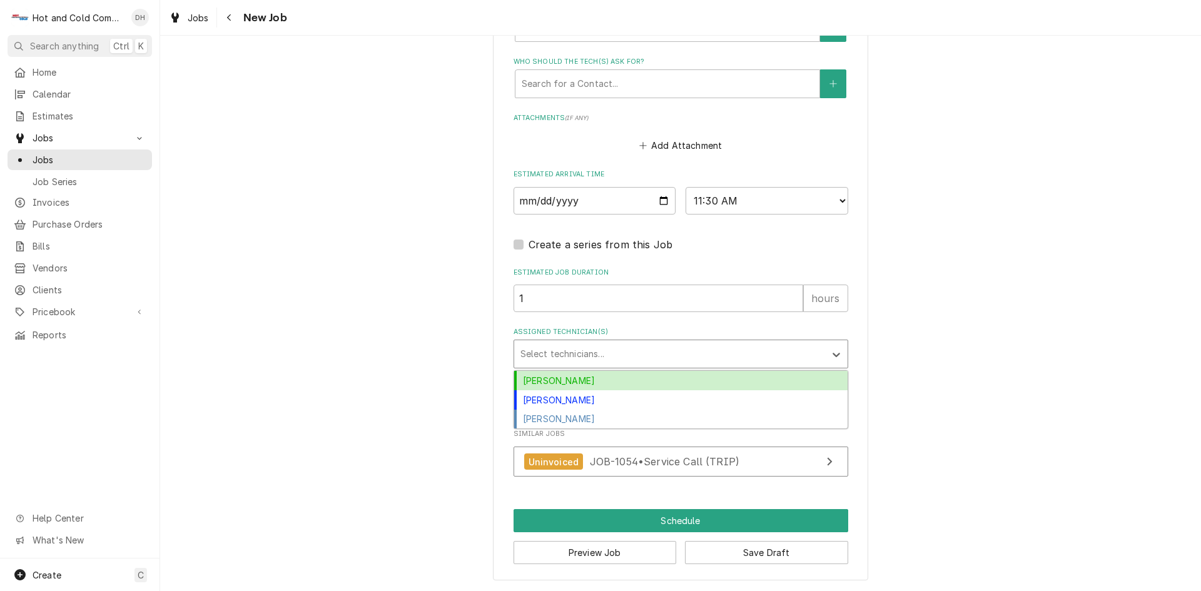
drag, startPoint x: 623, startPoint y: 353, endPoint x: 614, endPoint y: 355, distance: 9.5
click at [623, 353] on div "Assigned Technician(s)" at bounding box center [669, 354] width 298 height 23
click at [579, 380] on div "[PERSON_NAME]" at bounding box center [680, 380] width 333 height 19
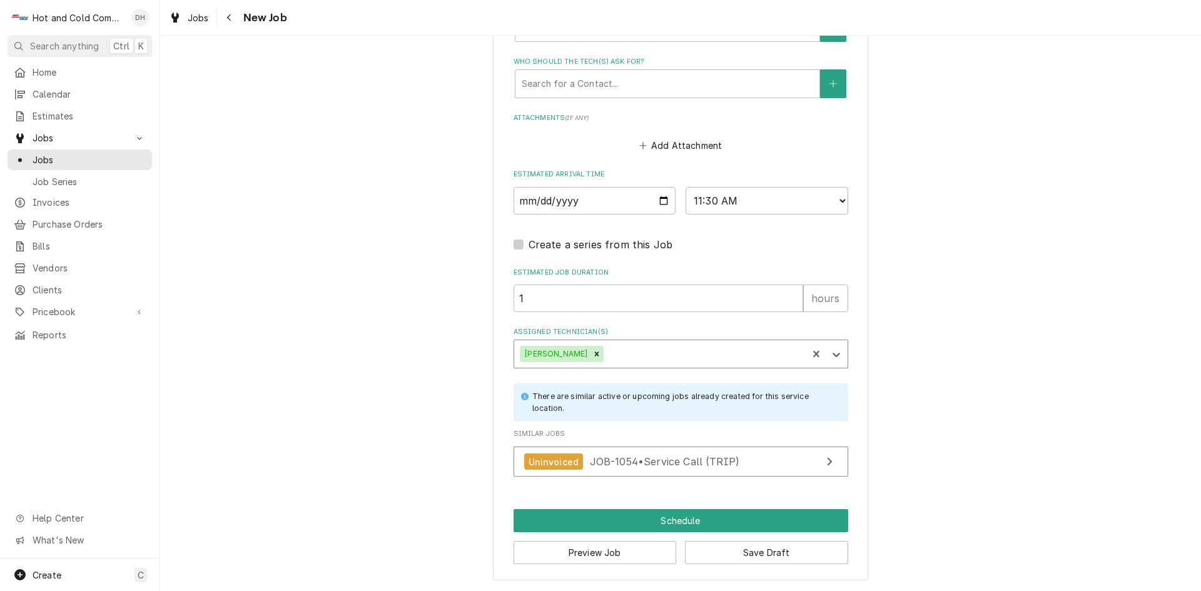
click at [652, 354] on div "Assigned Technician(s)" at bounding box center [703, 354] width 195 height 23
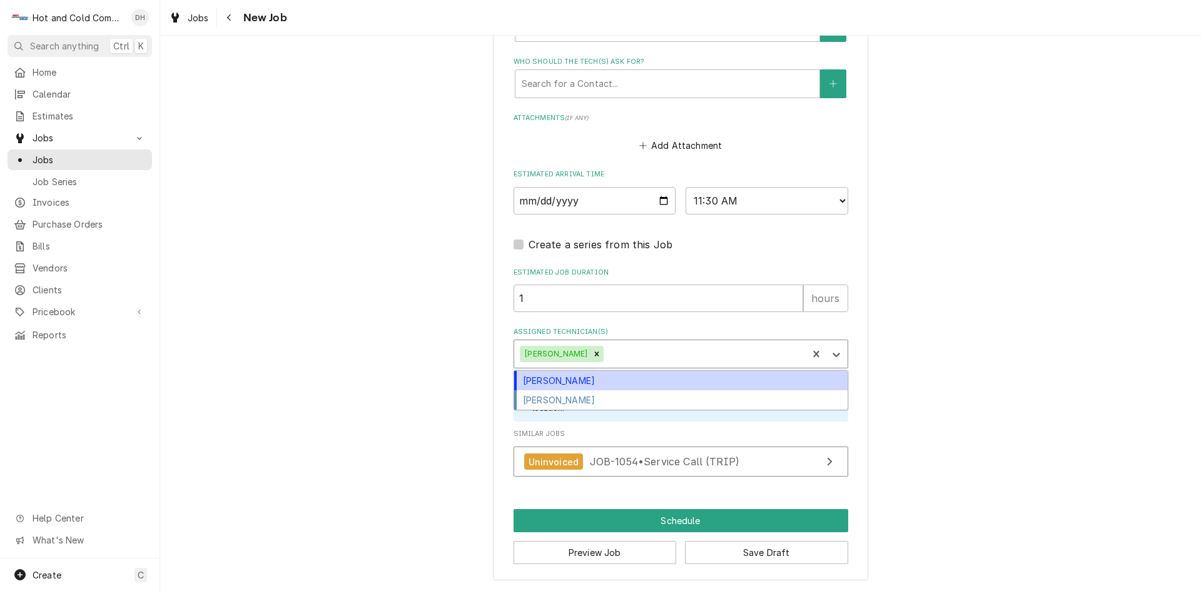
click at [582, 379] on div "[PERSON_NAME]" at bounding box center [680, 380] width 333 height 19
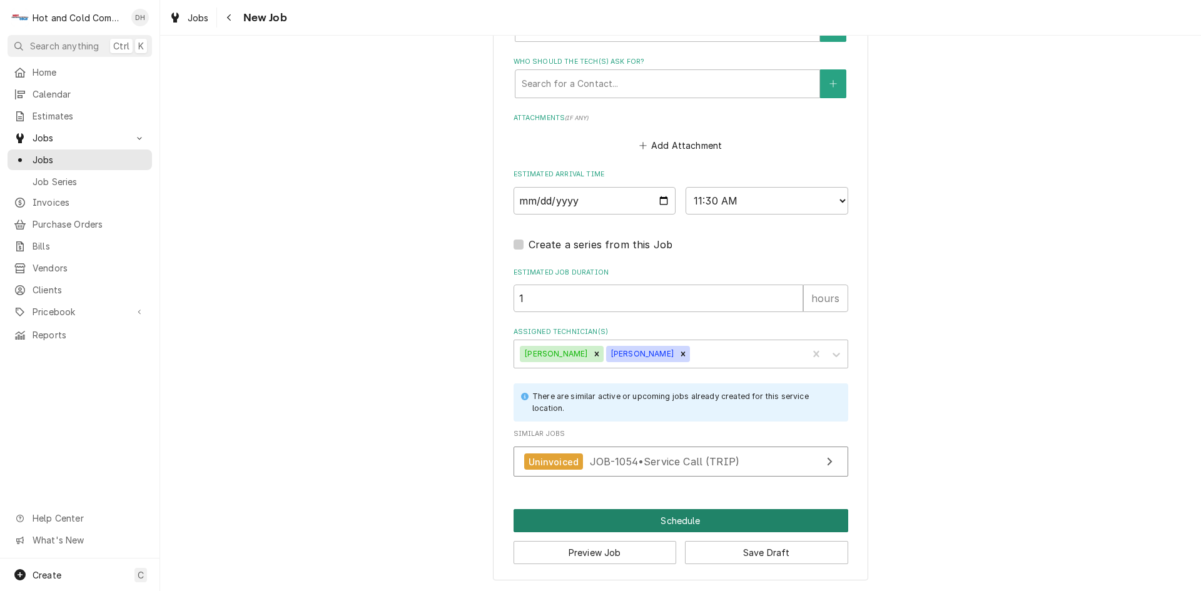
click at [680, 518] on button "Schedule" at bounding box center [680, 520] width 335 height 23
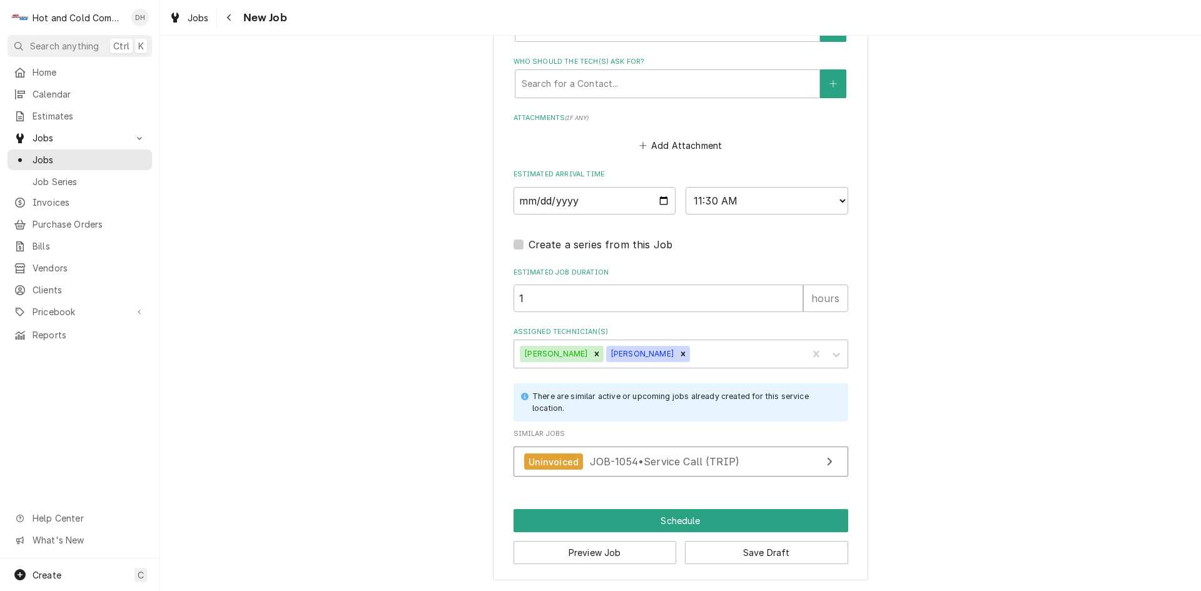
scroll to position [908, 0]
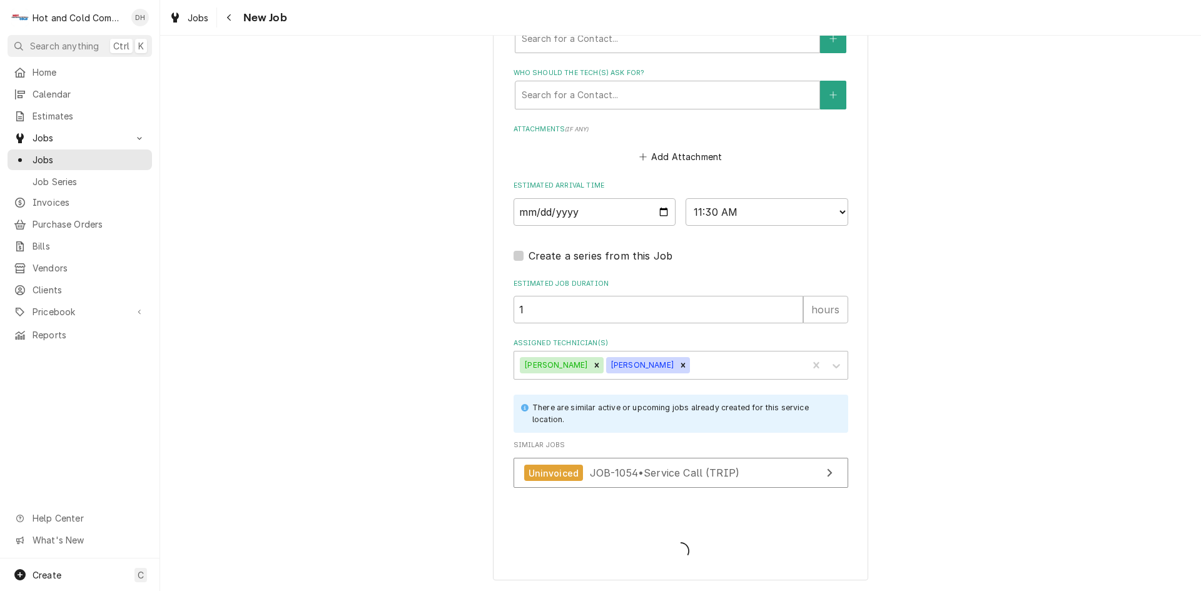
type textarea "x"
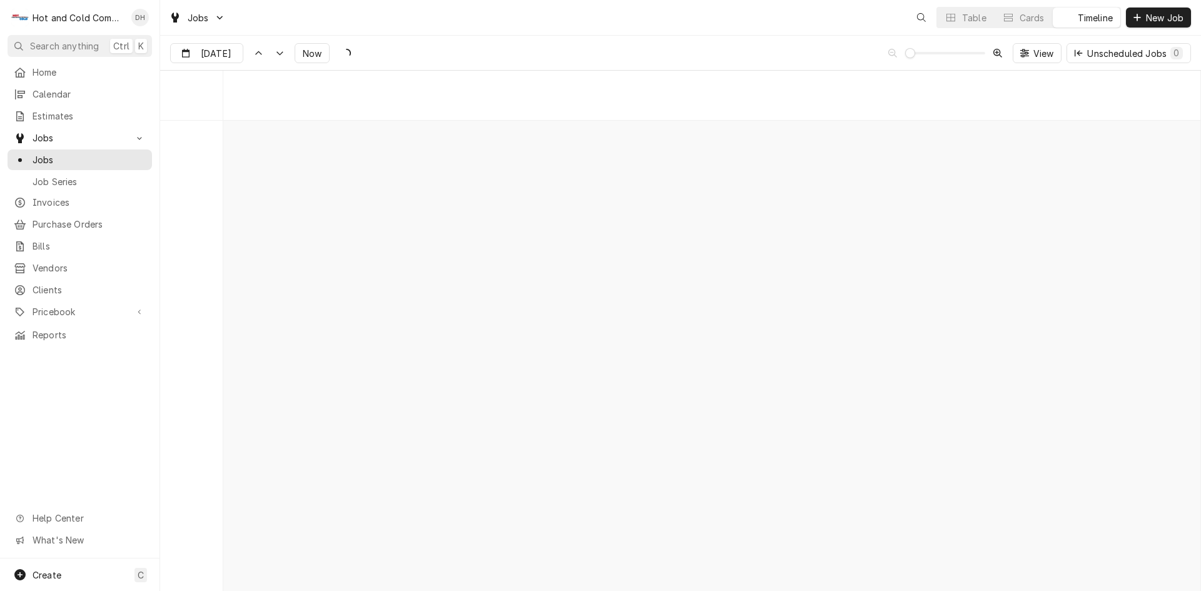
scroll to position [9785, 0]
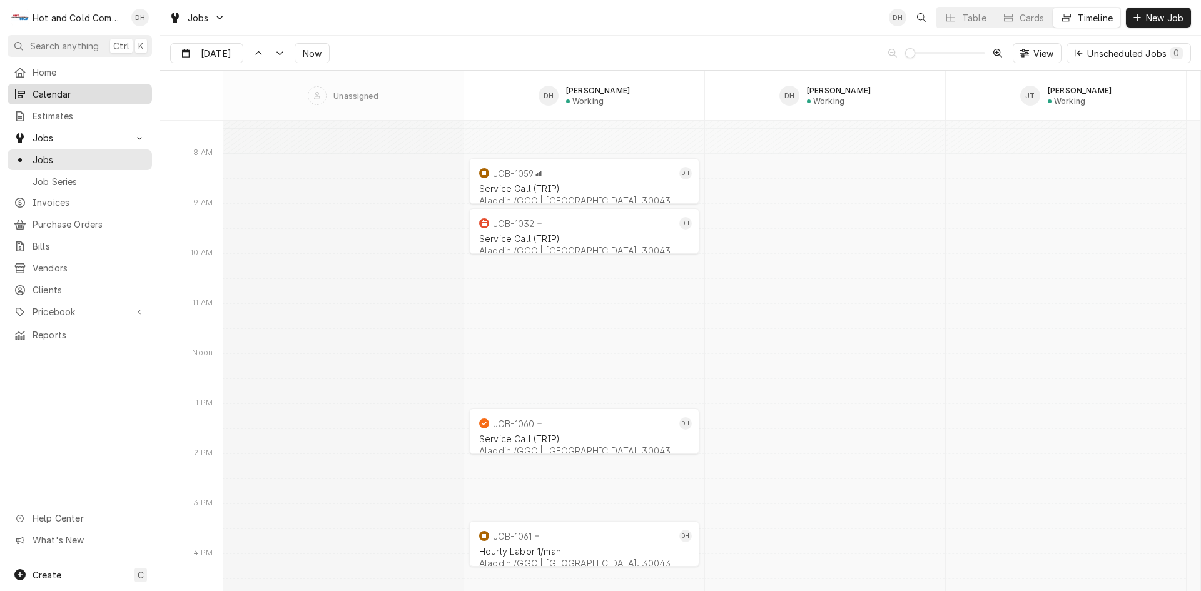
click at [81, 91] on span "Calendar" at bounding box center [89, 94] width 113 height 13
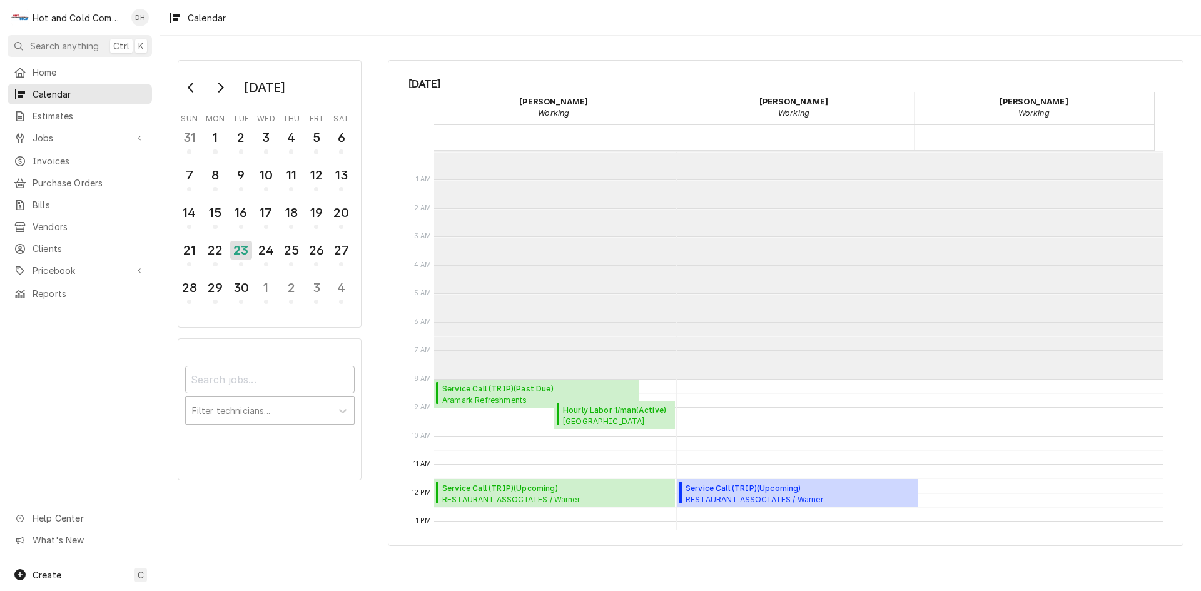
scroll to position [228, 0]
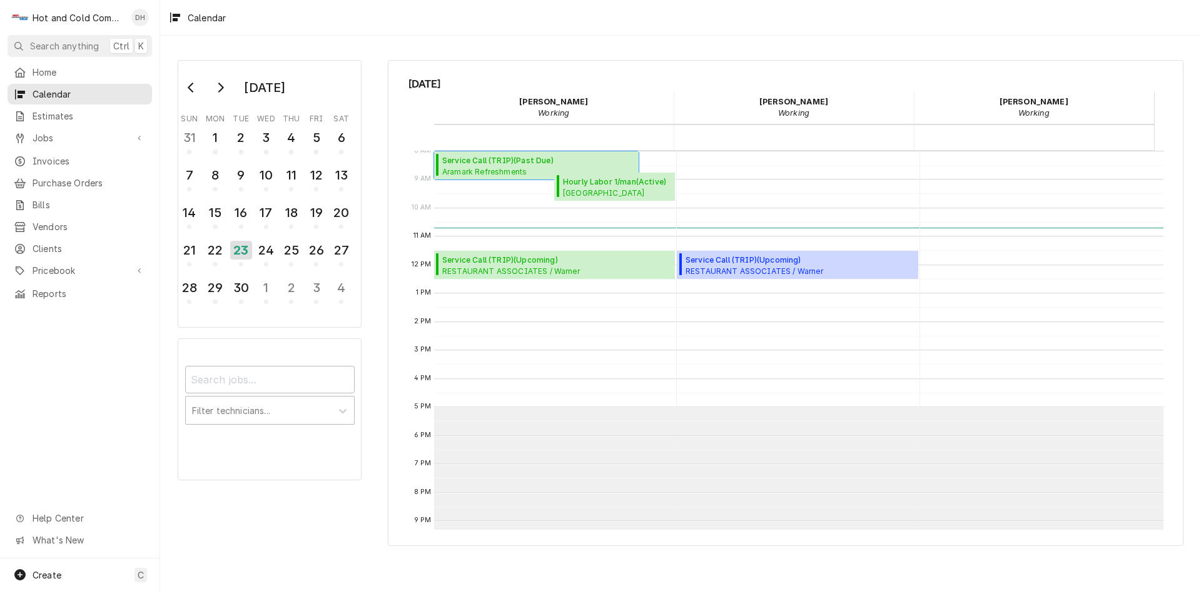
click at [463, 161] on span "Service Call (TRIP) ( Past Due )" at bounding box center [538, 160] width 193 height 11
click at [266, 253] on div "24" at bounding box center [266, 250] width 22 height 21
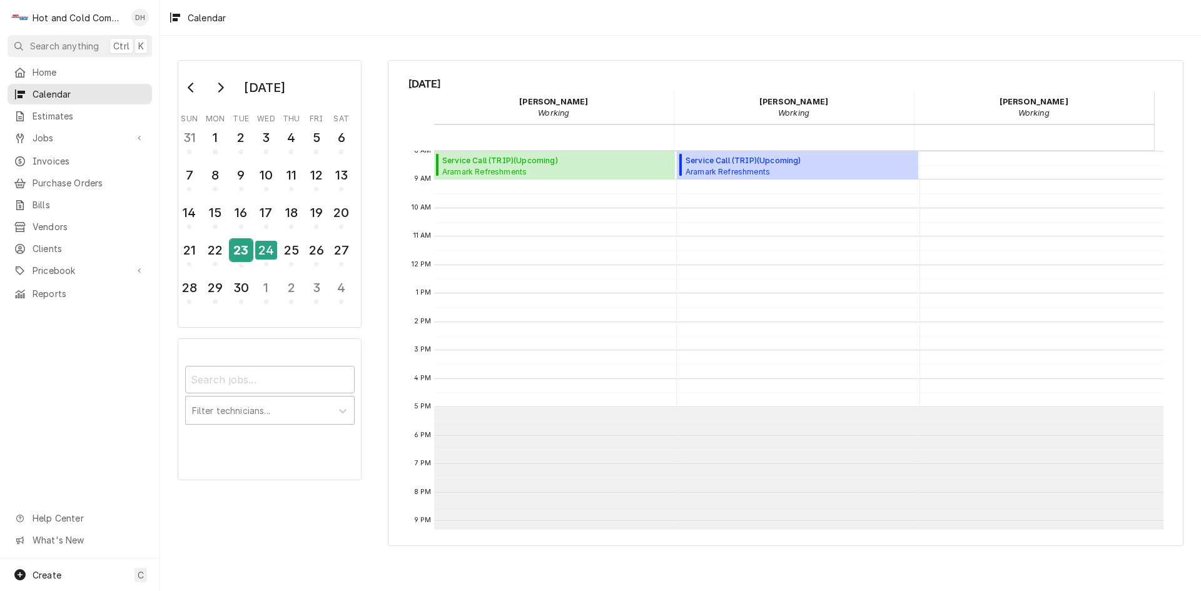
click at [242, 254] on div "23" at bounding box center [241, 250] width 22 height 21
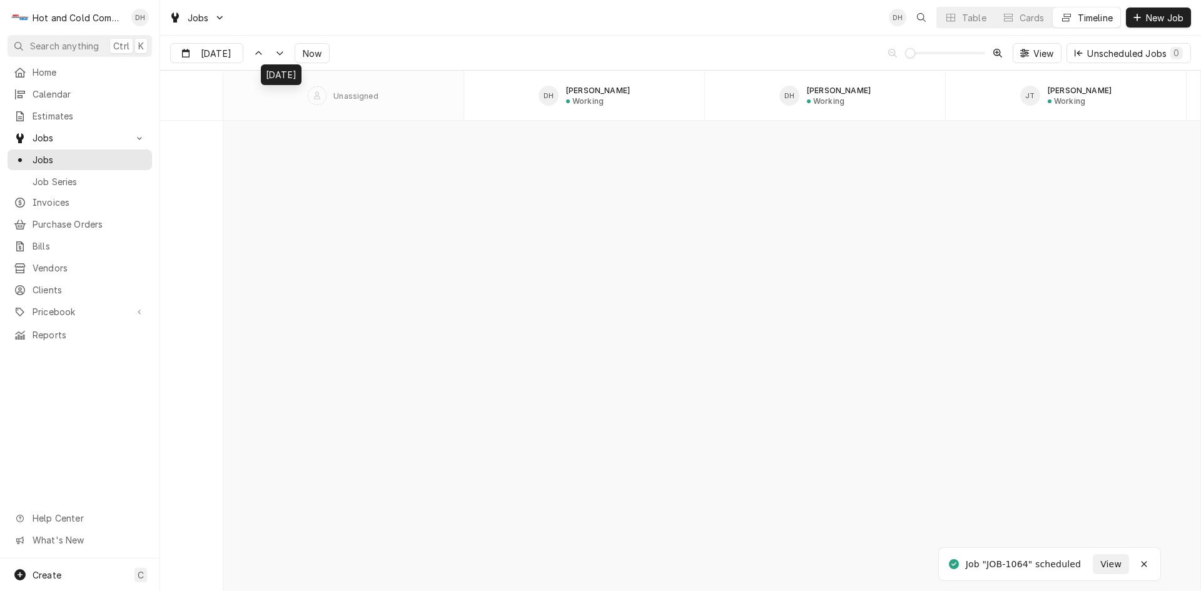
scroll to position [13399, 0]
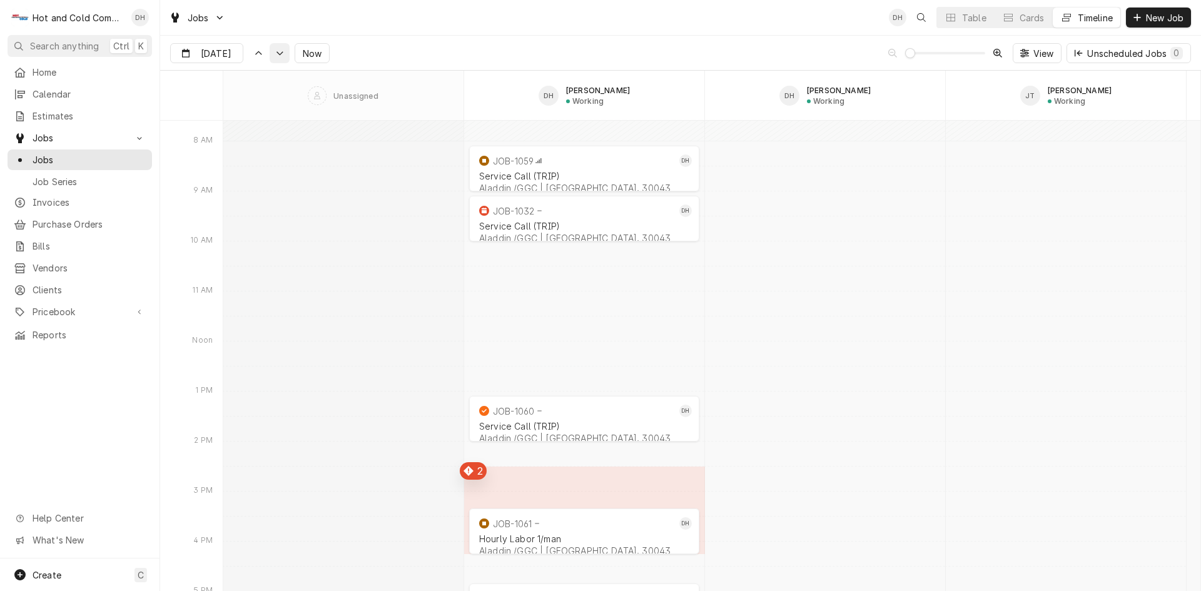
click at [277, 56] on div "Dynamic Content Wrapper" at bounding box center [279, 53] width 13 height 13
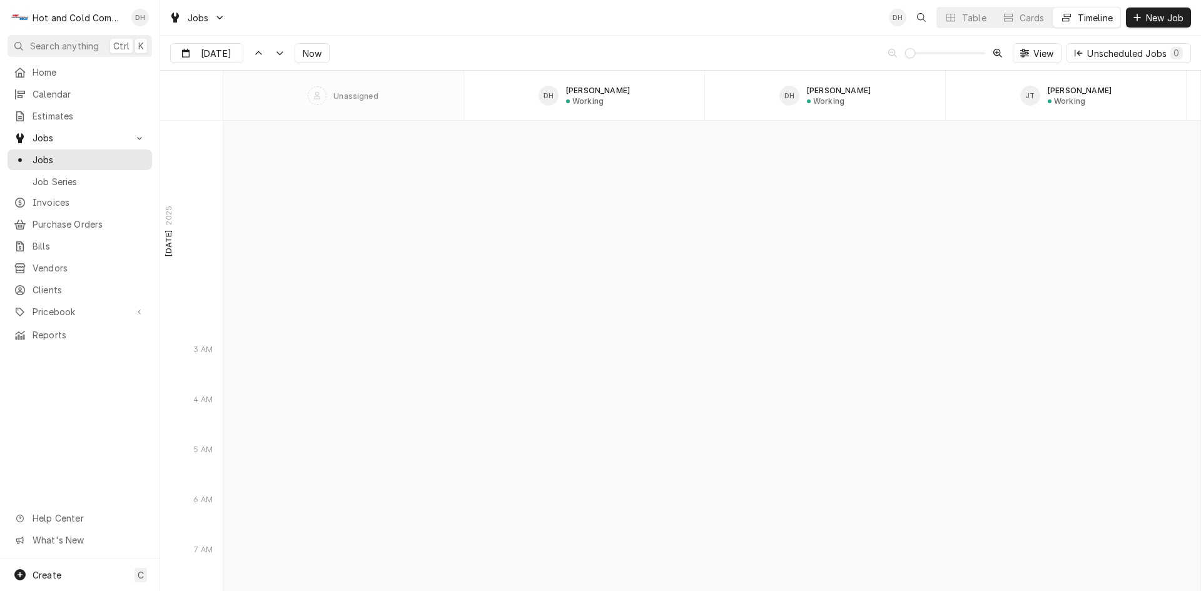
scroll to position [14391, 0]
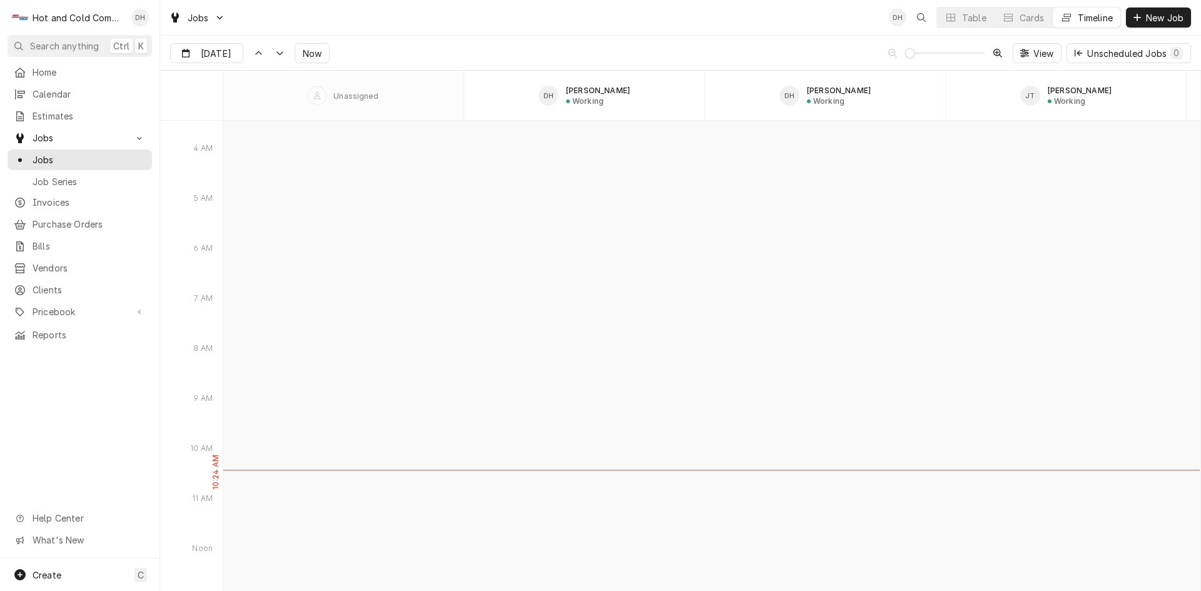
type input "[DATE]"
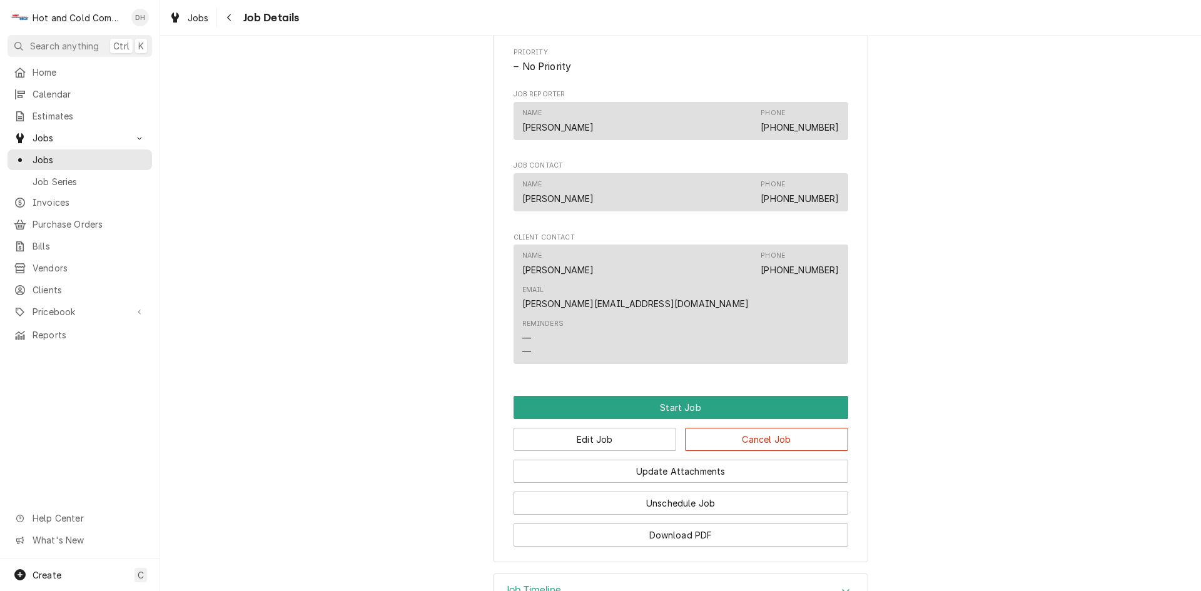
scroll to position [682, 0]
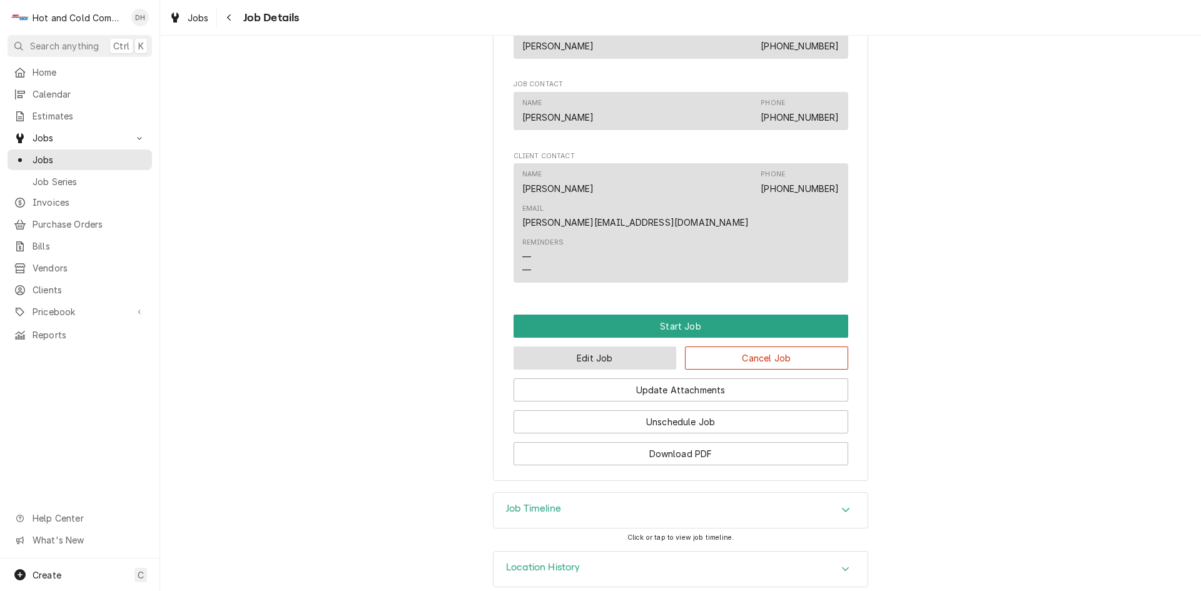
click at [573, 346] on button "Edit Job" at bounding box center [594, 357] width 163 height 23
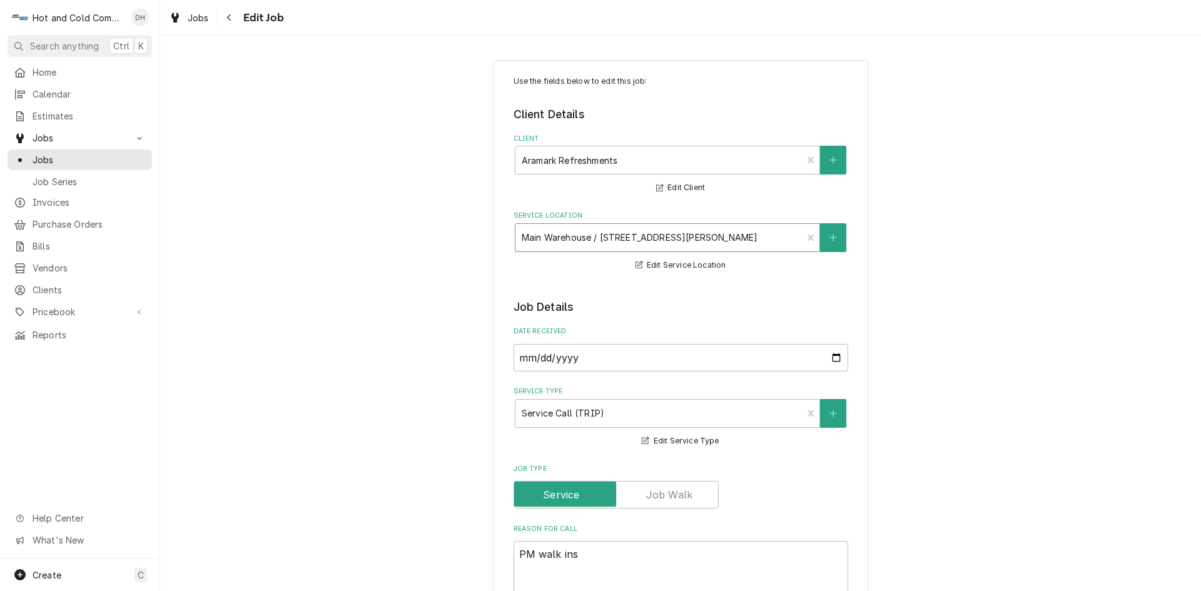
type textarea "x"
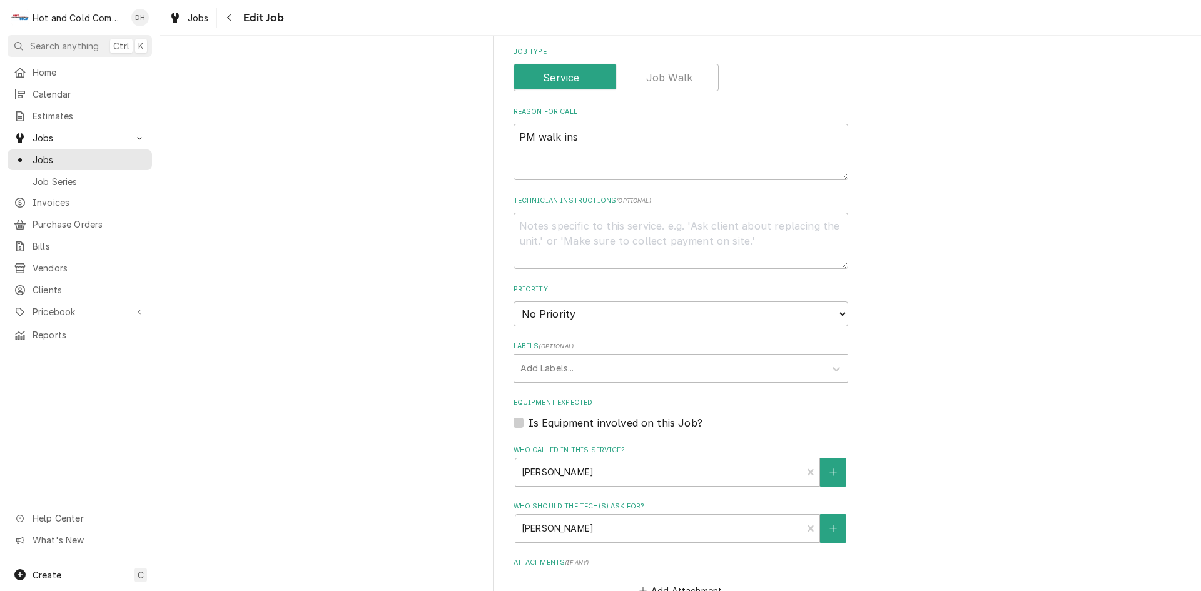
scroll to position [625, 0]
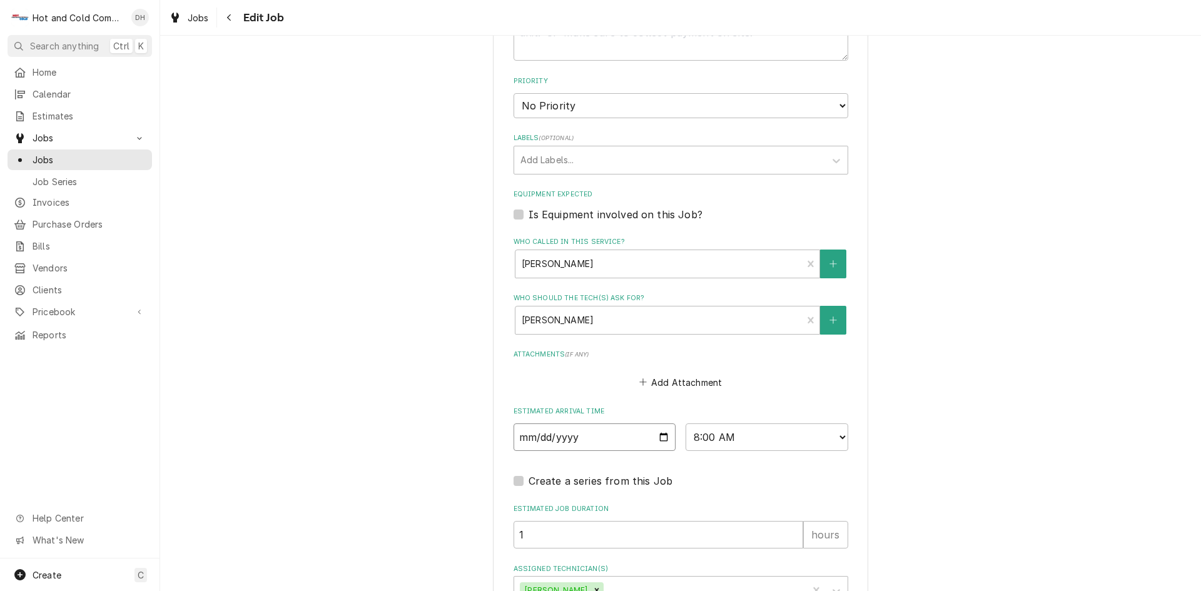
click at [655, 437] on input "2025-09-23" at bounding box center [594, 437] width 163 height 28
type input "2025-09-24"
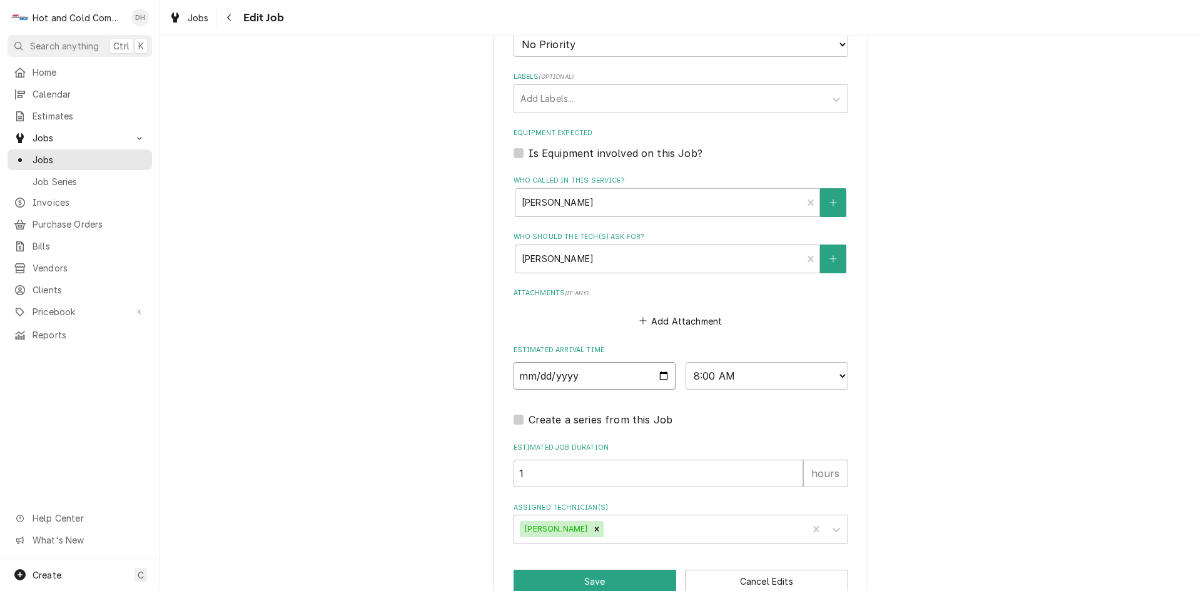
scroll to position [715, 0]
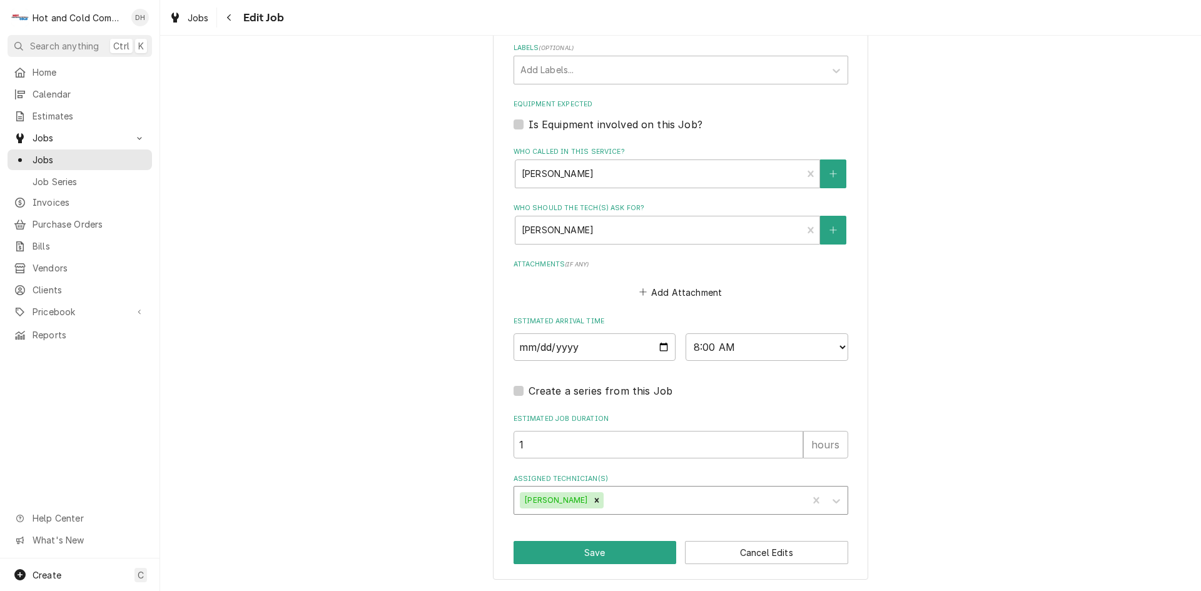
click at [659, 490] on div "Assigned Technician(s)" at bounding box center [703, 500] width 195 height 23
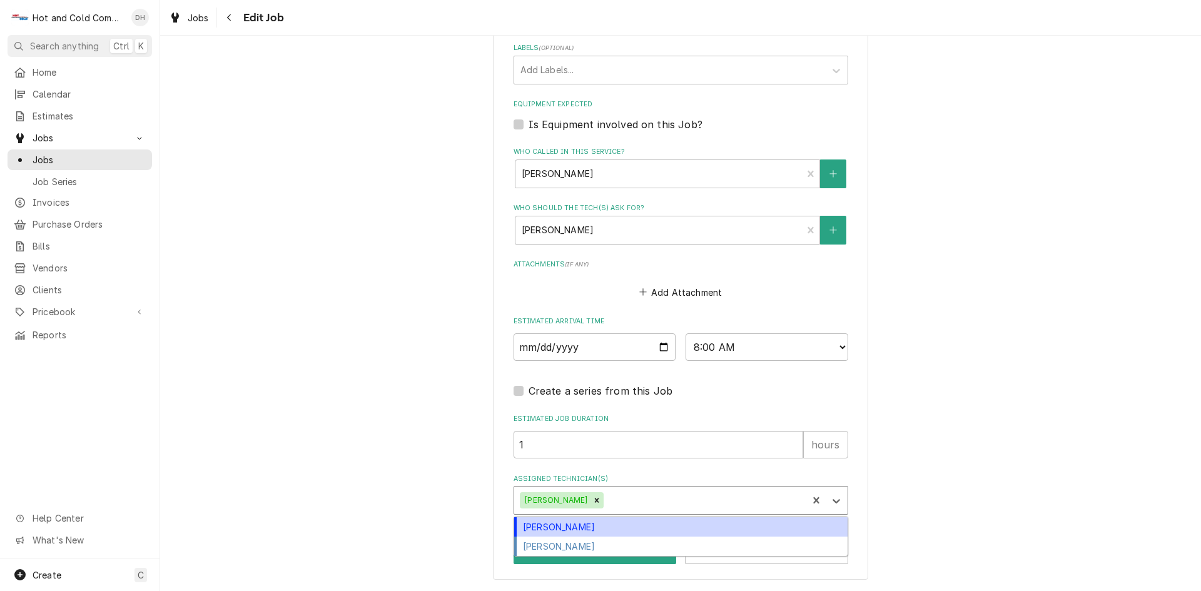
click at [569, 524] on div "David Harris" at bounding box center [680, 526] width 333 height 19
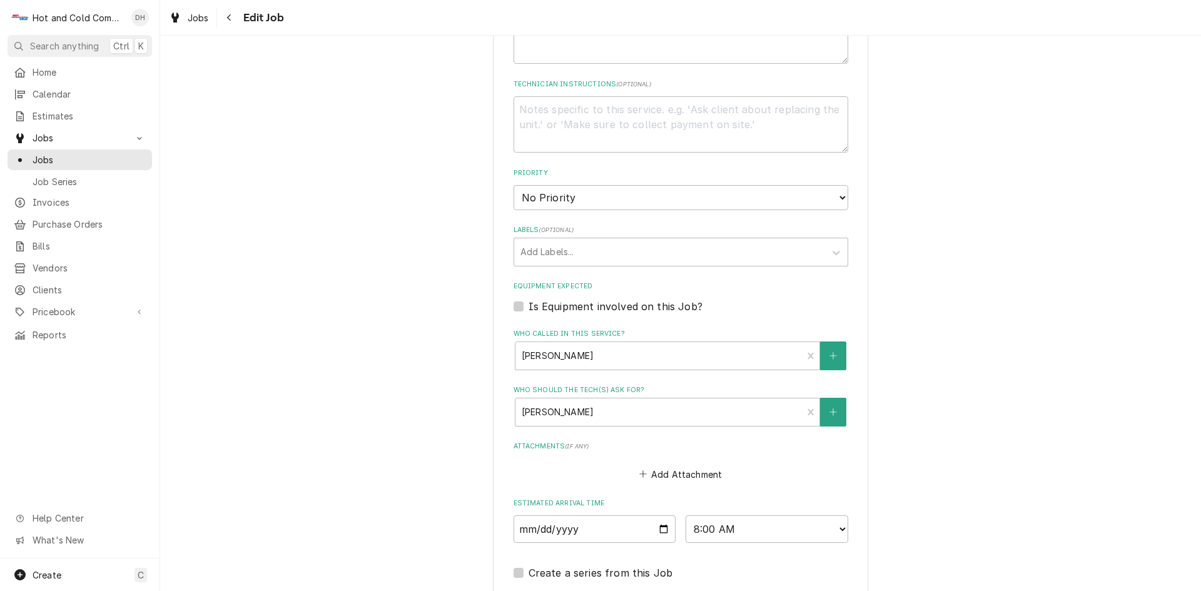
scroll to position [298, 0]
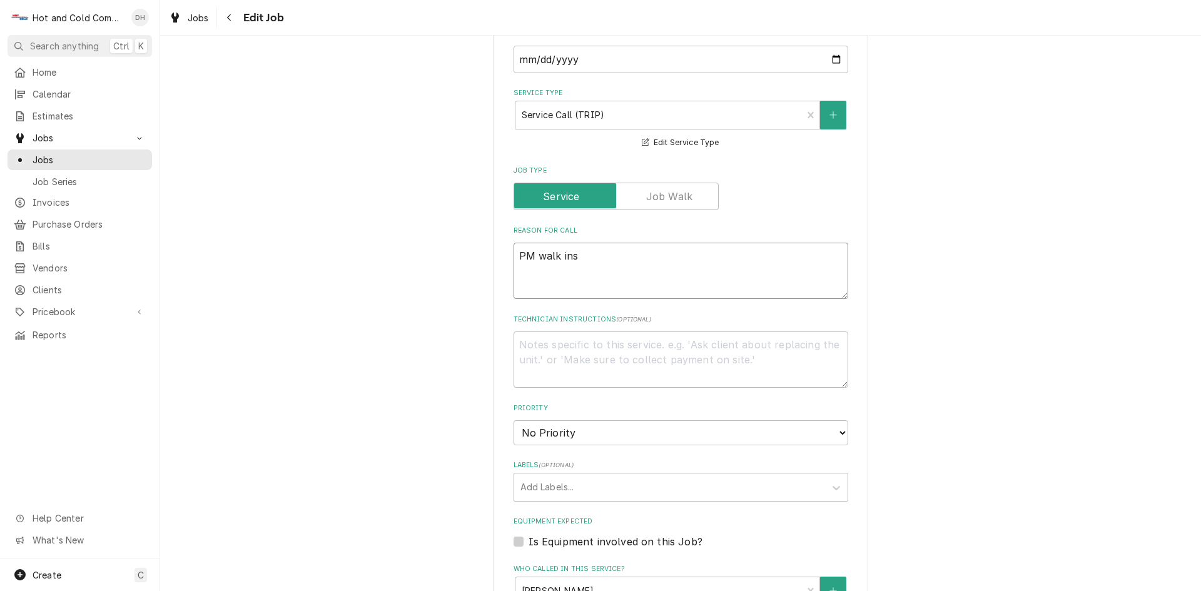
click at [668, 277] on textarea "PM walk ins" at bounding box center [680, 271] width 335 height 56
type textarea "x"
type textarea "PM walk ins"
type textarea "x"
type textarea "PM walk ins a"
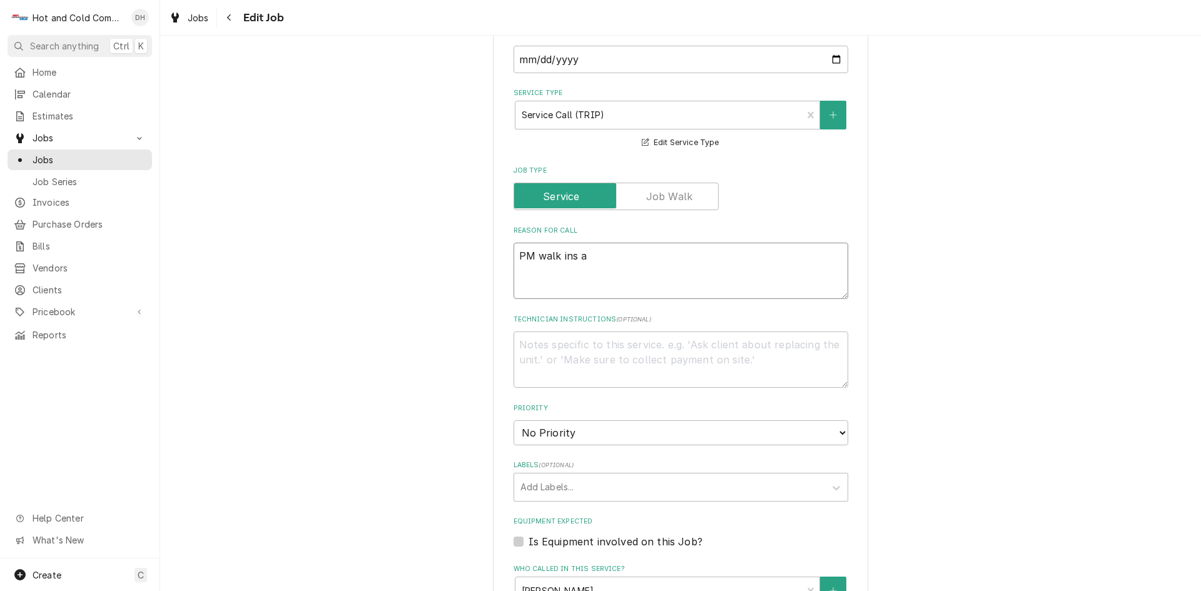
type textarea "x"
type textarea "PM walk ins an"
type textarea "x"
type textarea "PM walk ins and"
type textarea "x"
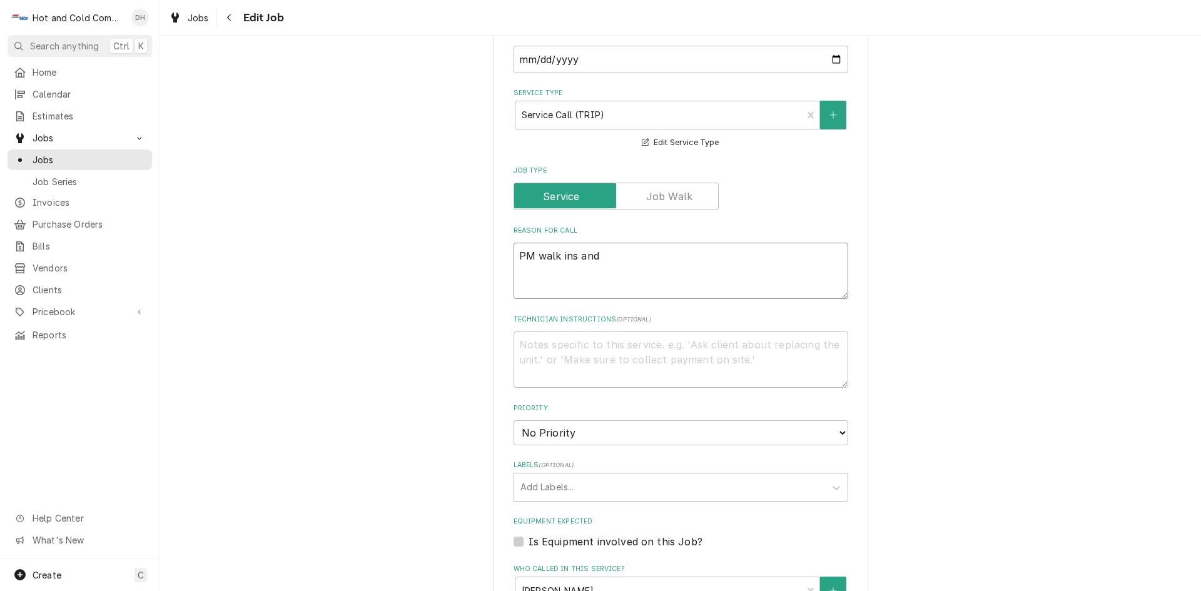
type textarea "PM walk ins and"
type textarea "x"
type textarea "PM walk ins and a"
type textarea "x"
type textarea "PM walk ins and ad"
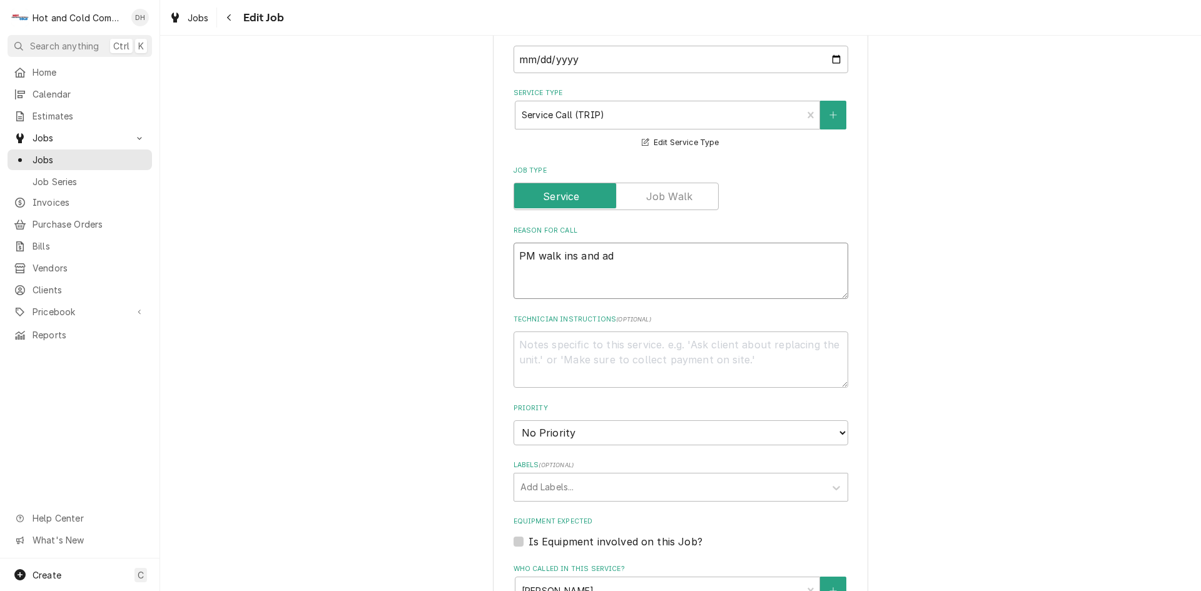
type textarea "x"
type textarea "PM walk ins and add"
type textarea "x"
type textarea "PM walk ins and add"
type textarea "x"
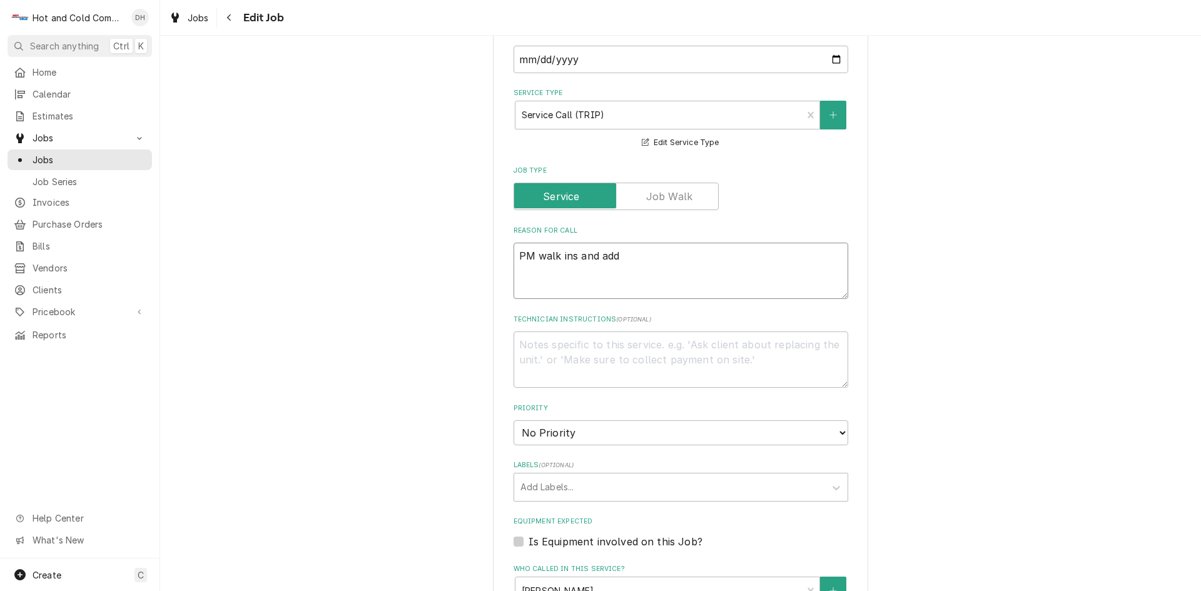
type textarea "PM walk ins and add d"
type textarea "x"
type textarea "PM walk ins and add do"
type textarea "x"
type textarea "PM walk ins and add doo"
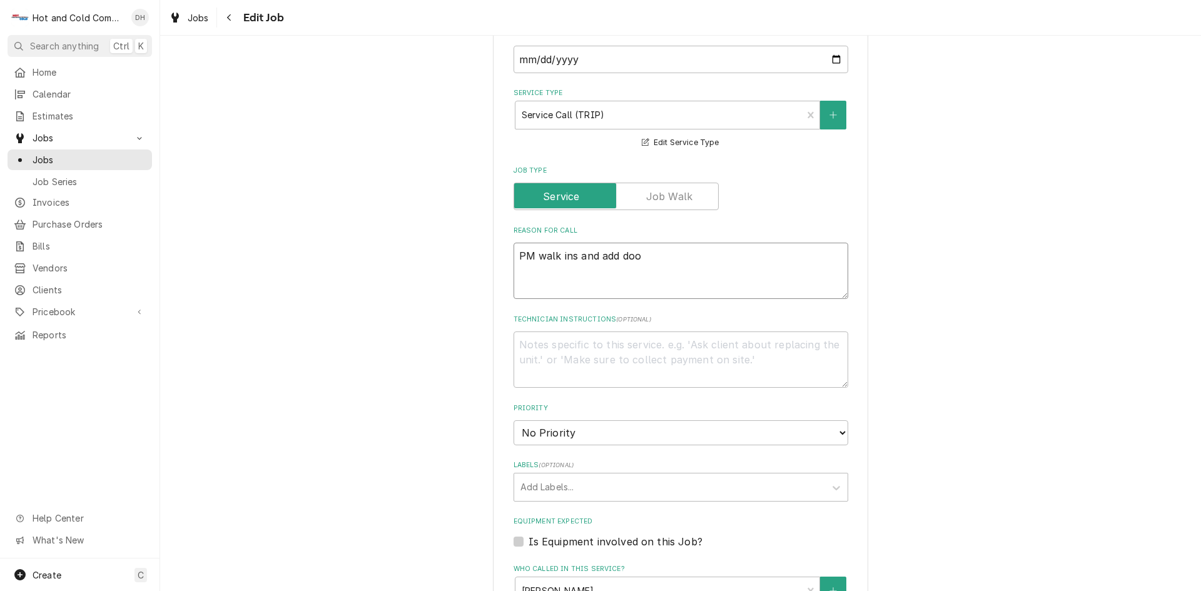
type textarea "x"
type textarea "PM walk ins and add door"
type textarea "x"
type textarea "PM walk ins and add door"
type textarea "x"
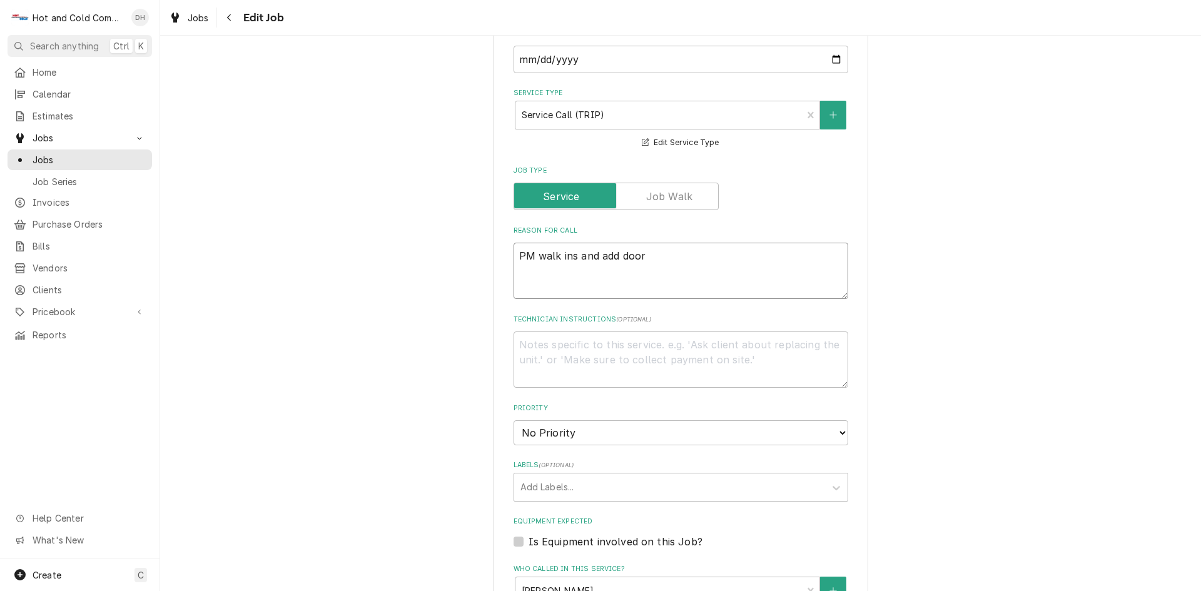
type textarea "PM walk ins and add door c"
type textarea "x"
type textarea "PM walk ins and add door cl"
type textarea "x"
type textarea "PM walk ins and add door clo"
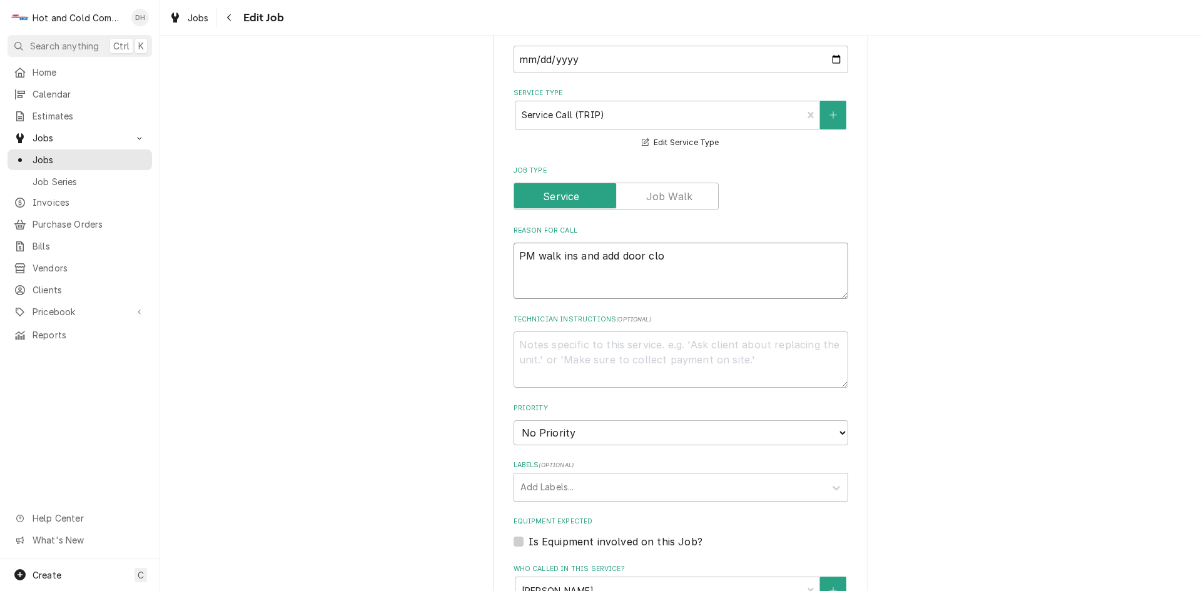
type textarea "x"
type textarea "PM walk ins and add door clos"
type textarea "x"
type textarea "PM walk ins and add door close"
type textarea "x"
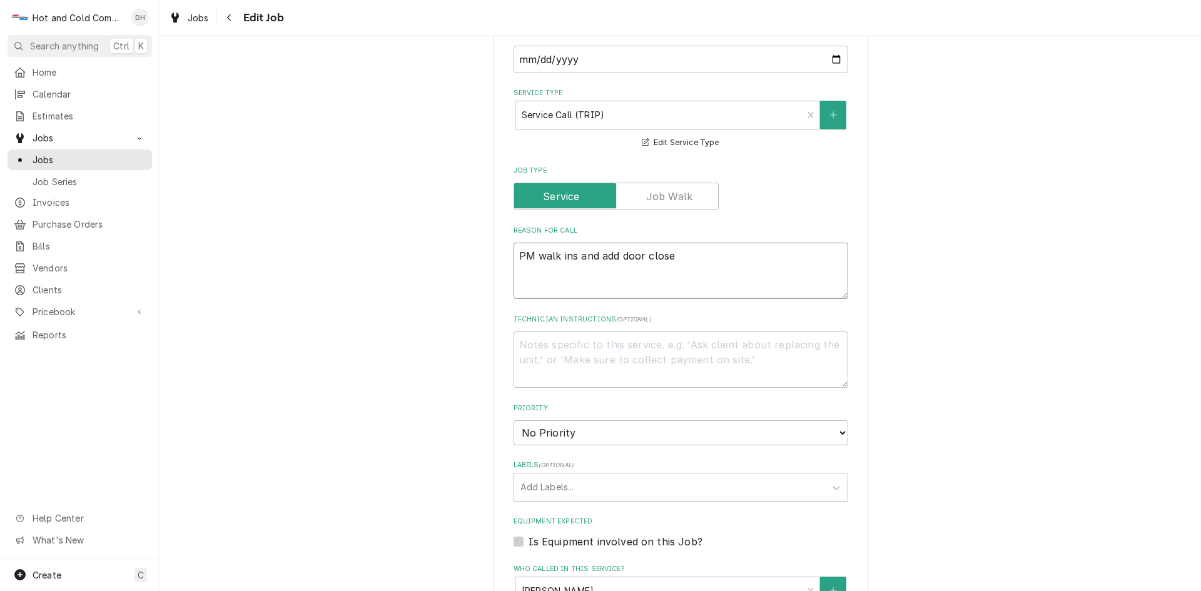
type textarea "PM walk ins and add door closer"
type textarea "x"
type textarea "PM walk ins and add door closer"
type textarea "x"
type textarea "PM walk ins and add door closer t"
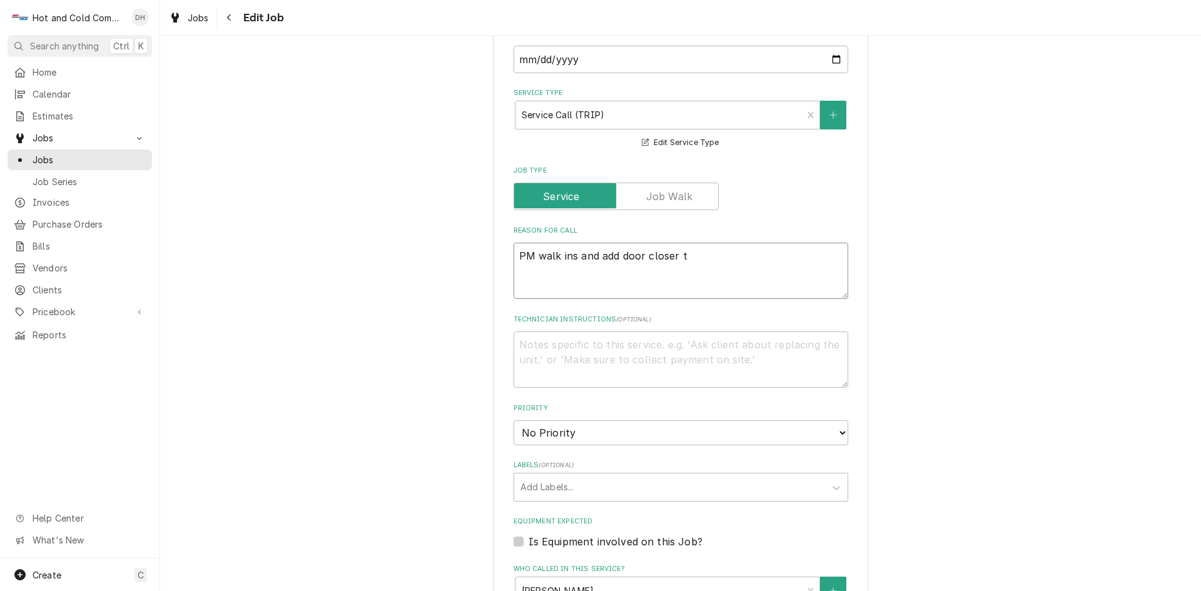
type textarea "x"
type textarea "PM walk ins and add door closer to"
type textarea "x"
type textarea "PM walk ins and add door closer to"
type textarea "x"
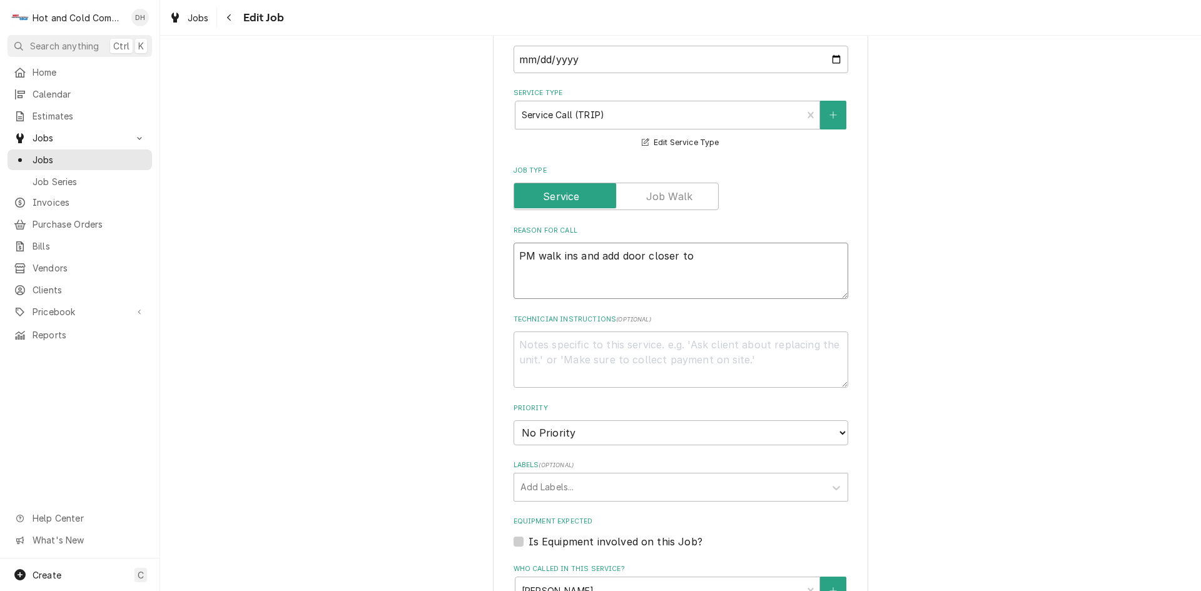
type textarea "PM walk ins and add door closer to b"
type textarea "x"
type textarea "PM walk ins and add door closer to bo"
type textarea "x"
type textarea "PM walk ins and add door closer to bot"
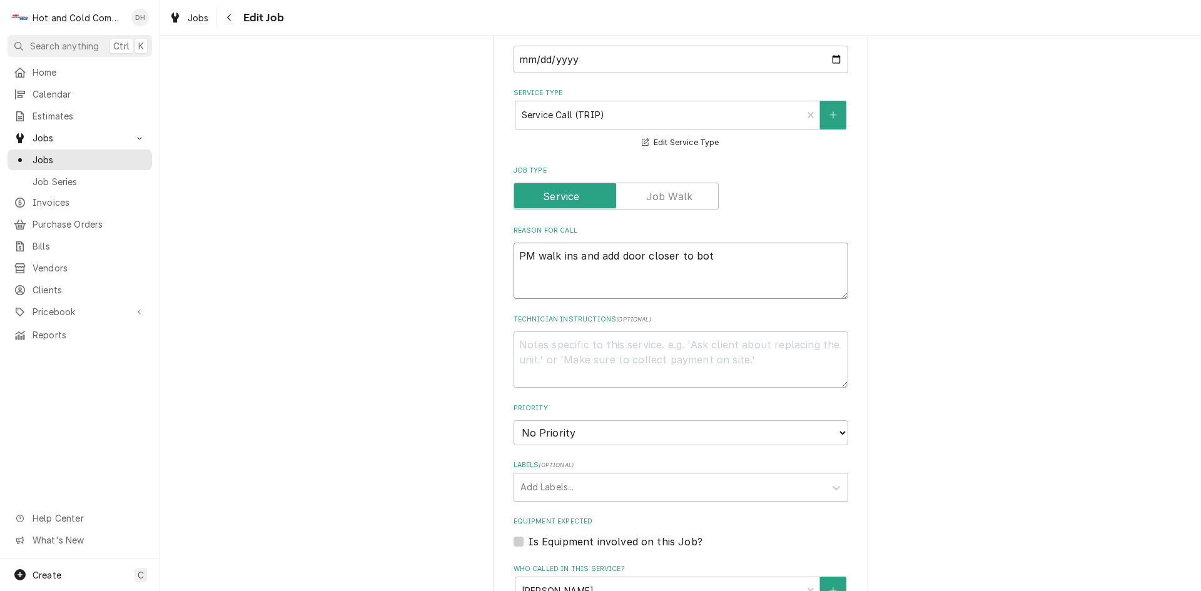
type textarea "x"
type textarea "PM walk ins and add door closer to both"
type textarea "x"
type textarea "PM walk ins and add door closer to both"
type textarea "x"
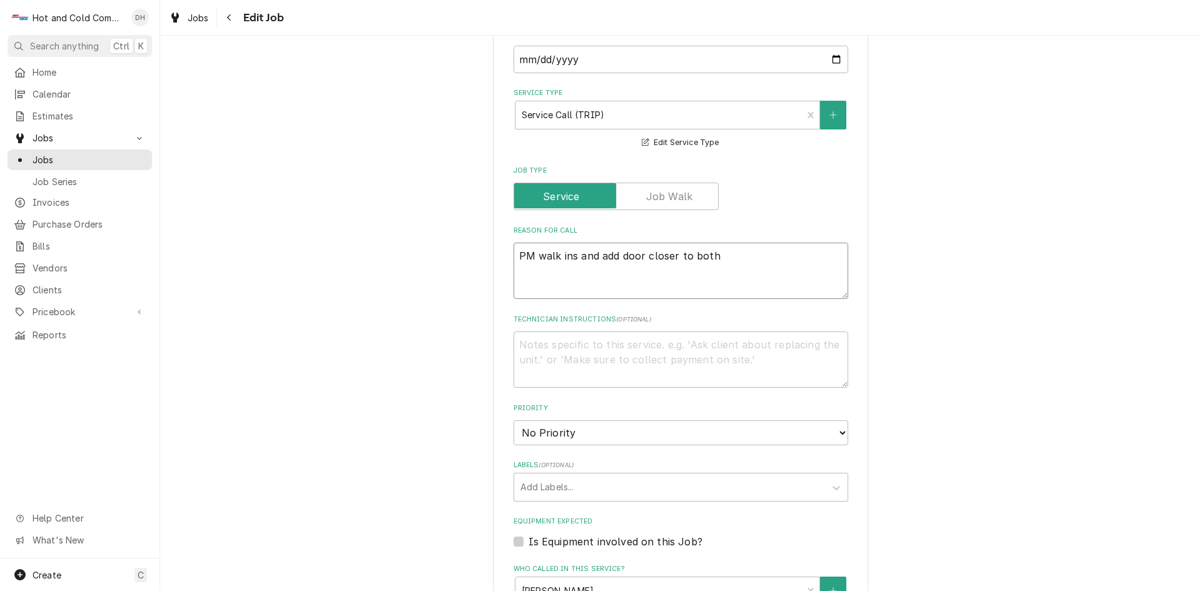
type textarea "PM walk ins and add door closer to both W"
type textarea "x"
type textarea "PM walk ins and add door closer to both WI"
type textarea "x"
type textarea "PM walk ins and add door closer to both WIC"
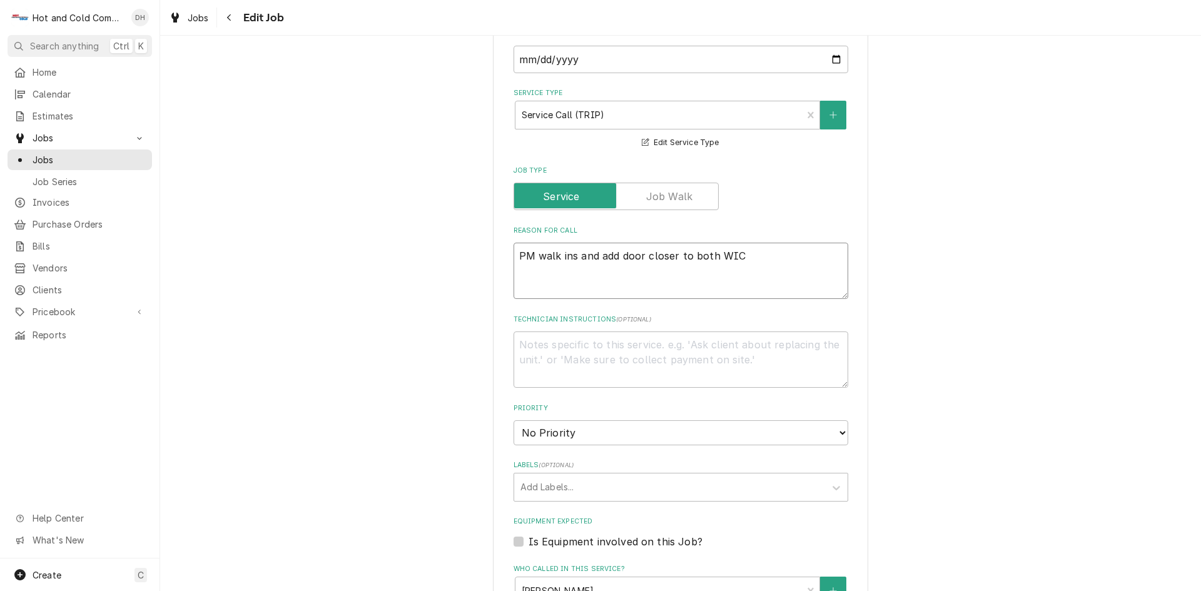
type textarea "x"
type textarea "PM walk ins and add door closer to both WIC"
type textarea "x"
type textarea "PM walk ins and add door closer to both WIC &"
type textarea "x"
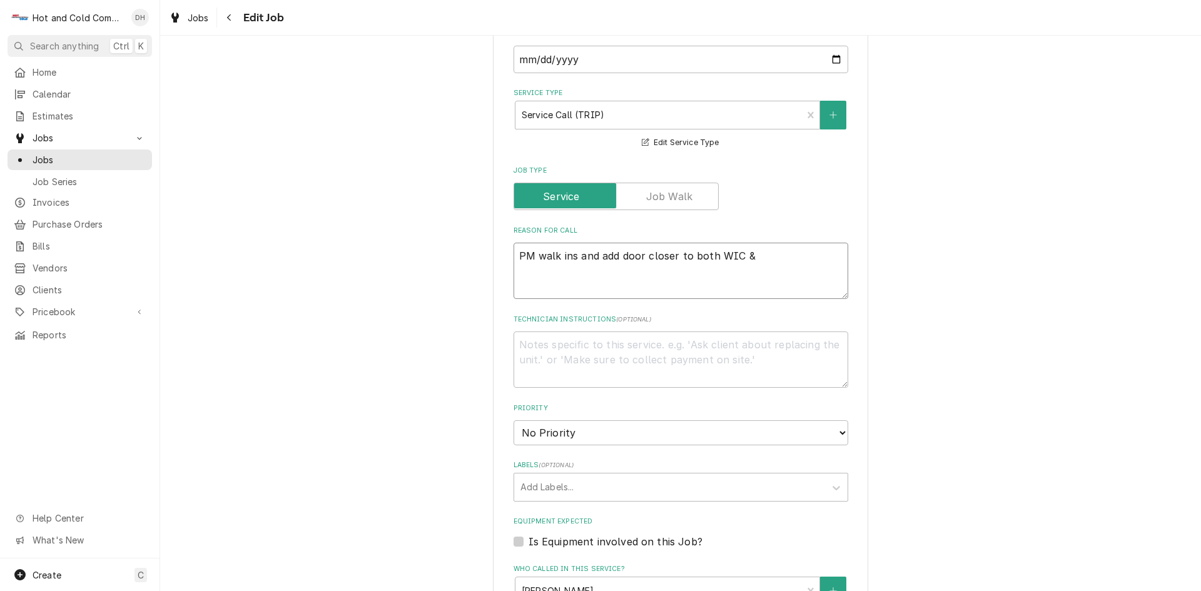
type textarea "PM walk ins and add door closer to both WIC &"
type textarea "x"
type textarea "PM walk ins and add door closer to both WIC & W"
type textarea "x"
type textarea "PM walk ins and add door closer to both WIC & WI"
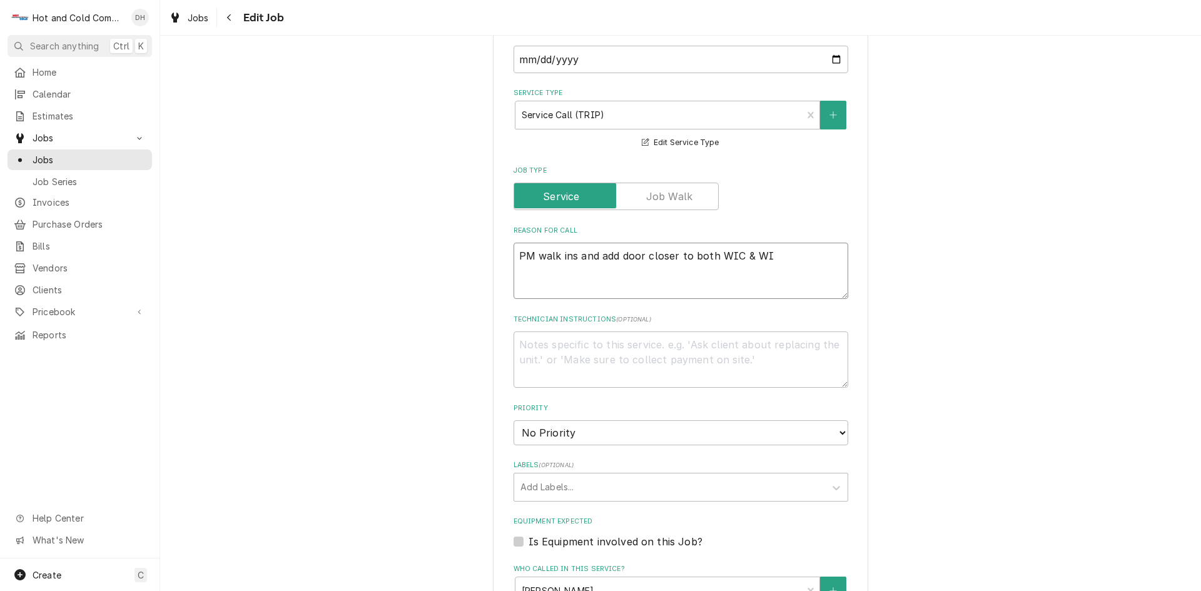
type textarea "x"
type textarea "PM walk ins and add door closer to both WIC & WIF"
type textarea "x"
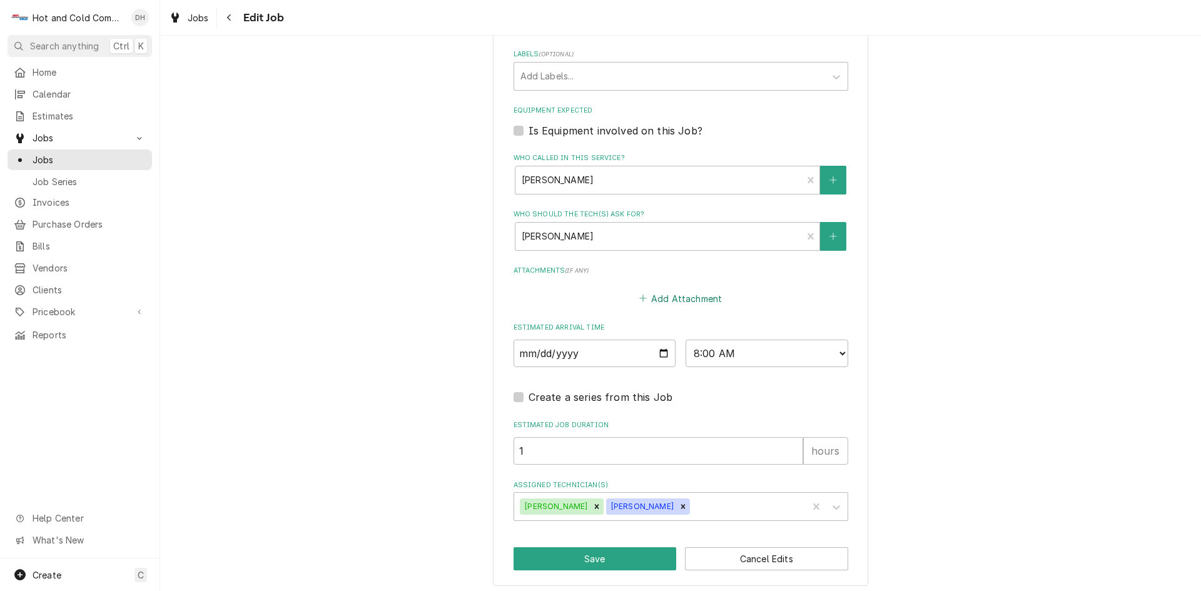
scroll to position [715, 0]
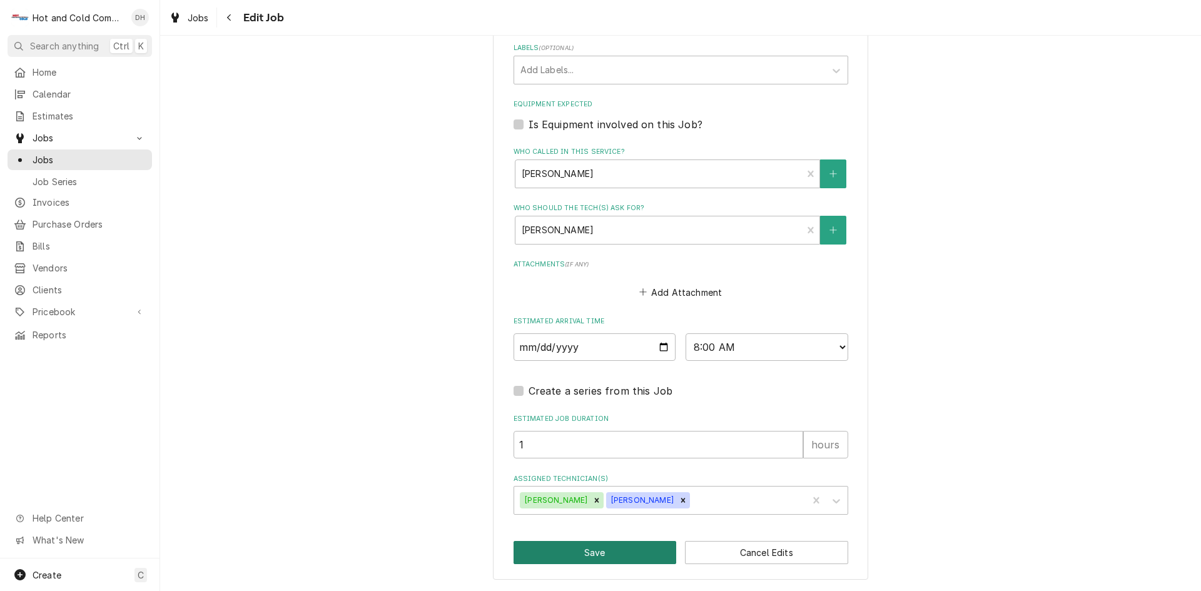
type textarea "PM walk ins and add door closer to both WIC & WIF"
click at [605, 545] on button "Save" at bounding box center [594, 552] width 163 height 23
type textarea "x"
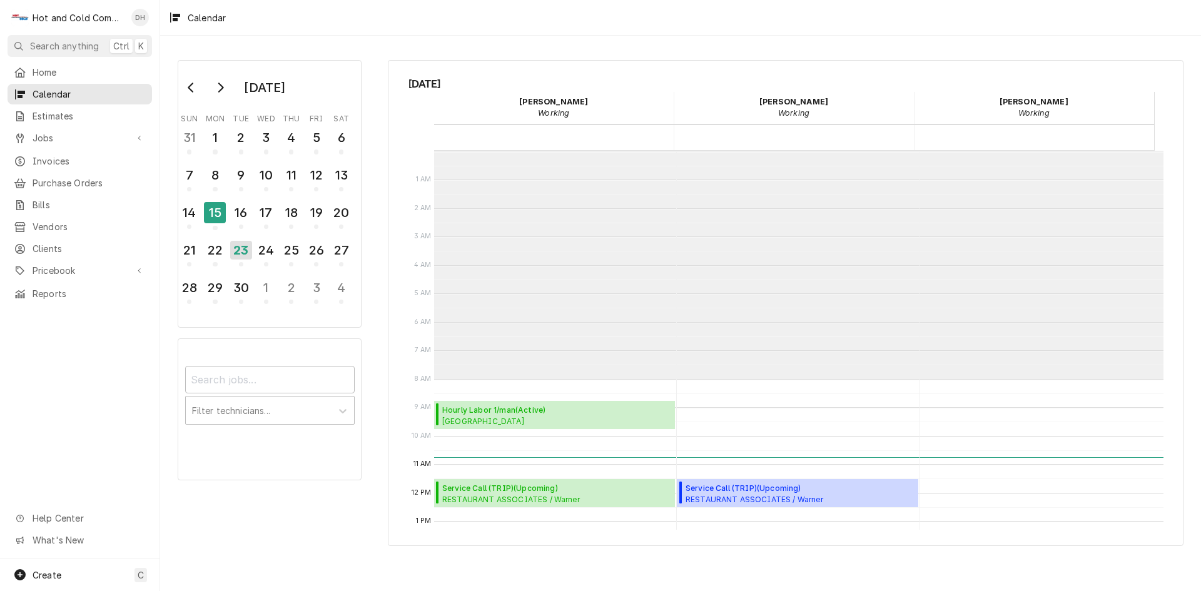
scroll to position [228, 0]
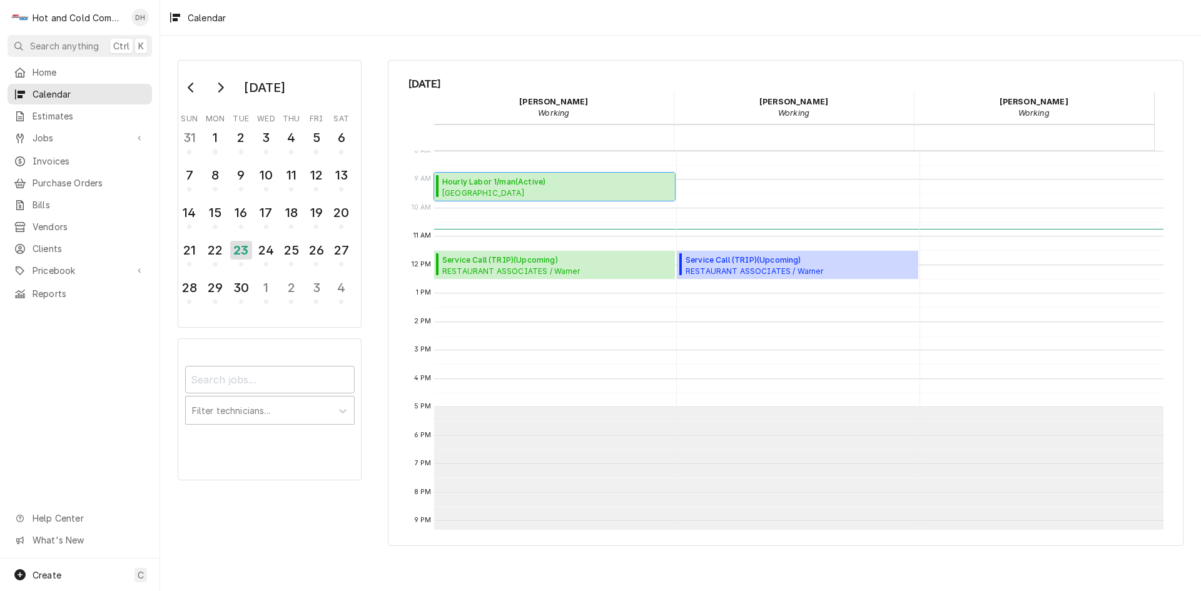
click at [474, 190] on span "Whitefield Academy Lower School / Whitefield Dr SE, Mableton, GA 30126" at bounding box center [511, 193] width 139 height 10
click at [313, 217] on div "19" at bounding box center [316, 212] width 22 height 21
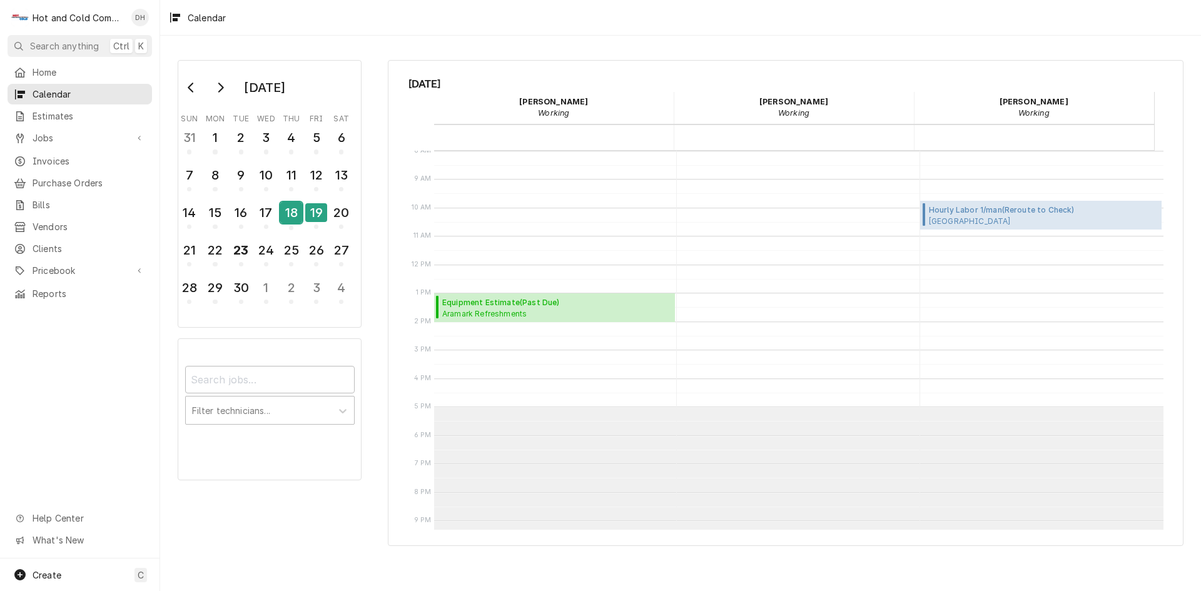
click at [294, 221] on div "18" at bounding box center [291, 212] width 22 height 21
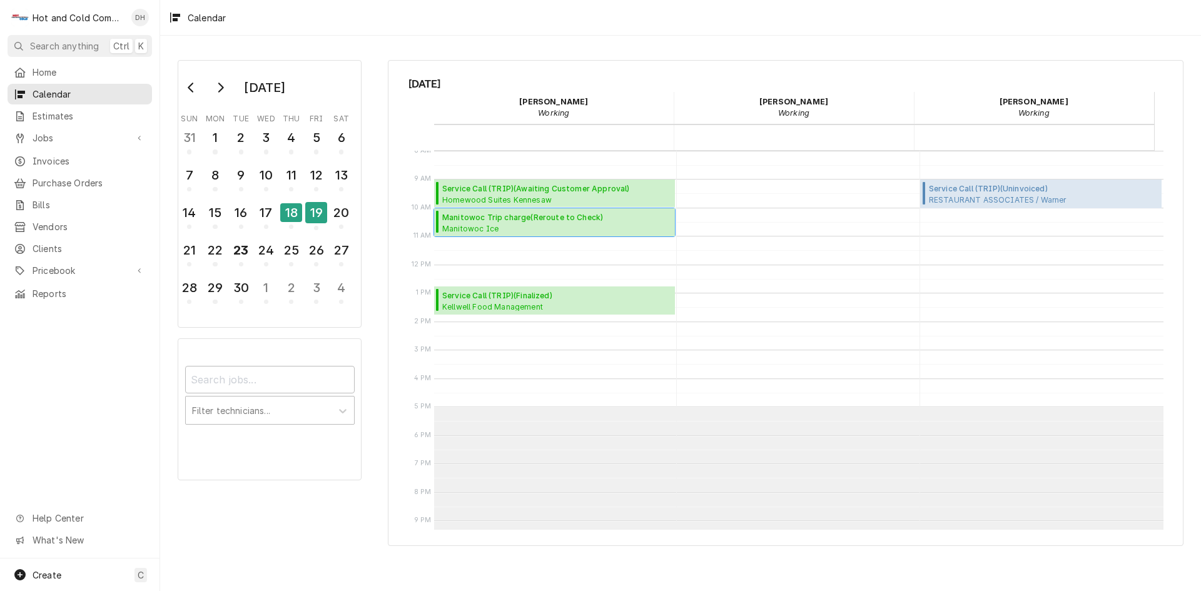
click at [463, 221] on span "Manitowoc Trip charge ( Reroute to Check )" at bounding box center [541, 217] width 198 height 11
click at [250, 256] on div "23" at bounding box center [241, 250] width 22 height 21
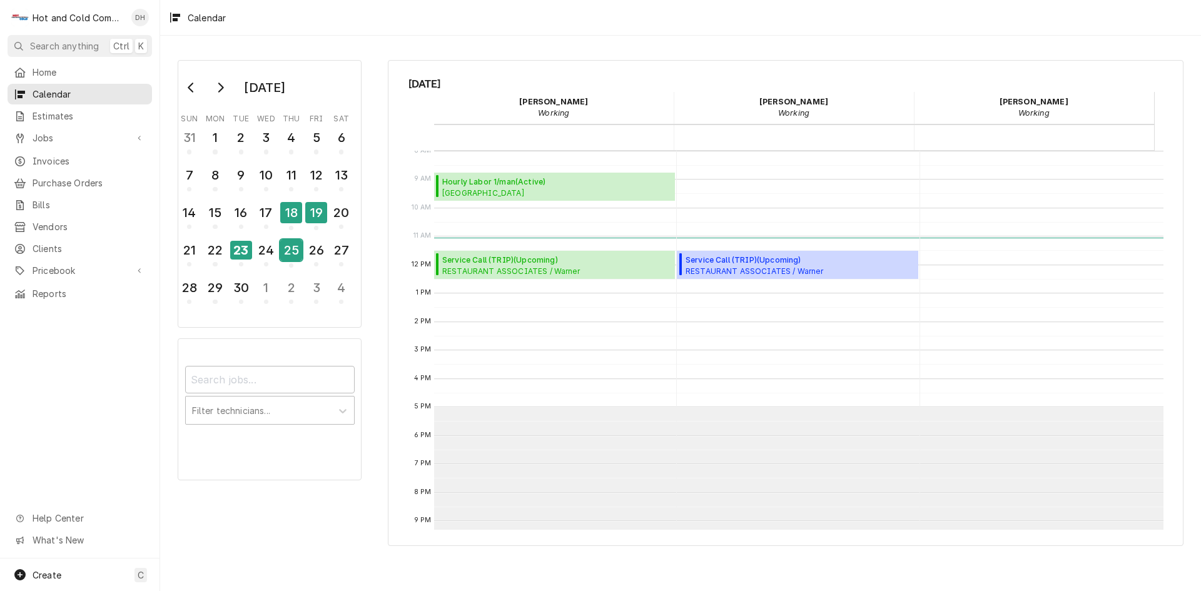
click at [301, 262] on div "25" at bounding box center [291, 252] width 22 height 31
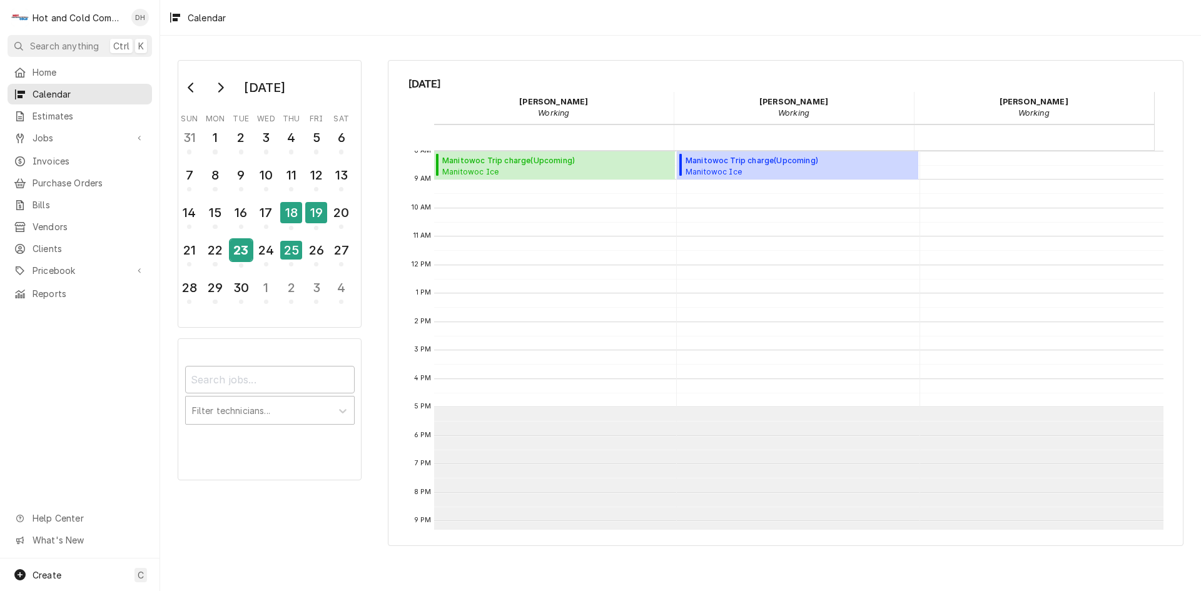
drag, startPoint x: 245, startPoint y: 258, endPoint x: 254, endPoint y: 263, distance: 10.1
click at [246, 258] on div "23" at bounding box center [241, 250] width 22 height 21
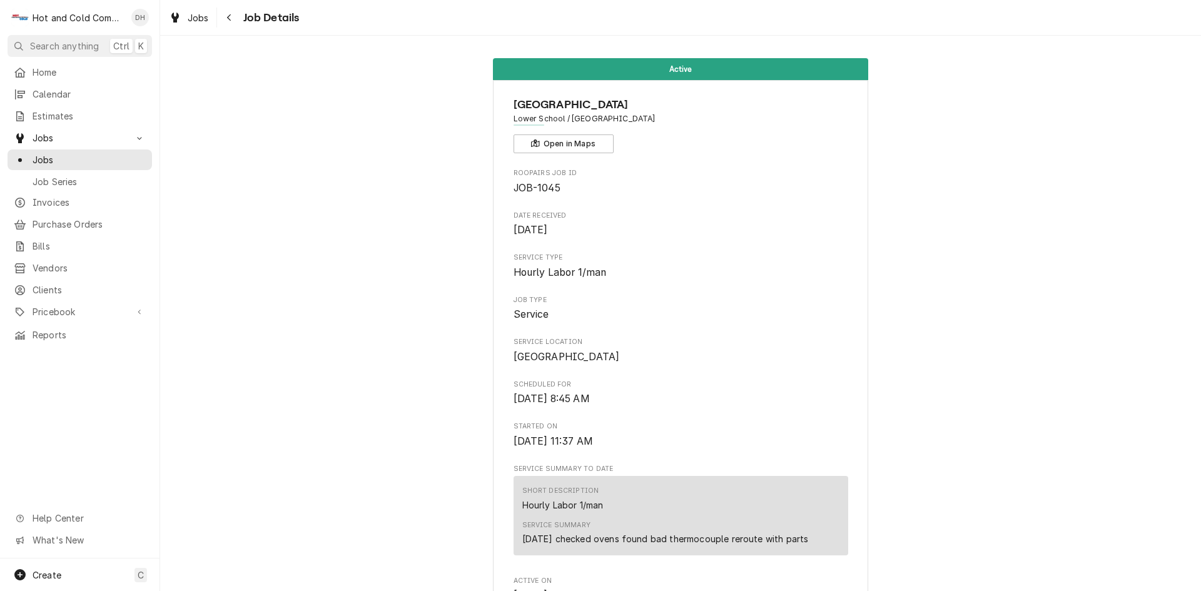
scroll to position [208, 0]
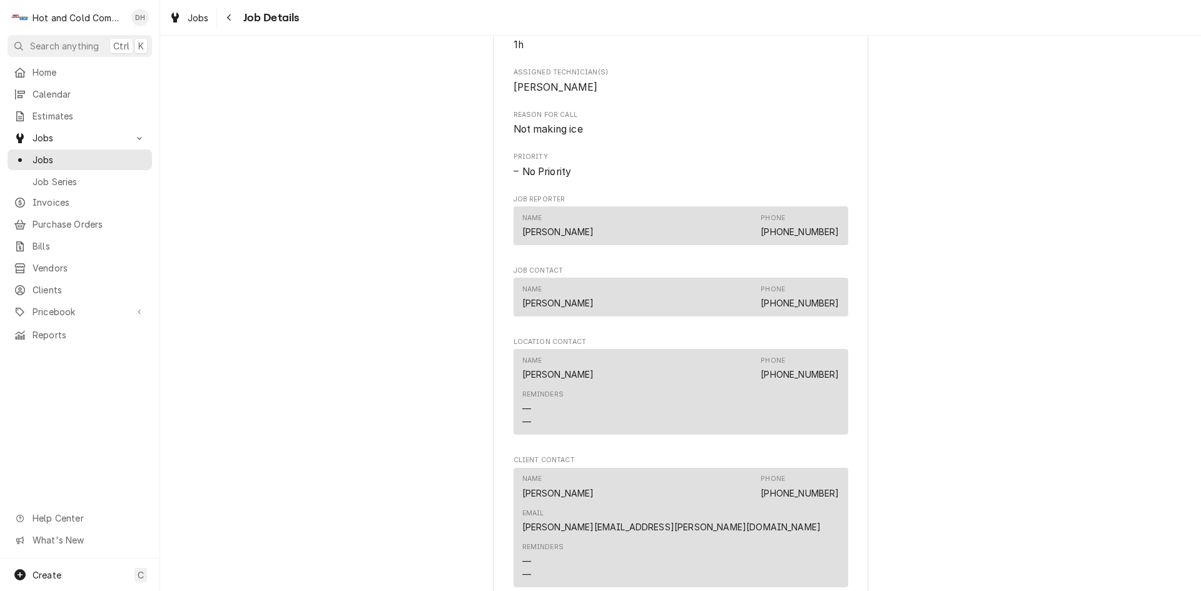
scroll to position [1251, 0]
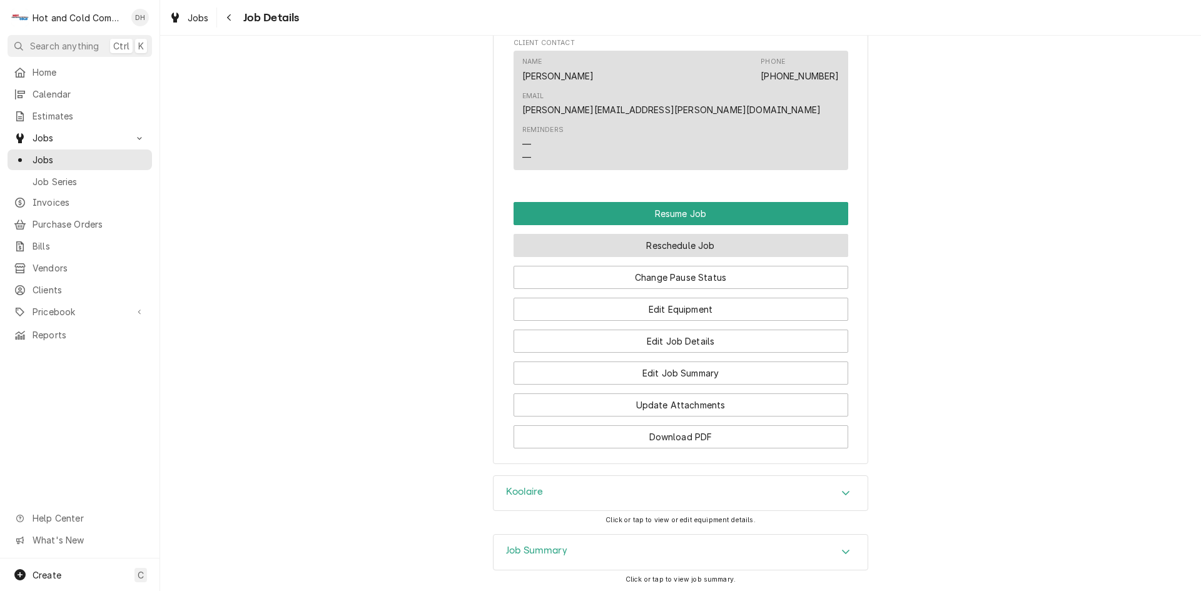
click at [689, 234] on button "Reschedule Job" at bounding box center [680, 245] width 335 height 23
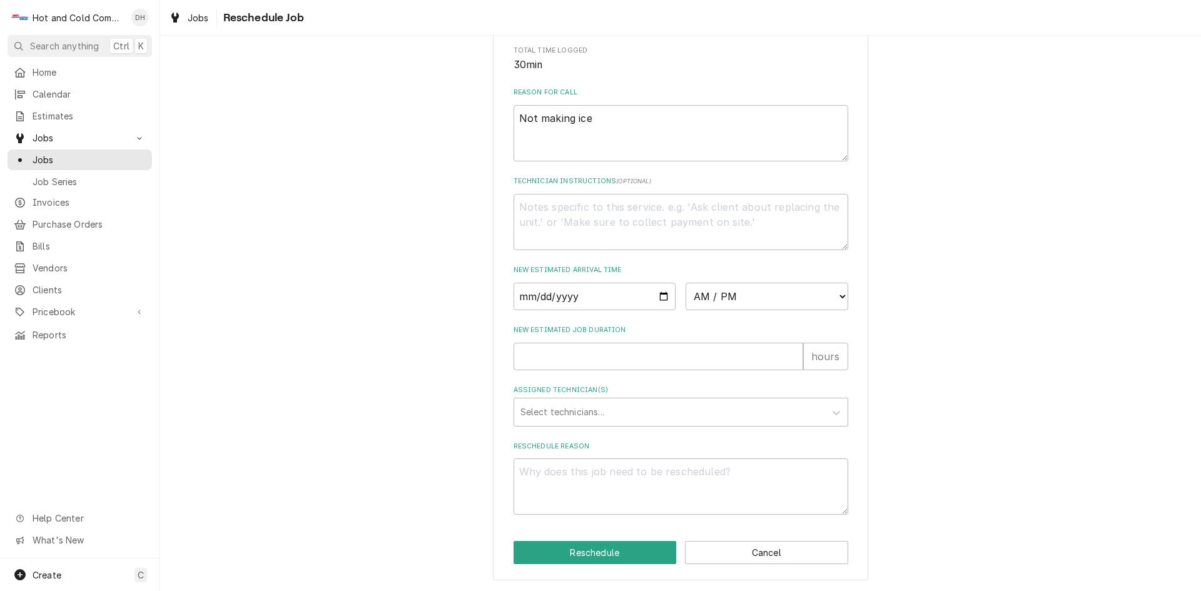
scroll to position [344, 0]
click at [661, 292] on input "Date" at bounding box center [594, 297] width 163 height 28
type textarea "x"
type input "2025-09-25"
click at [839, 296] on select "AM / PM 6:00 AM 6:15 AM 6:30 AM 6:45 AM 7:00 AM 7:15 AM 7:30 AM 7:45 AM 8:00 AM…" at bounding box center [766, 297] width 163 height 28
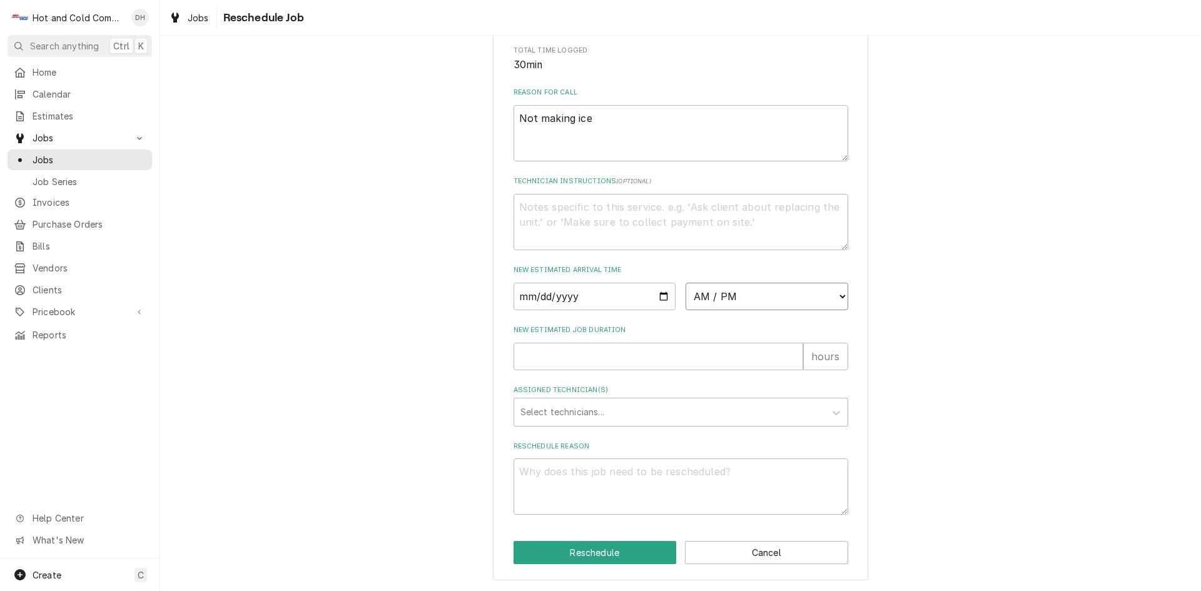
select select "08:00:00"
click at [685, 283] on select "AM / PM 6:00 AM 6:15 AM 6:30 AM 6:45 AM 7:00 AM 7:15 AM 7:30 AM 7:45 AM 8:00 AM…" at bounding box center [766, 297] width 163 height 28
click at [573, 358] on input "New Estimated Job Duration" at bounding box center [658, 357] width 290 height 28
type textarea "x"
type input "1"
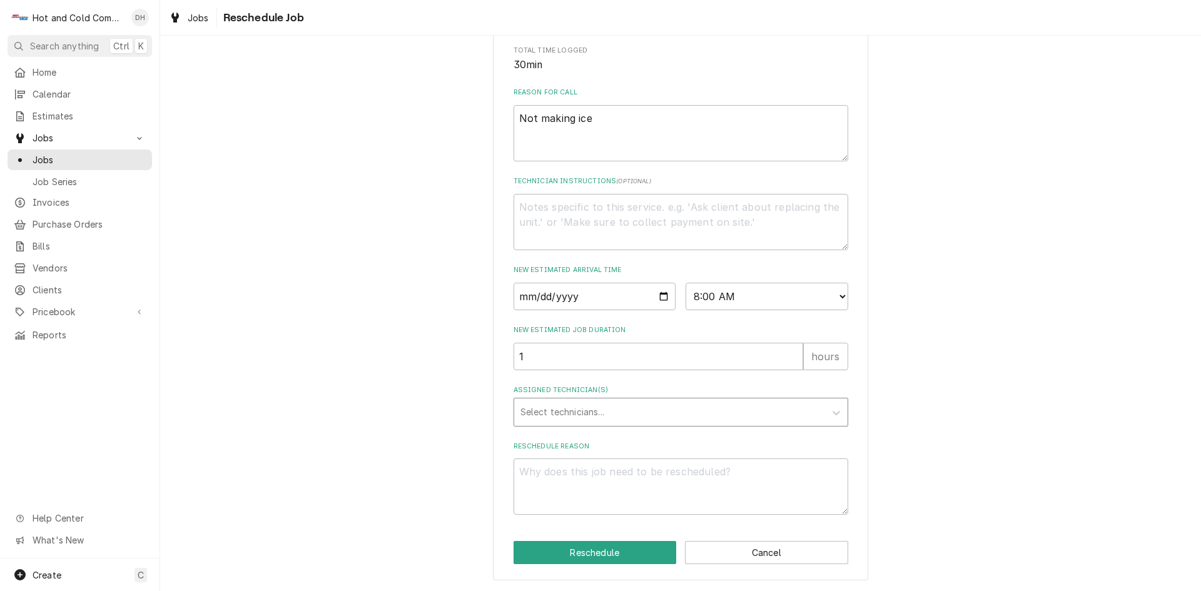
click at [556, 414] on div "Assigned Technician(s)" at bounding box center [669, 412] width 298 height 23
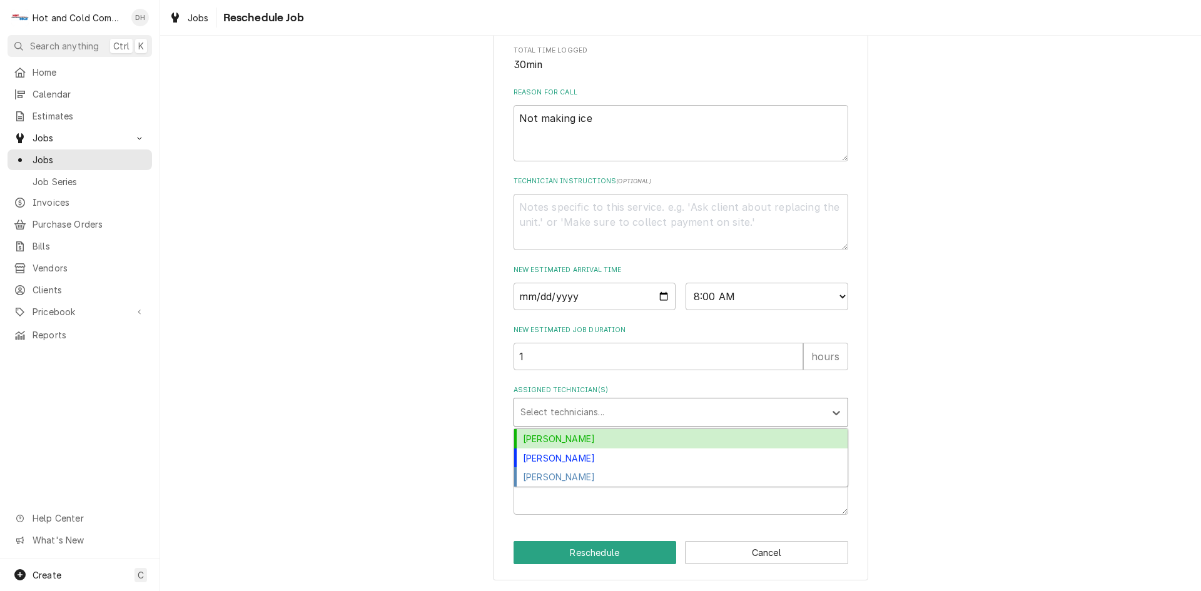
click at [551, 433] on div "[PERSON_NAME]" at bounding box center [680, 438] width 333 height 19
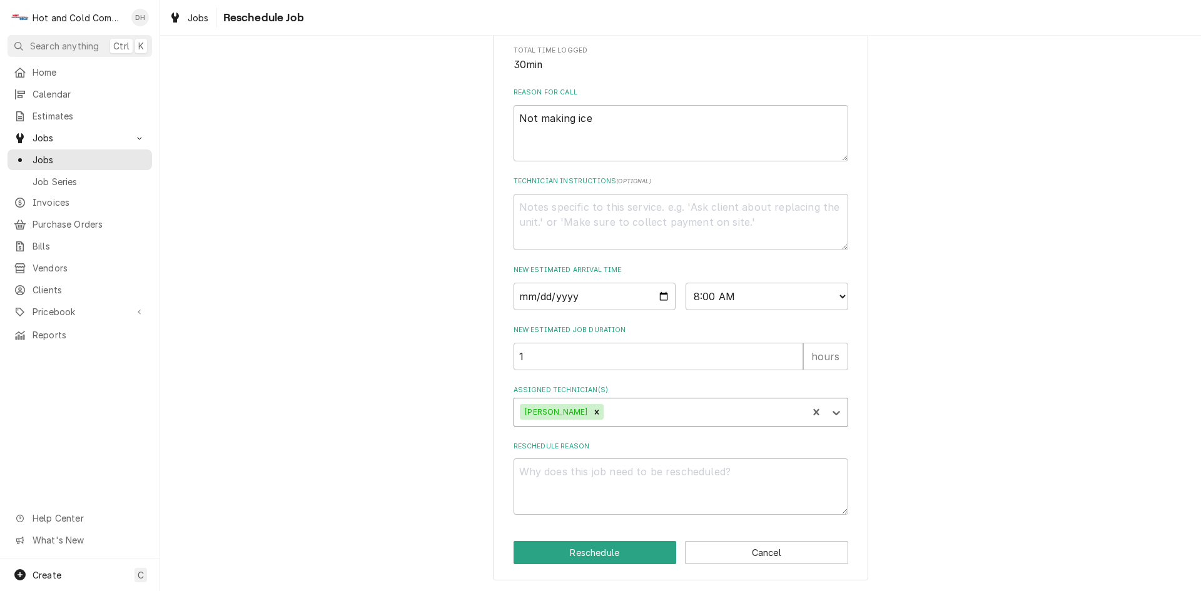
click at [606, 411] on div "Assigned Technician(s)" at bounding box center [703, 412] width 195 height 23
click at [574, 435] on div "[PERSON_NAME]" at bounding box center [680, 438] width 333 height 19
drag, startPoint x: 552, startPoint y: 490, endPoint x: 560, endPoint y: 508, distance: 20.2
click at [552, 491] on textarea "Reschedule Reason" at bounding box center [680, 486] width 335 height 56
type textarea "x"
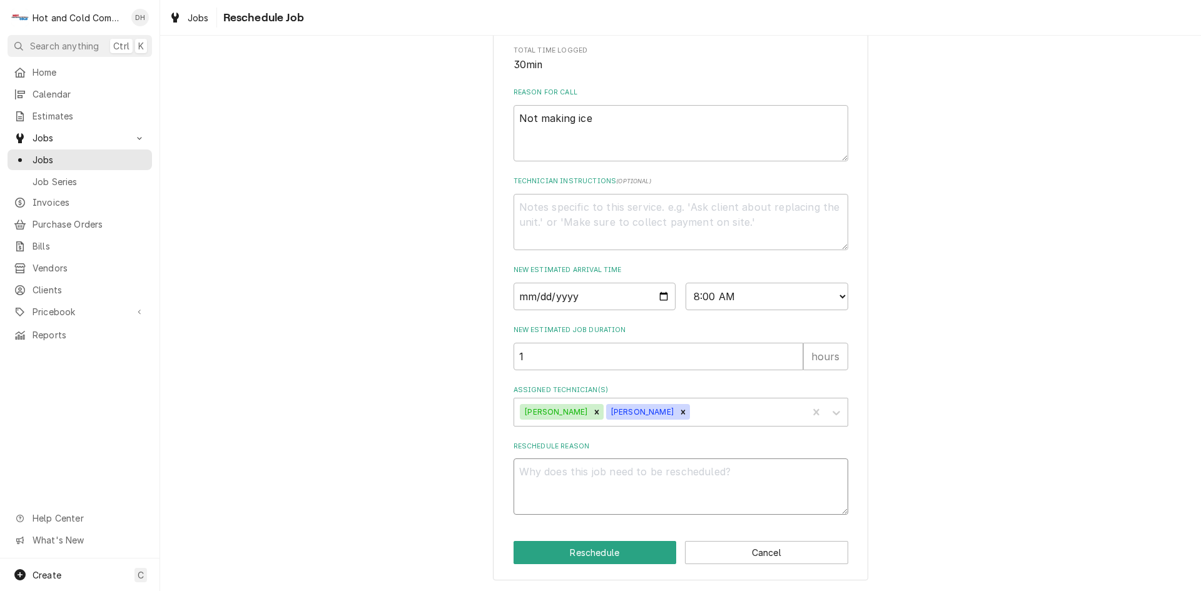
type textarea "T"
type textarea "x"
type textarea "Th"
type textarea "x"
type textarea "The"
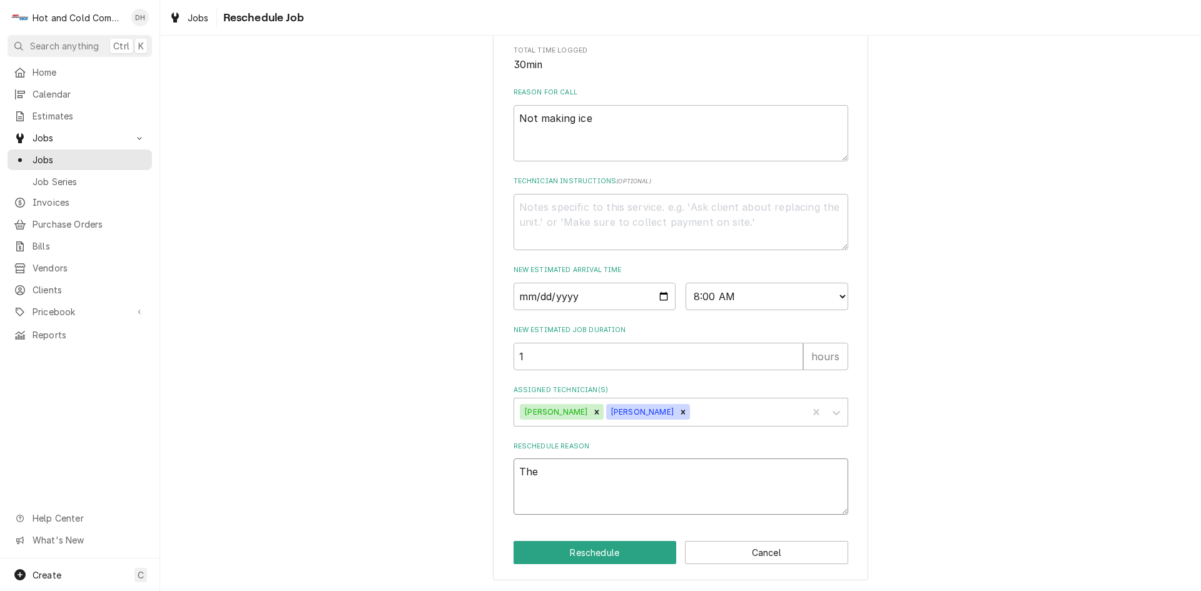
type textarea "x"
type textarea "They"
type textarea "x"
type textarea "They"
type textarea "x"
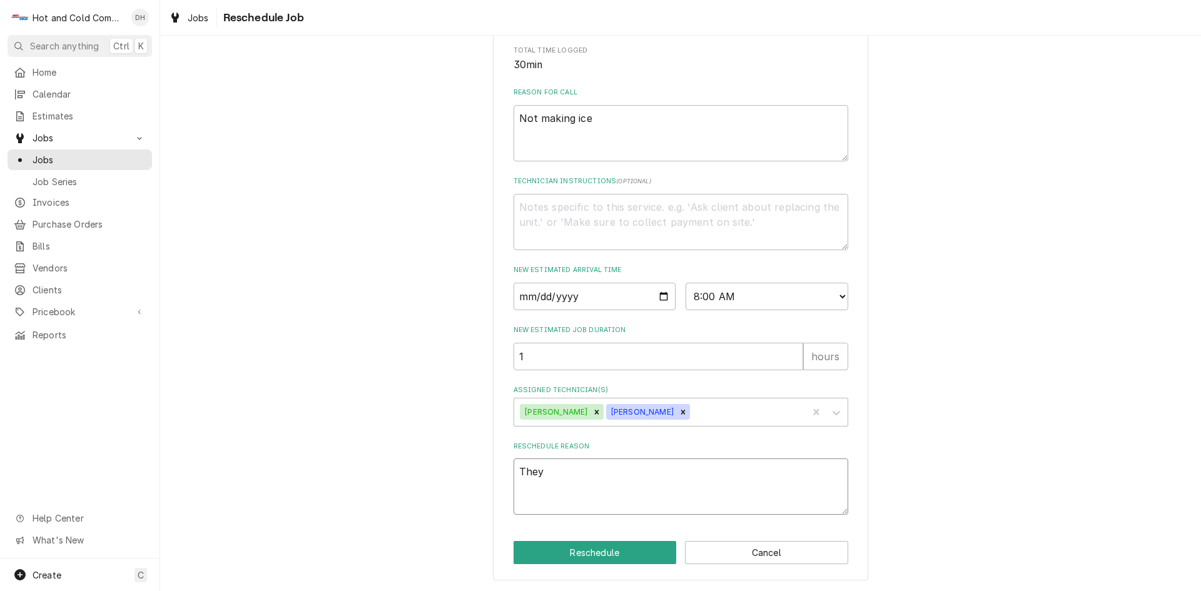
type textarea "They h"
type textarea "x"
type textarea "They ha"
type textarea "x"
type textarea "They hav"
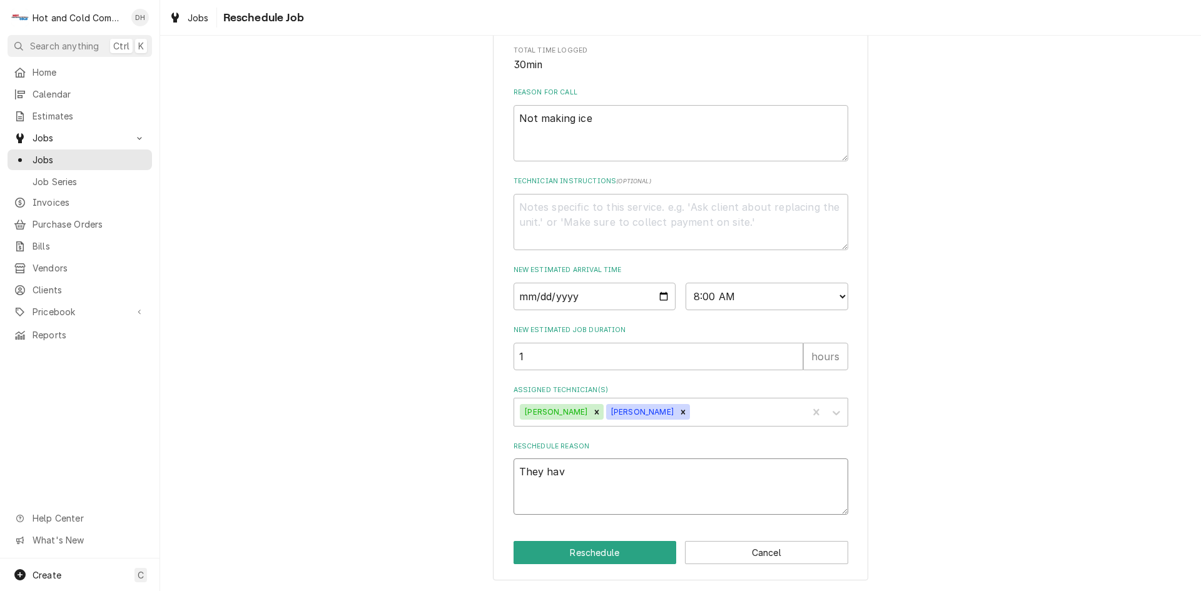
type textarea "x"
type textarea "They have"
type textarea "x"
type textarea "They have"
type textarea "x"
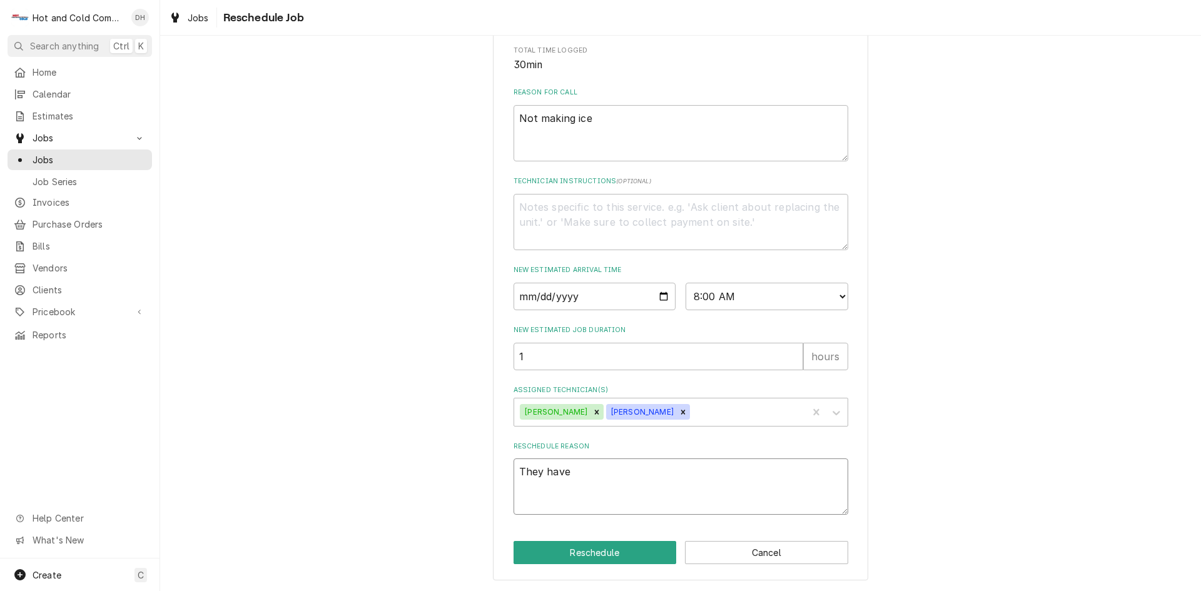
type textarea "They have i"
type textarea "x"
type textarea "They have it"
type textarea "x"
type textarea "They have it"
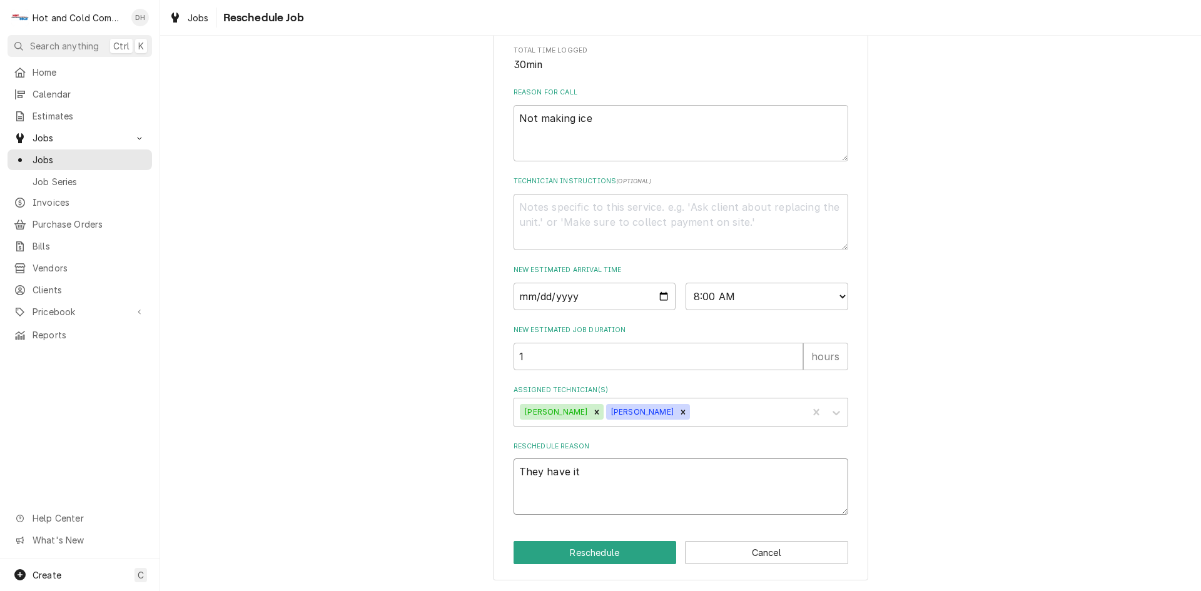
type textarea "x"
type textarea "They have it h"
type textarea "x"
type textarea "They have it ho"
type textarea "x"
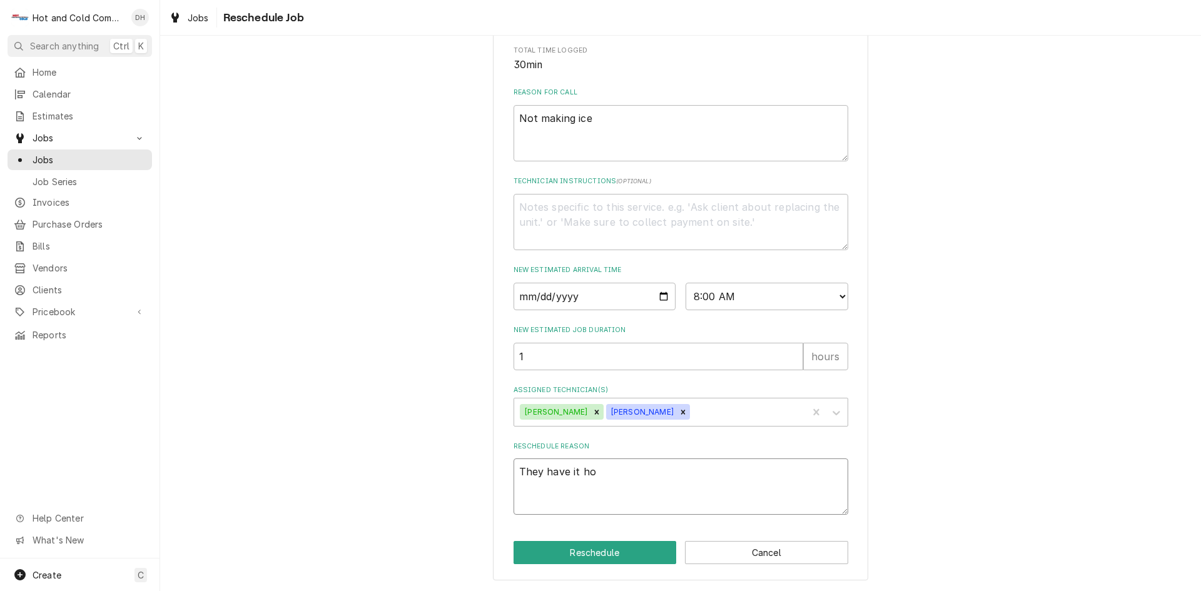
type textarea "They have it hoo"
type textarea "x"
type textarea "They have it hook"
type textarea "x"
type textarea "They have it hooke"
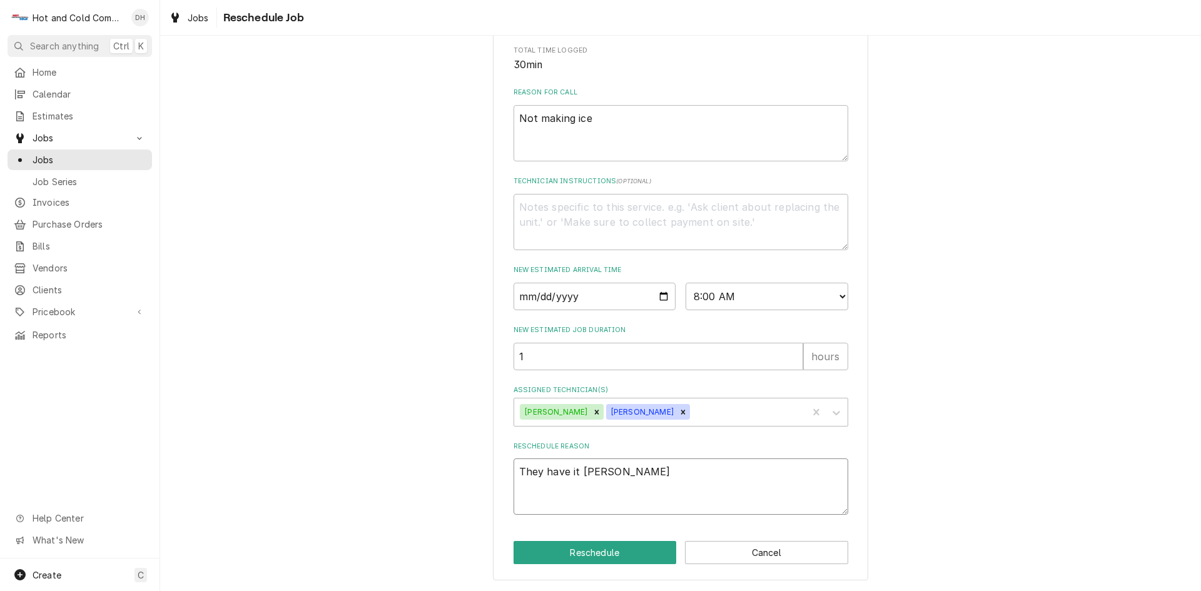
type textarea "x"
type textarea "They have it hooked"
type textarea "x"
type textarea "They have it hooked"
type textarea "x"
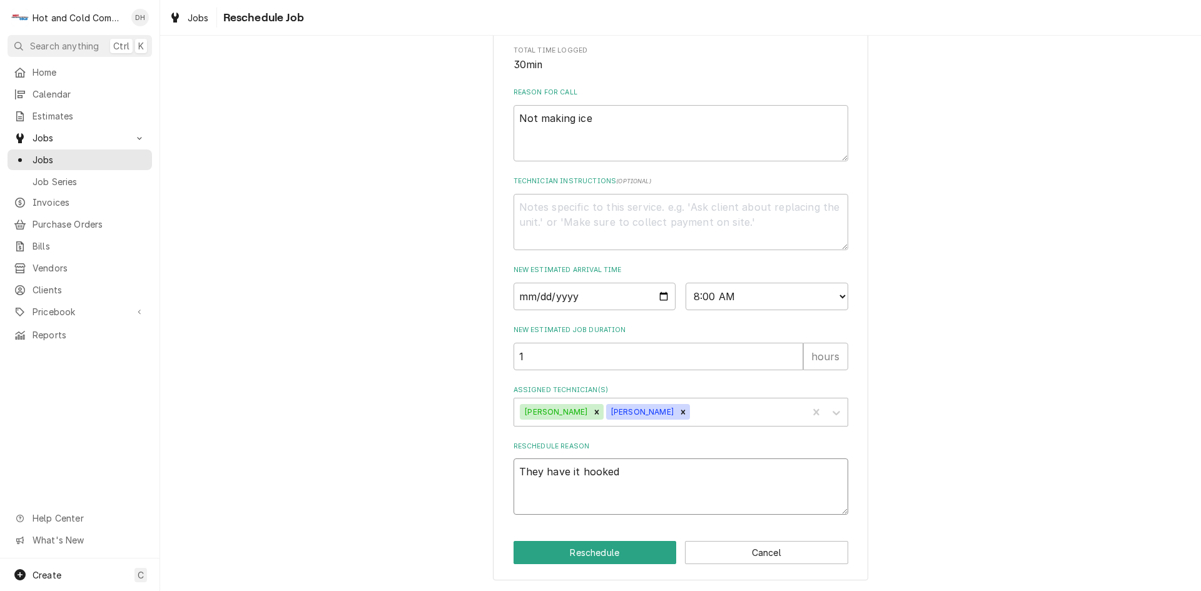
type textarea "They have it hooked u"
type textarea "x"
type textarea "They have it hooked up"
click at [583, 557] on button "Reschedule" at bounding box center [594, 552] width 163 height 23
type textarea "x"
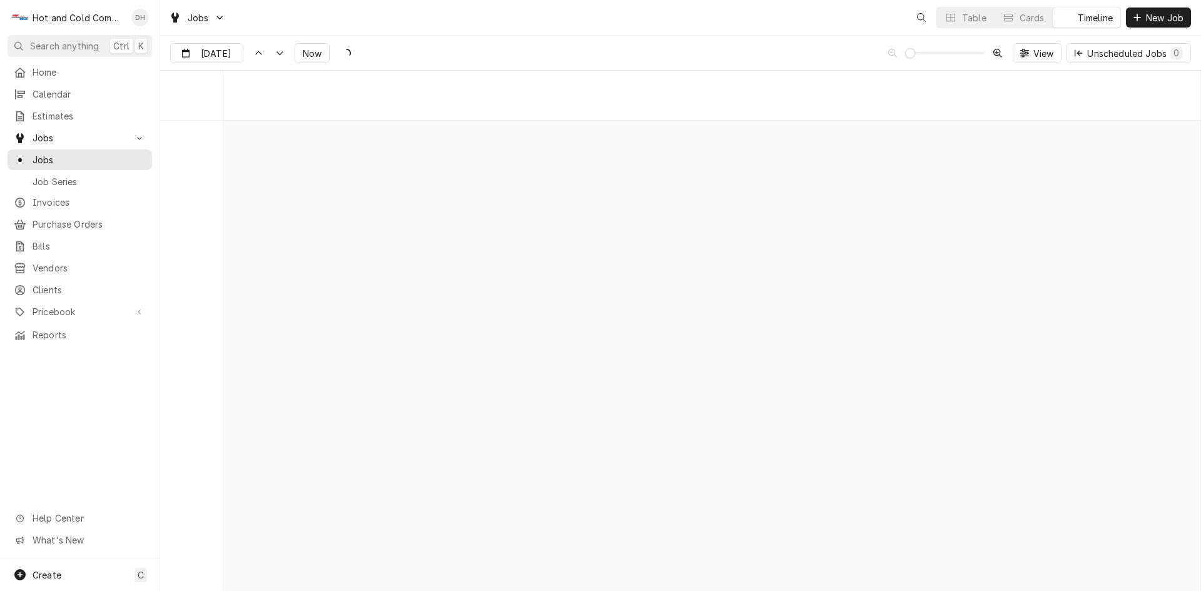
scroll to position [9789, 0]
